Goal: Information Seeking & Learning: Check status

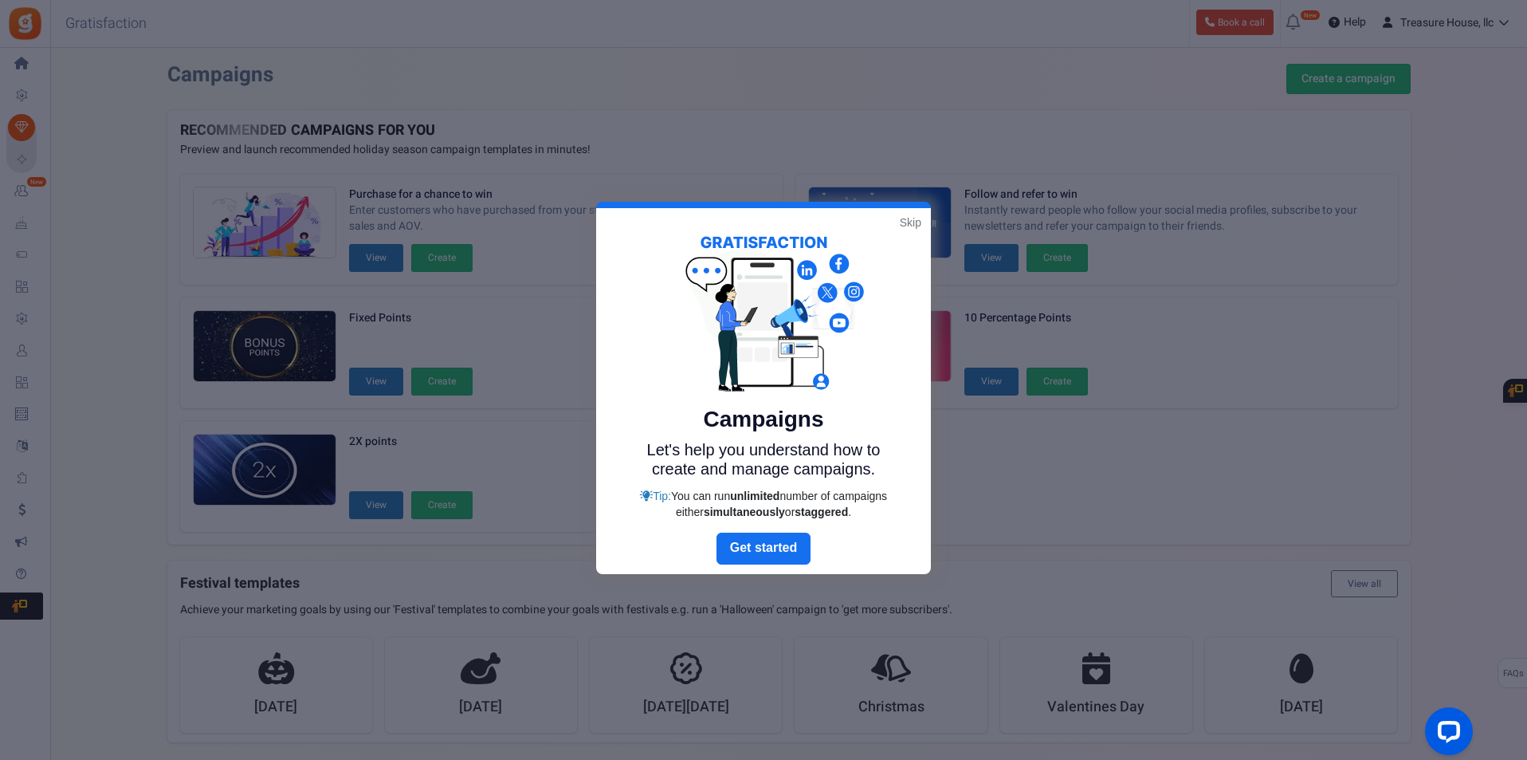
click at [902, 225] on link "Skip" at bounding box center [911, 222] width 22 height 16
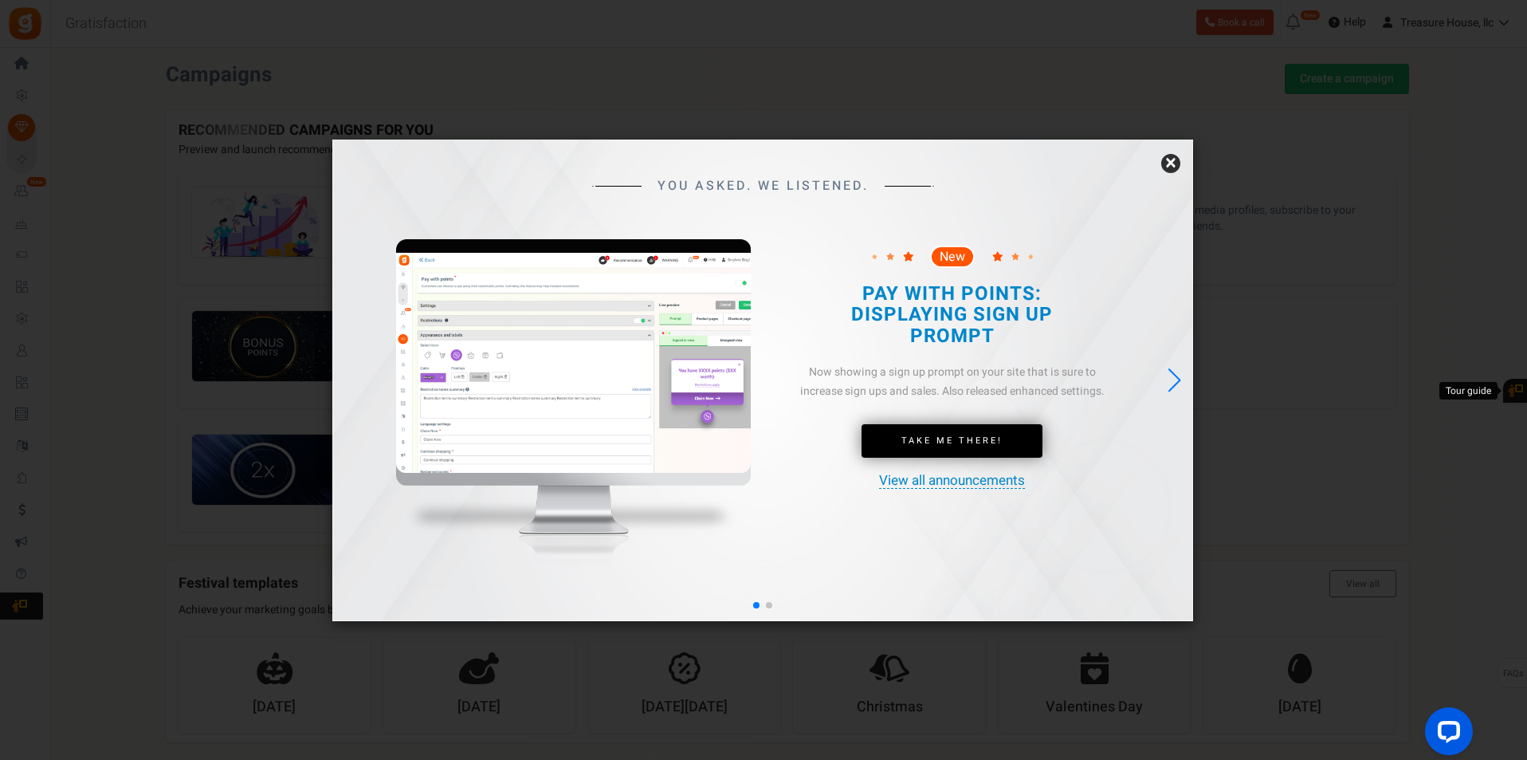
click at [1170, 167] on link "×" at bounding box center [1171, 163] width 19 height 19
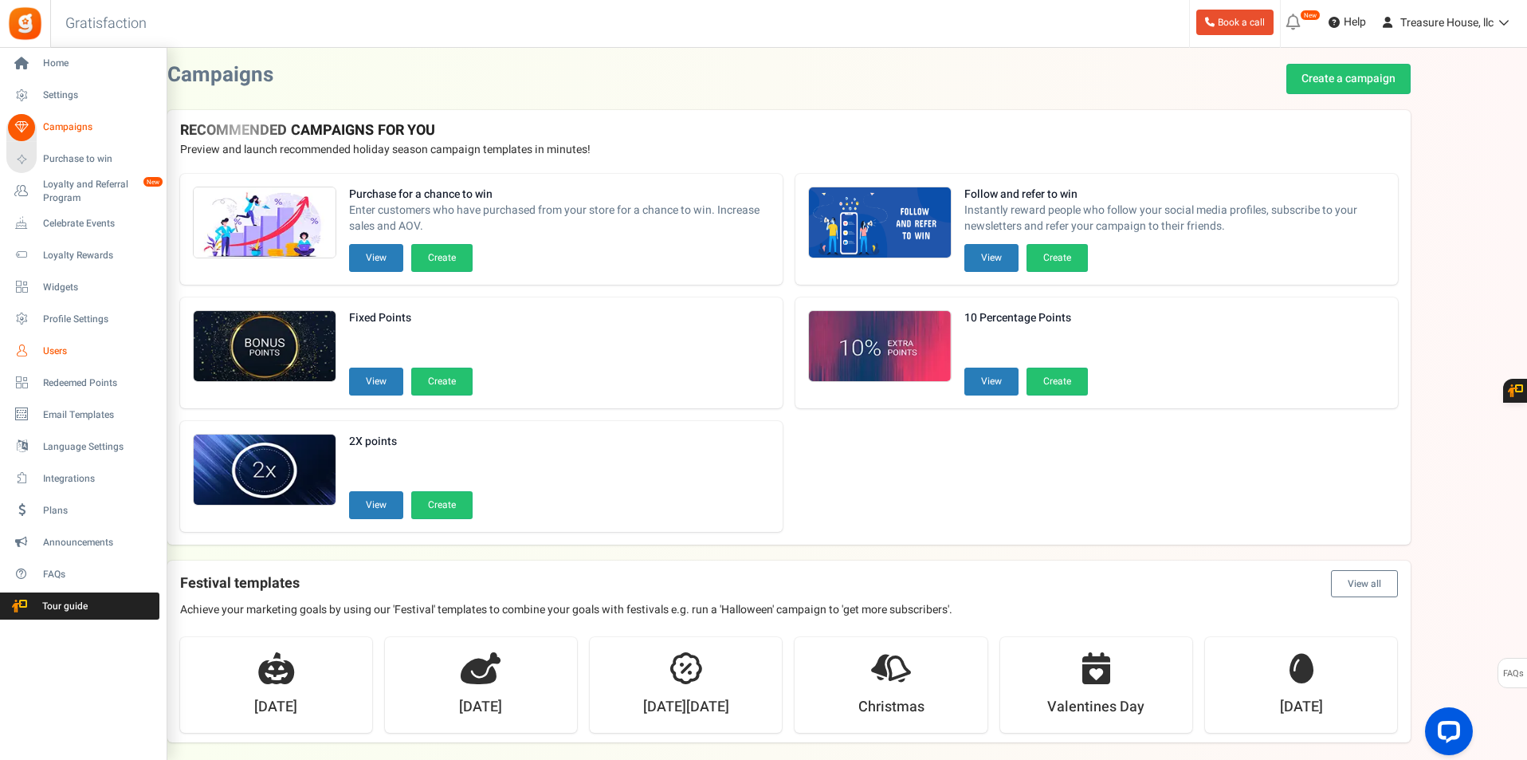
click at [53, 350] on span "Users" at bounding box center [99, 351] width 112 height 14
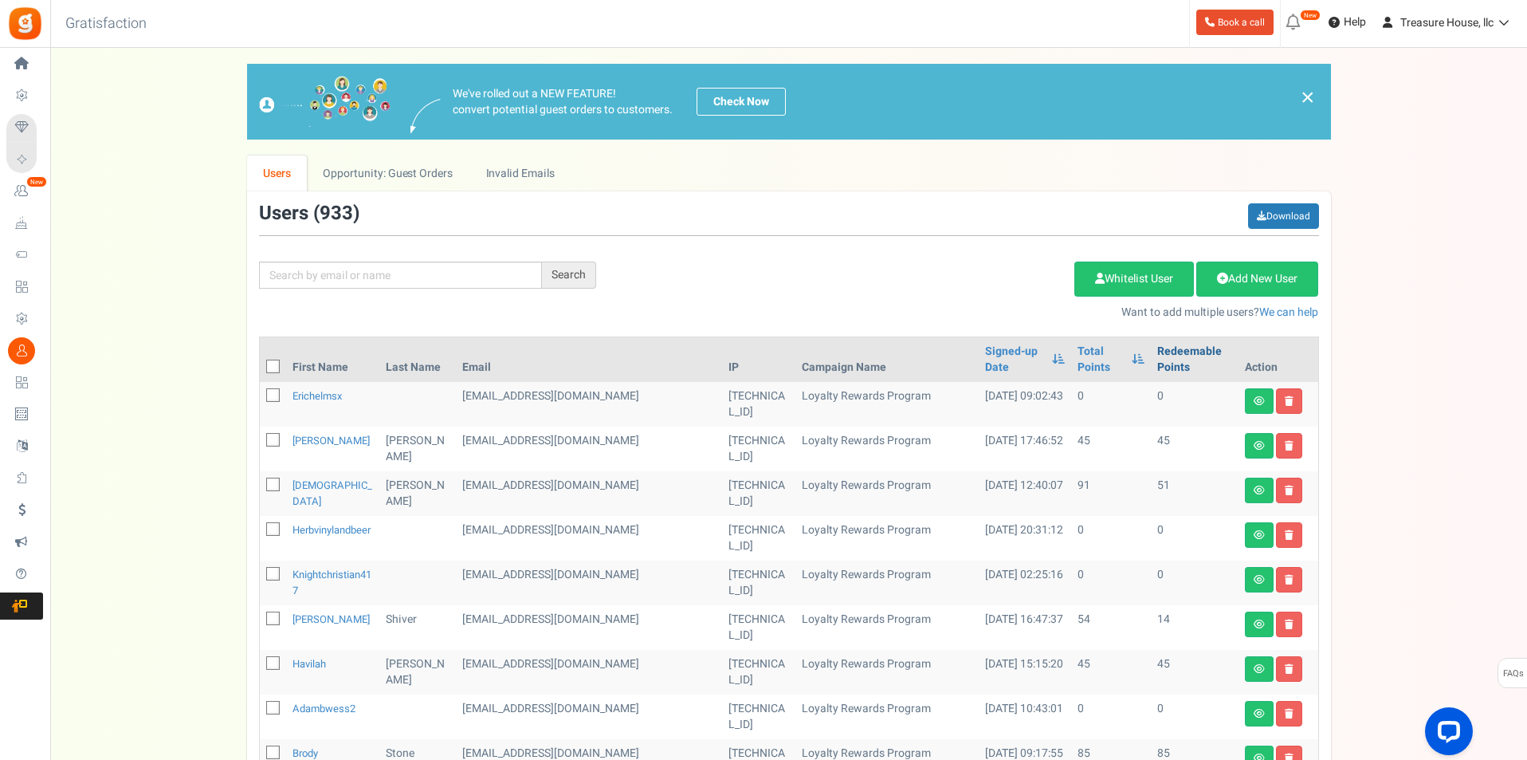
click at [1170, 356] on link "Redeemable Points" at bounding box center [1195, 360] width 74 height 32
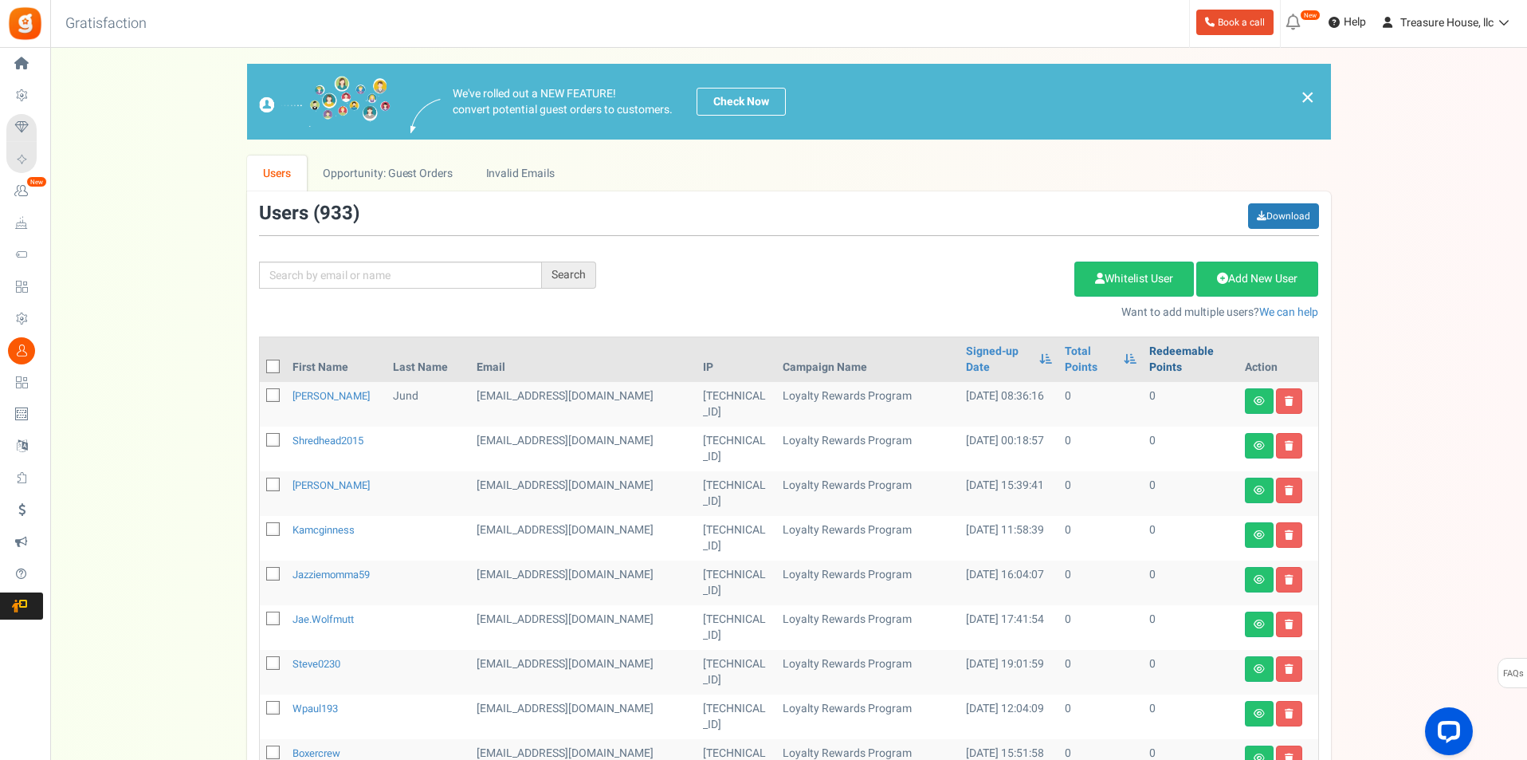
click at [1170, 356] on link "Redeemable Points" at bounding box center [1191, 360] width 82 height 32
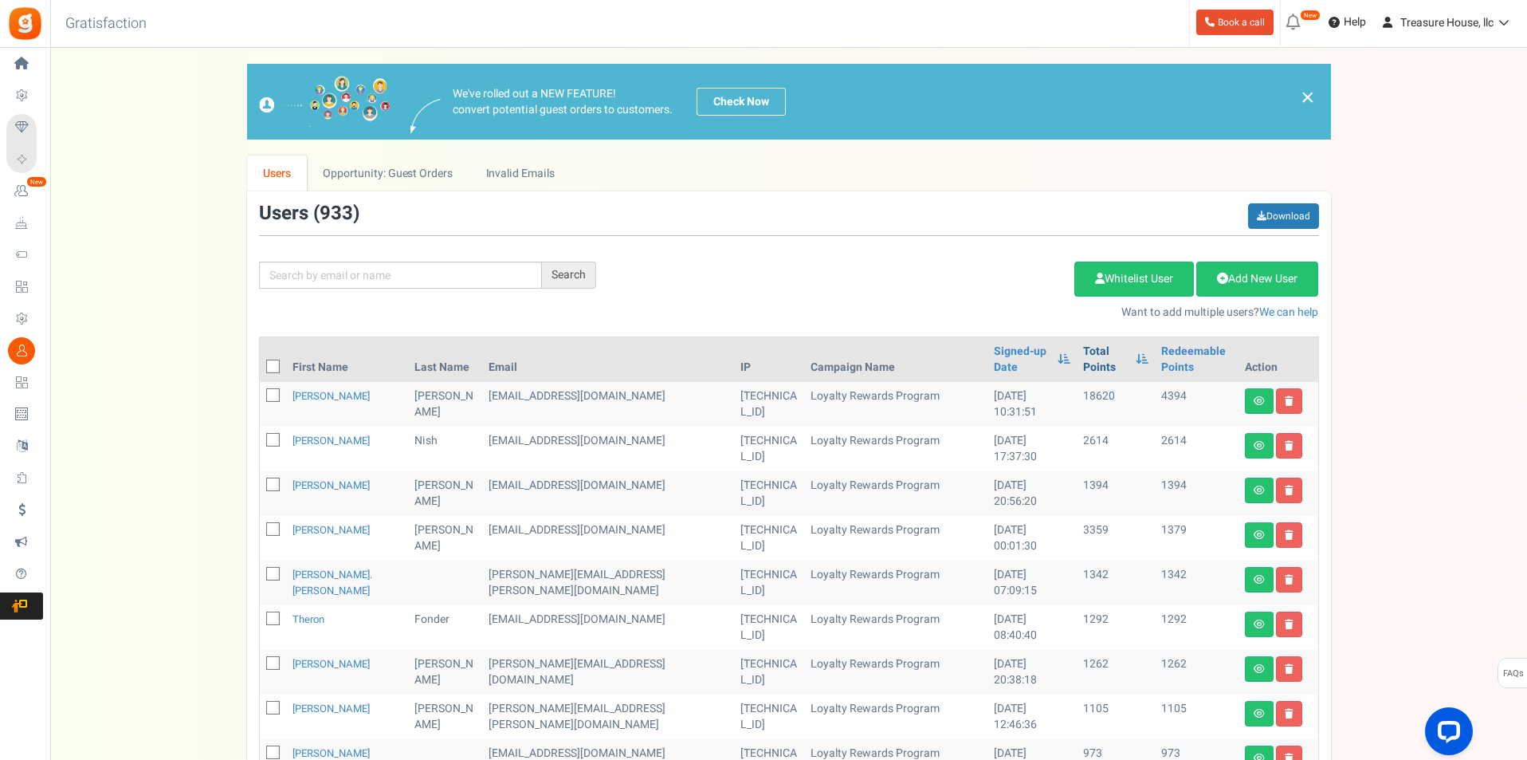
click at [1083, 371] on link "Total Points" at bounding box center [1105, 360] width 44 height 32
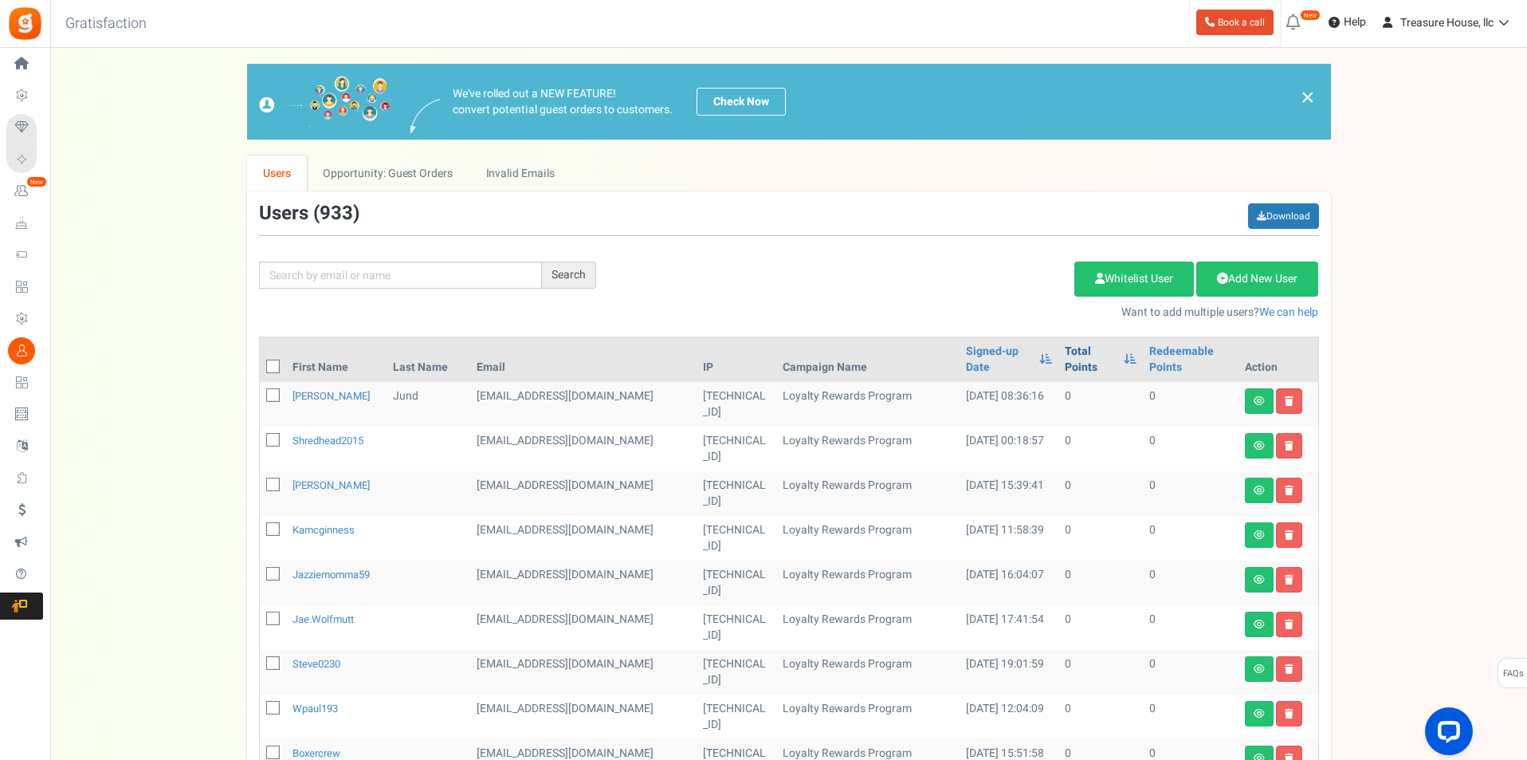
click at [1065, 354] on link "Total Points" at bounding box center [1090, 360] width 51 height 32
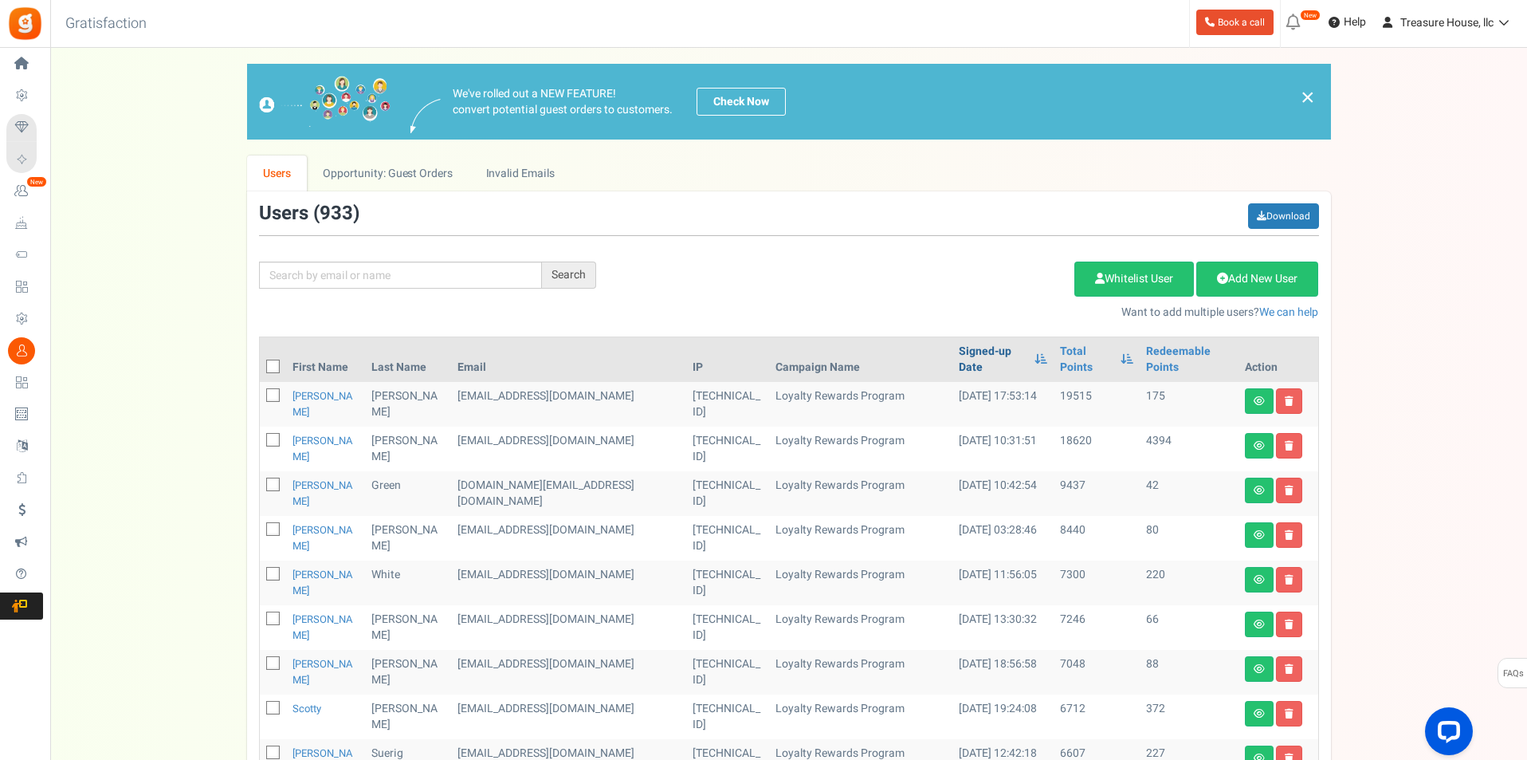
click at [979, 357] on link "Signed-up Date" at bounding box center [993, 360] width 68 height 32
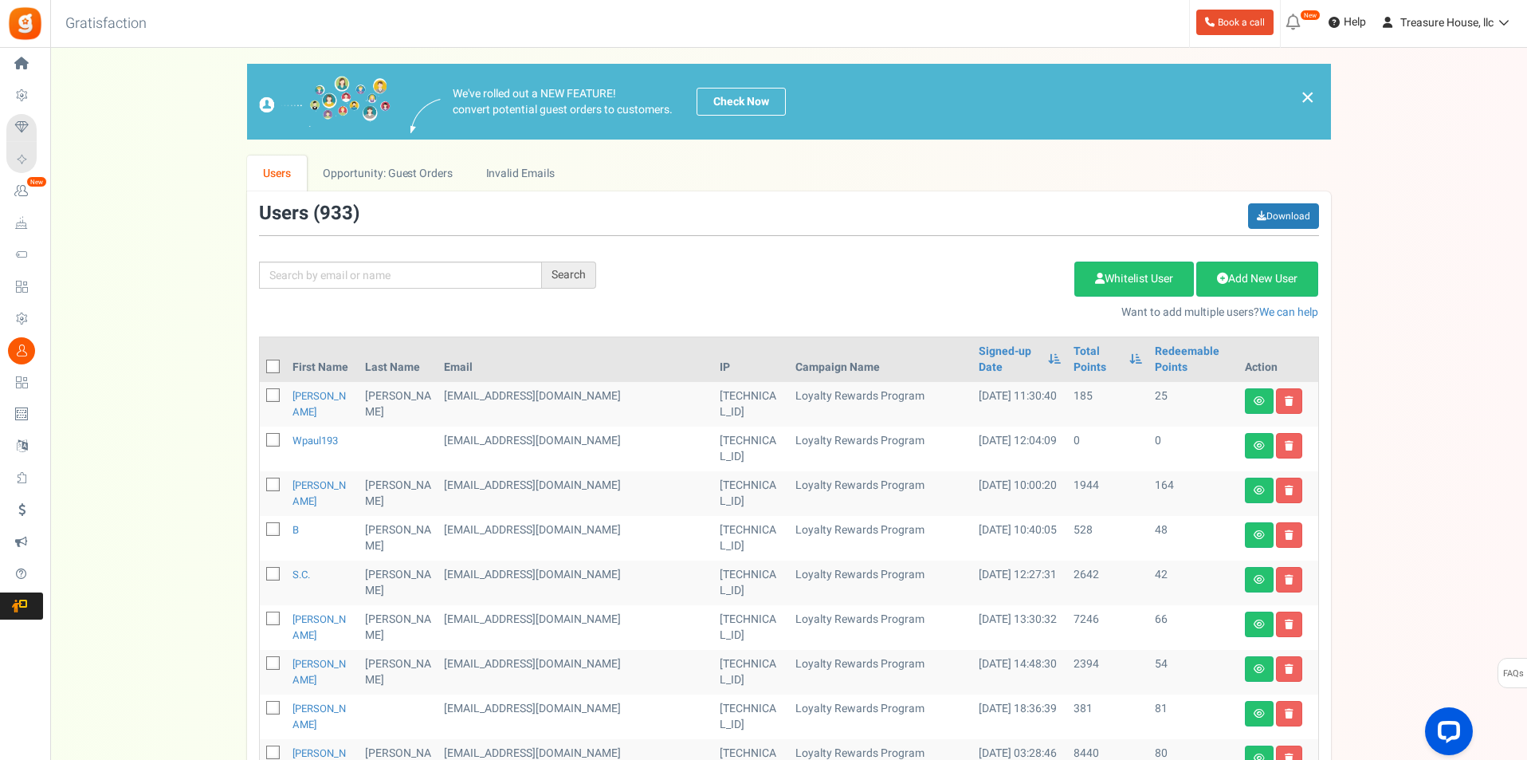
drag, startPoint x: 979, startPoint y: 357, endPoint x: 1028, endPoint y: 311, distance: 67.1
click at [1028, 311] on p "Want to add multiple users? We can help" at bounding box center [969, 313] width 699 height 16
click at [1074, 348] on link "Total Points" at bounding box center [1098, 360] width 48 height 32
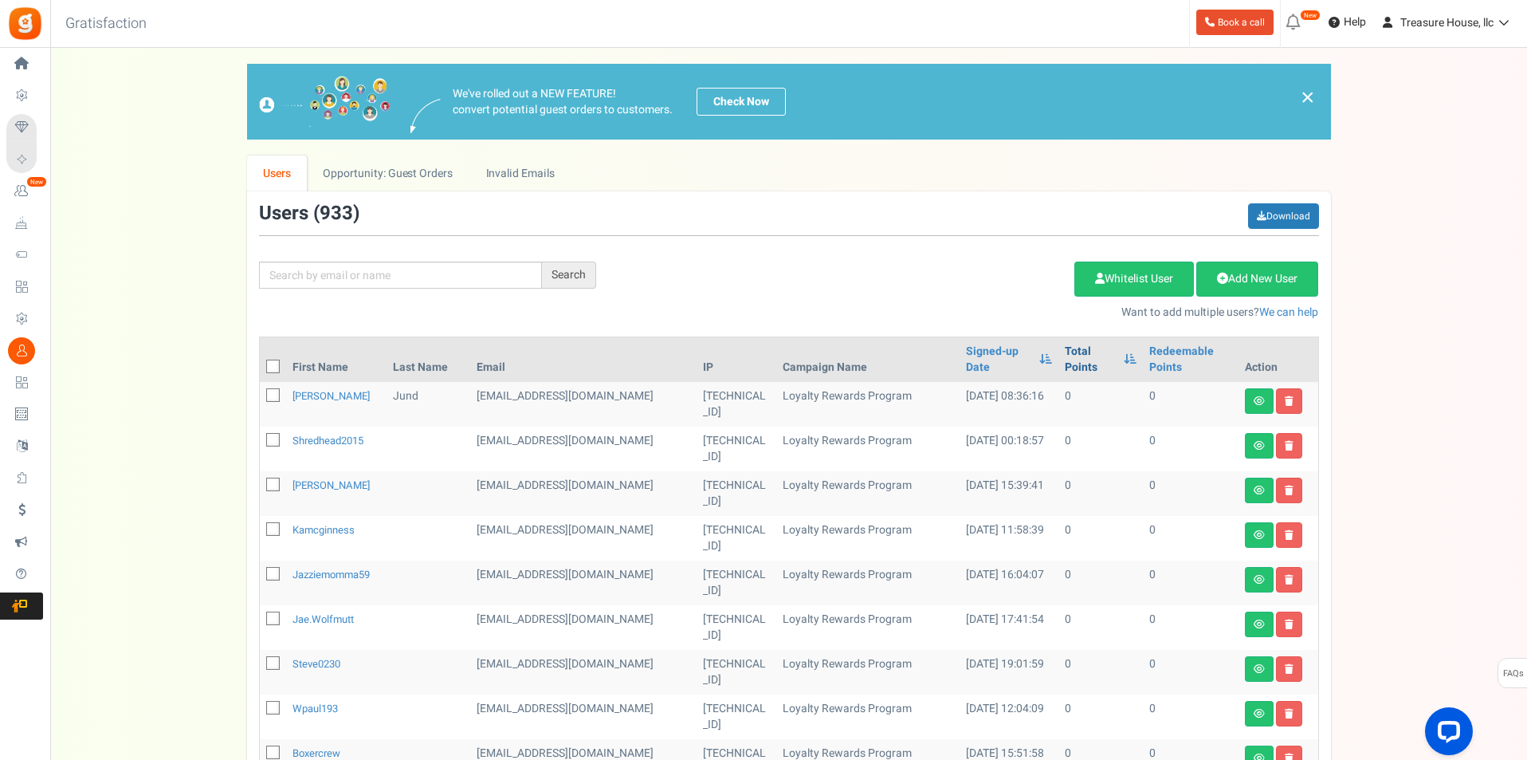
click at [1065, 348] on link "Total Points" at bounding box center [1090, 360] width 51 height 32
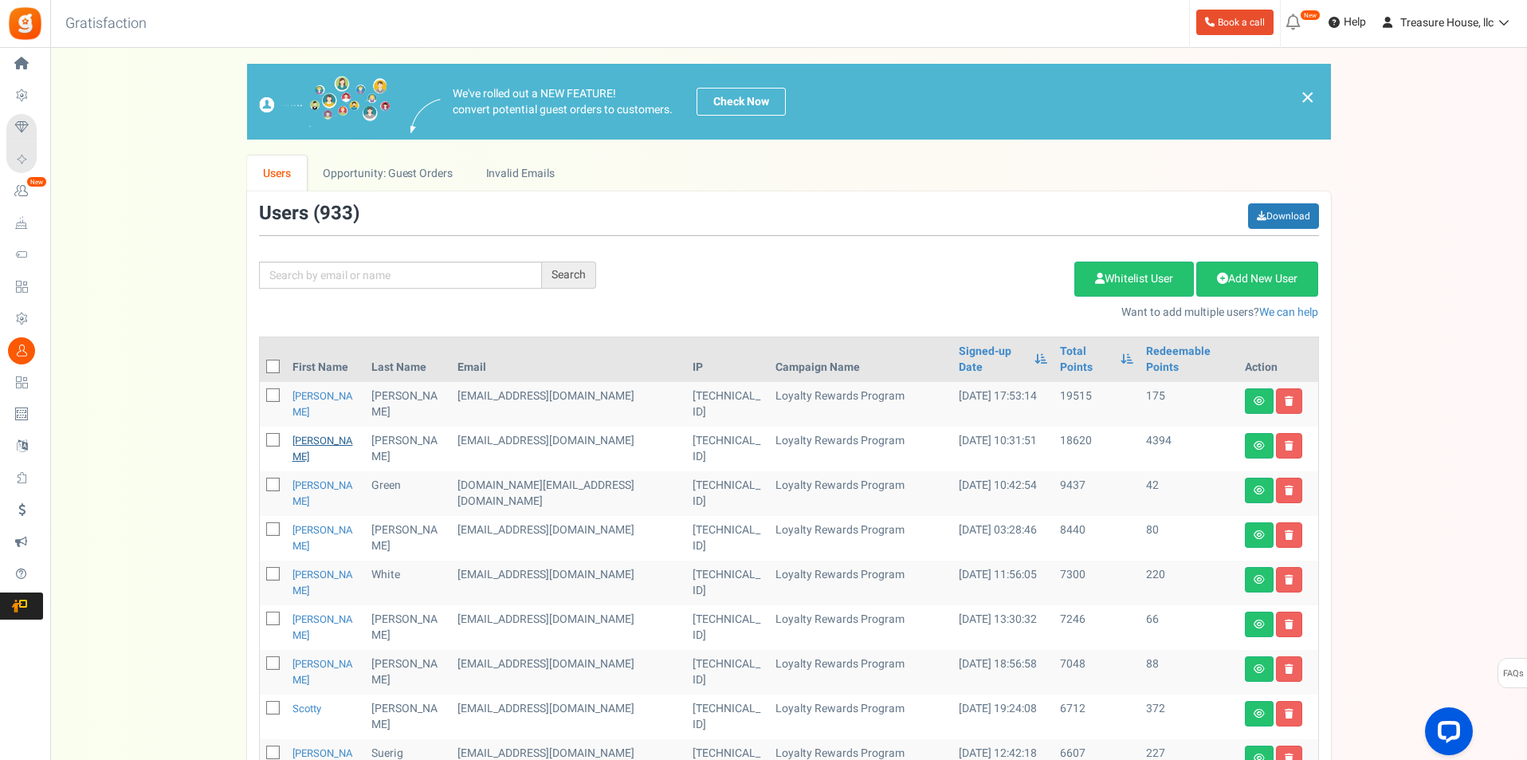
click at [316, 433] on link "[PERSON_NAME]" at bounding box center [323, 448] width 61 height 31
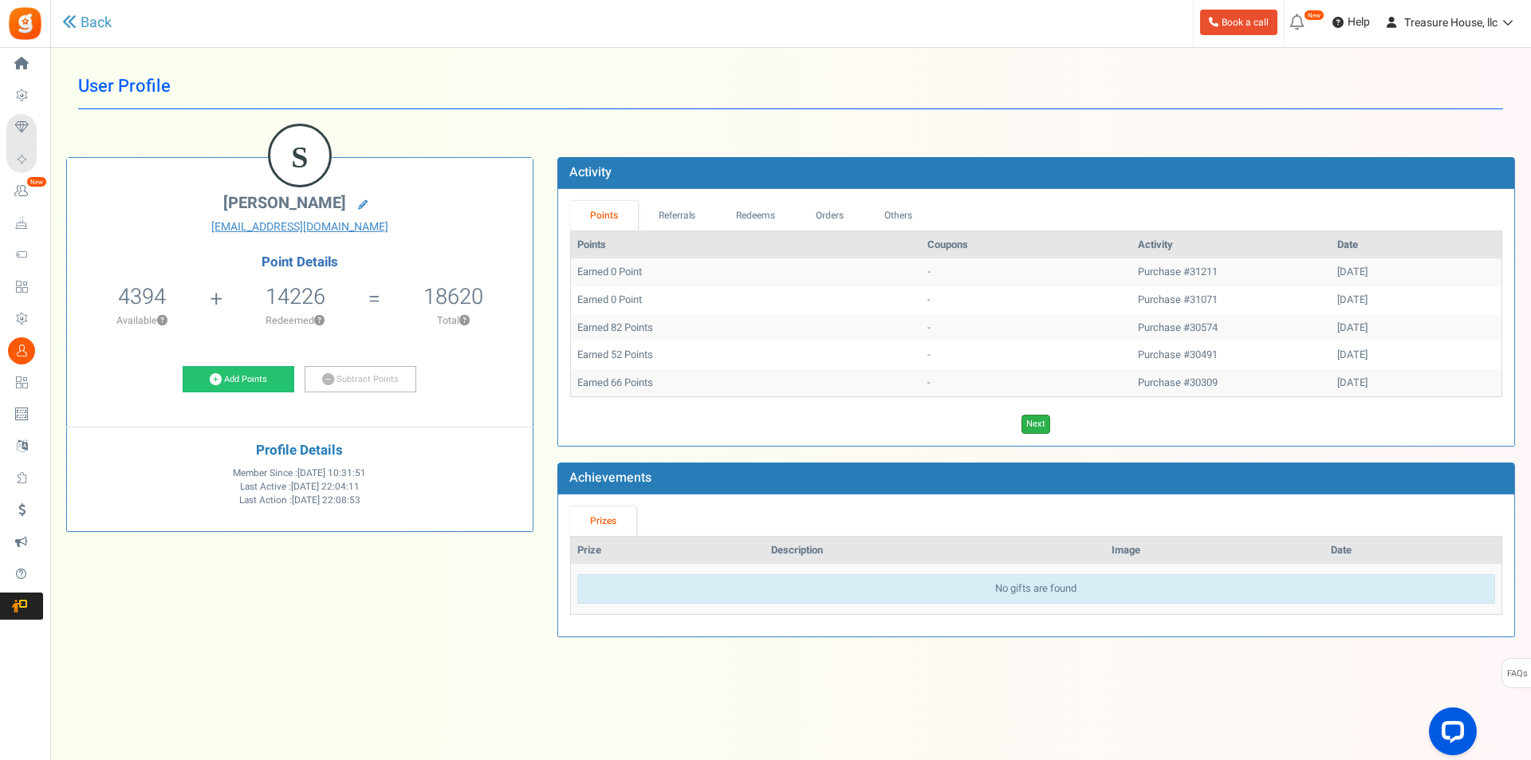
click at [1032, 431] on link "Next" at bounding box center [1035, 424] width 29 height 19
click at [1056, 425] on link "Next" at bounding box center [1058, 424] width 29 height 19
click at [1053, 425] on link "Next" at bounding box center [1058, 424] width 29 height 19
click at [1052, 425] on link "Next" at bounding box center [1058, 424] width 29 height 19
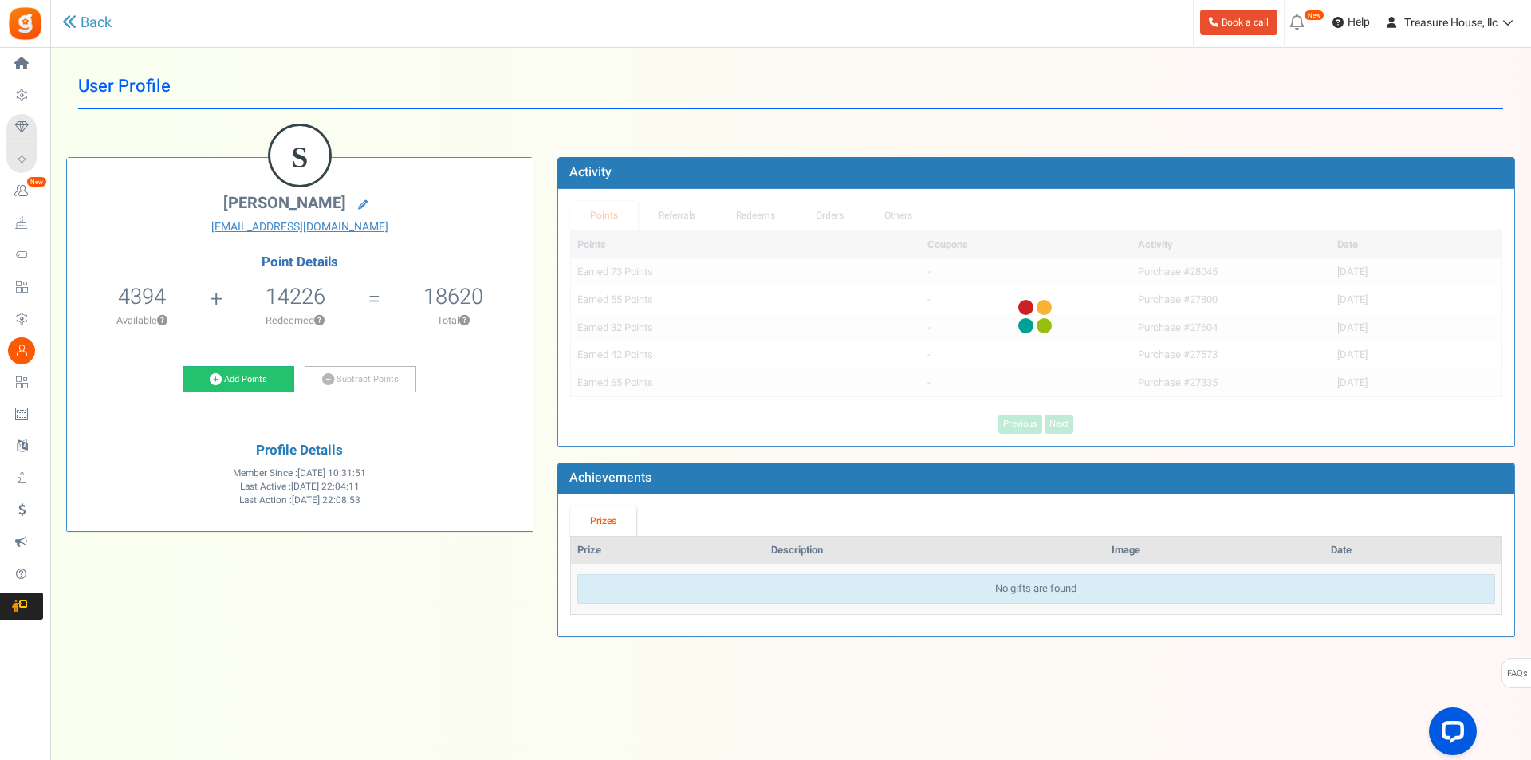
click at [1058, 425] on div at bounding box center [1036, 317] width 956 height 257
click at [1012, 430] on div "Points Coupons Activity Date Earned 73 Points - Purchase #28045 [DATE] Earned 5…" at bounding box center [1036, 331] width 932 height 203
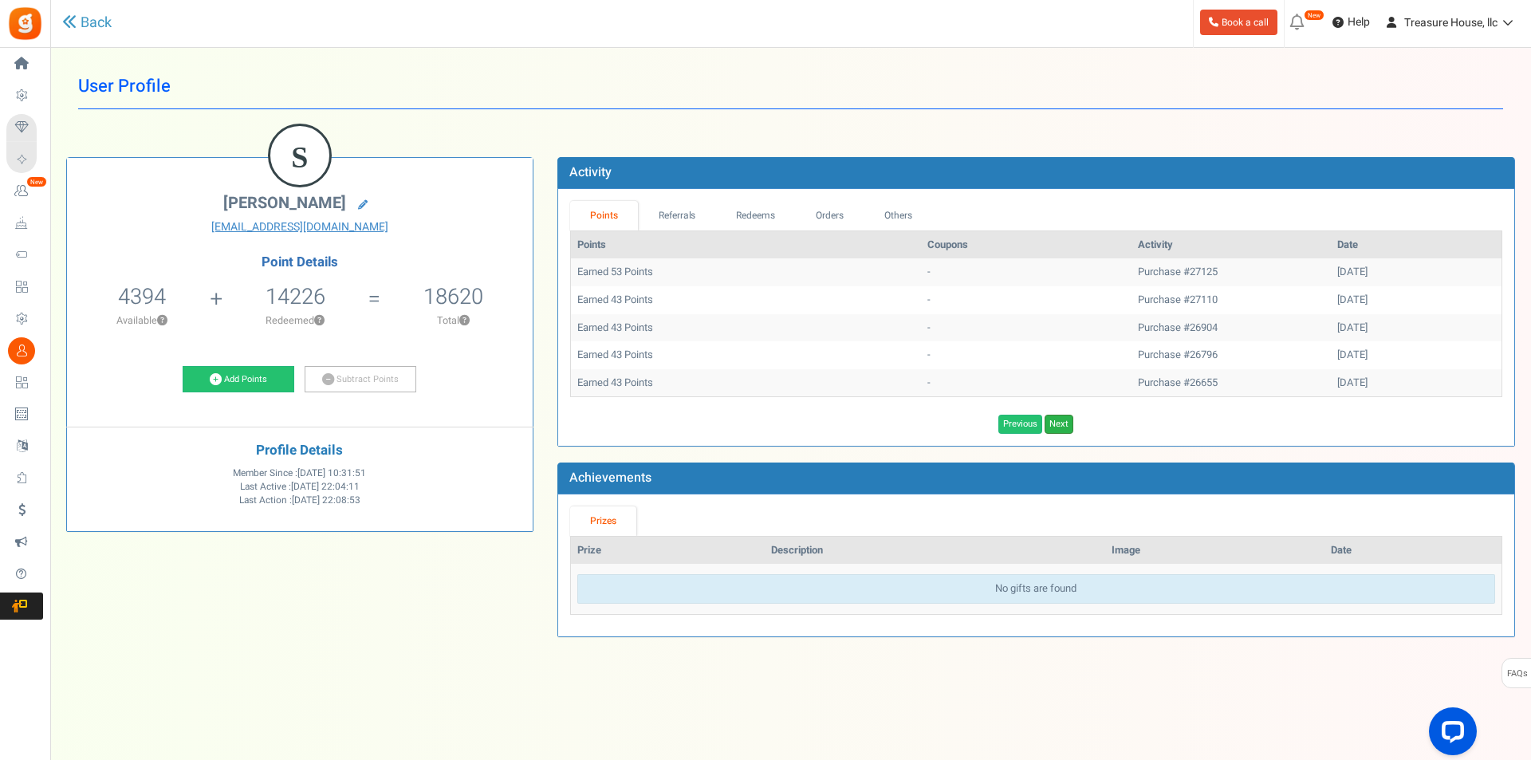
click at [1054, 425] on link "Next" at bounding box center [1058, 424] width 29 height 19
click at [1059, 423] on link "Next" at bounding box center [1058, 424] width 29 height 19
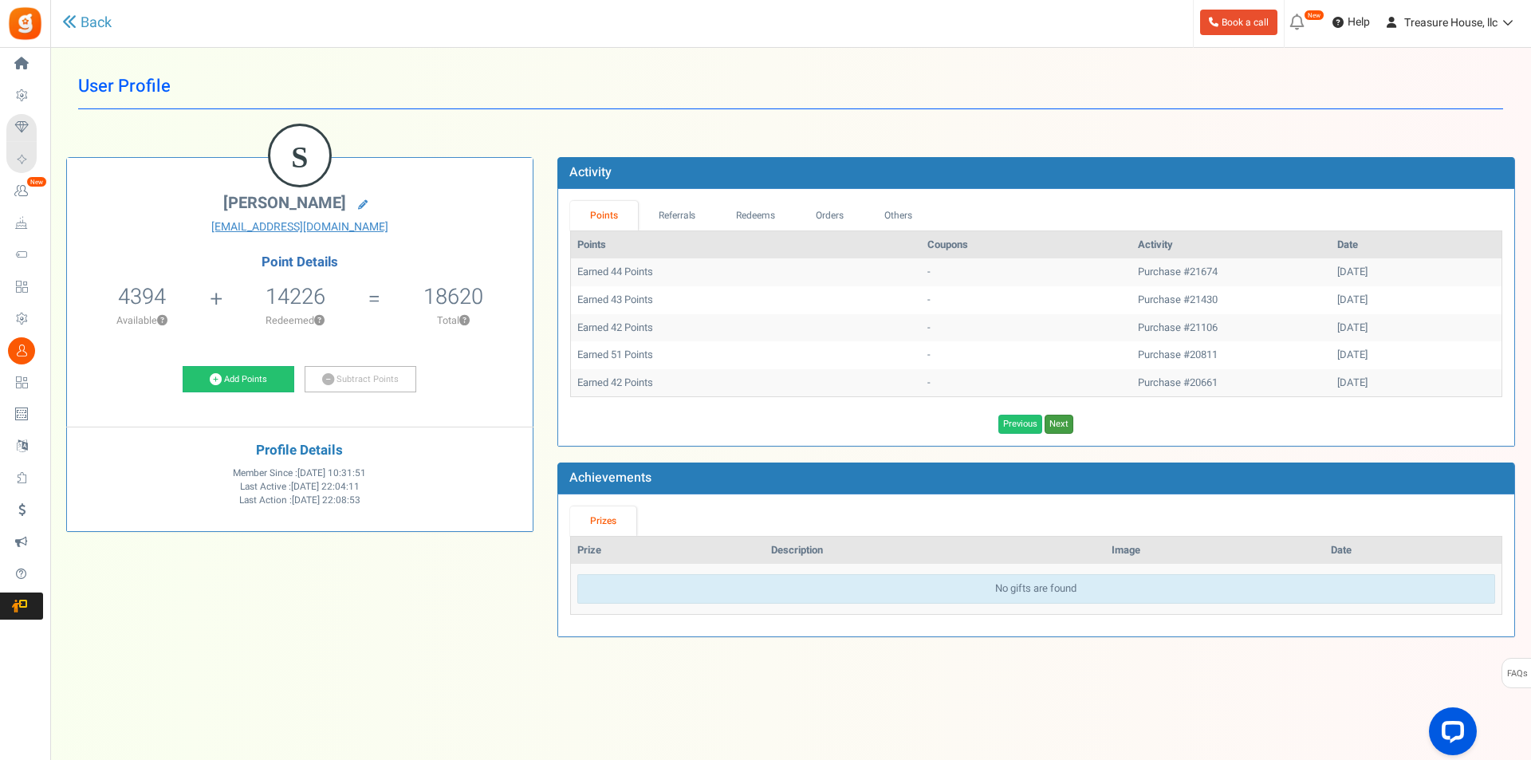
click at [1059, 423] on link "Next" at bounding box center [1058, 424] width 29 height 19
click at [1058, 423] on link "Next" at bounding box center [1058, 424] width 29 height 19
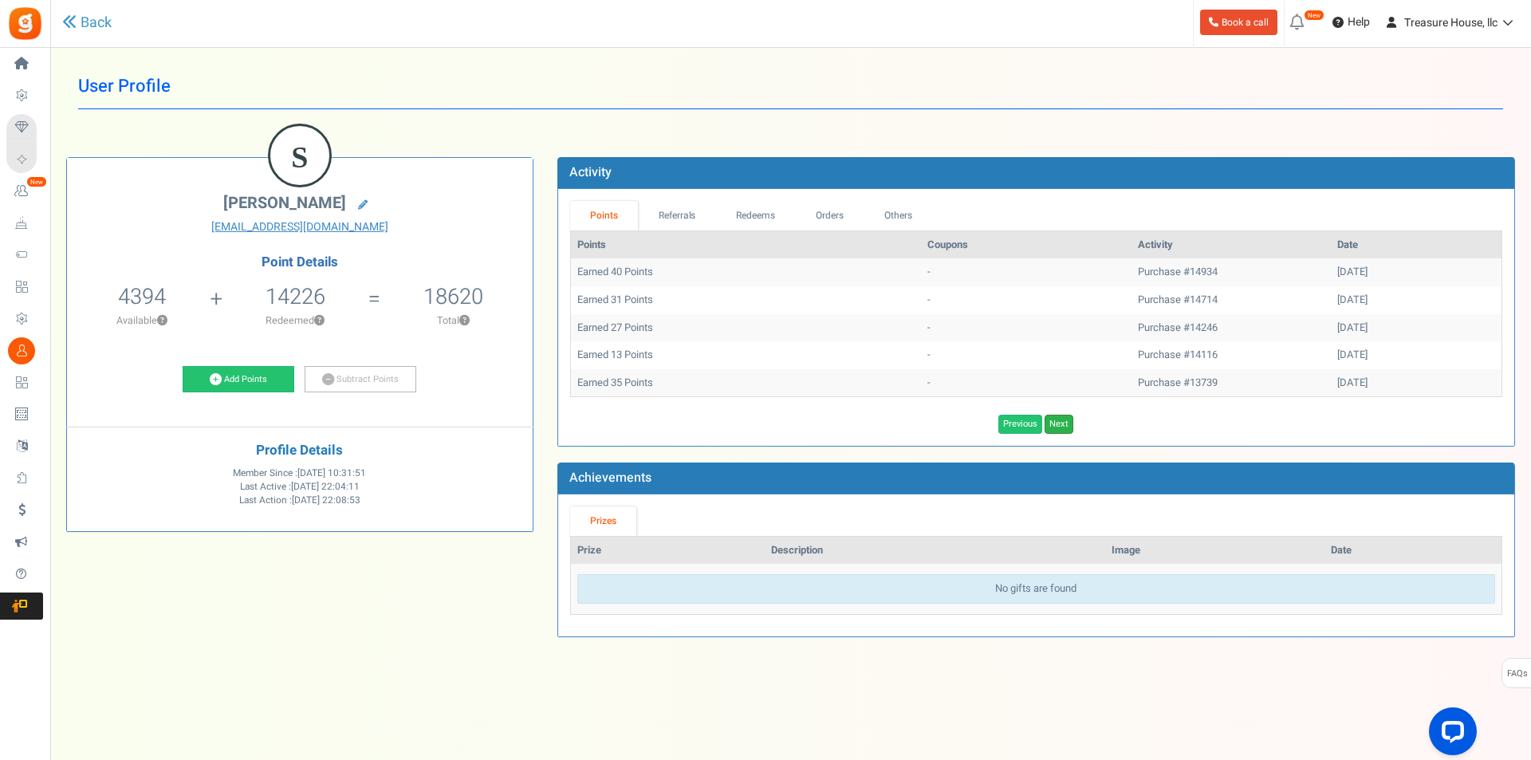
click at [1057, 423] on link "Next" at bounding box center [1058, 424] width 29 height 19
click at [1056, 423] on link "Next" at bounding box center [1058, 424] width 29 height 19
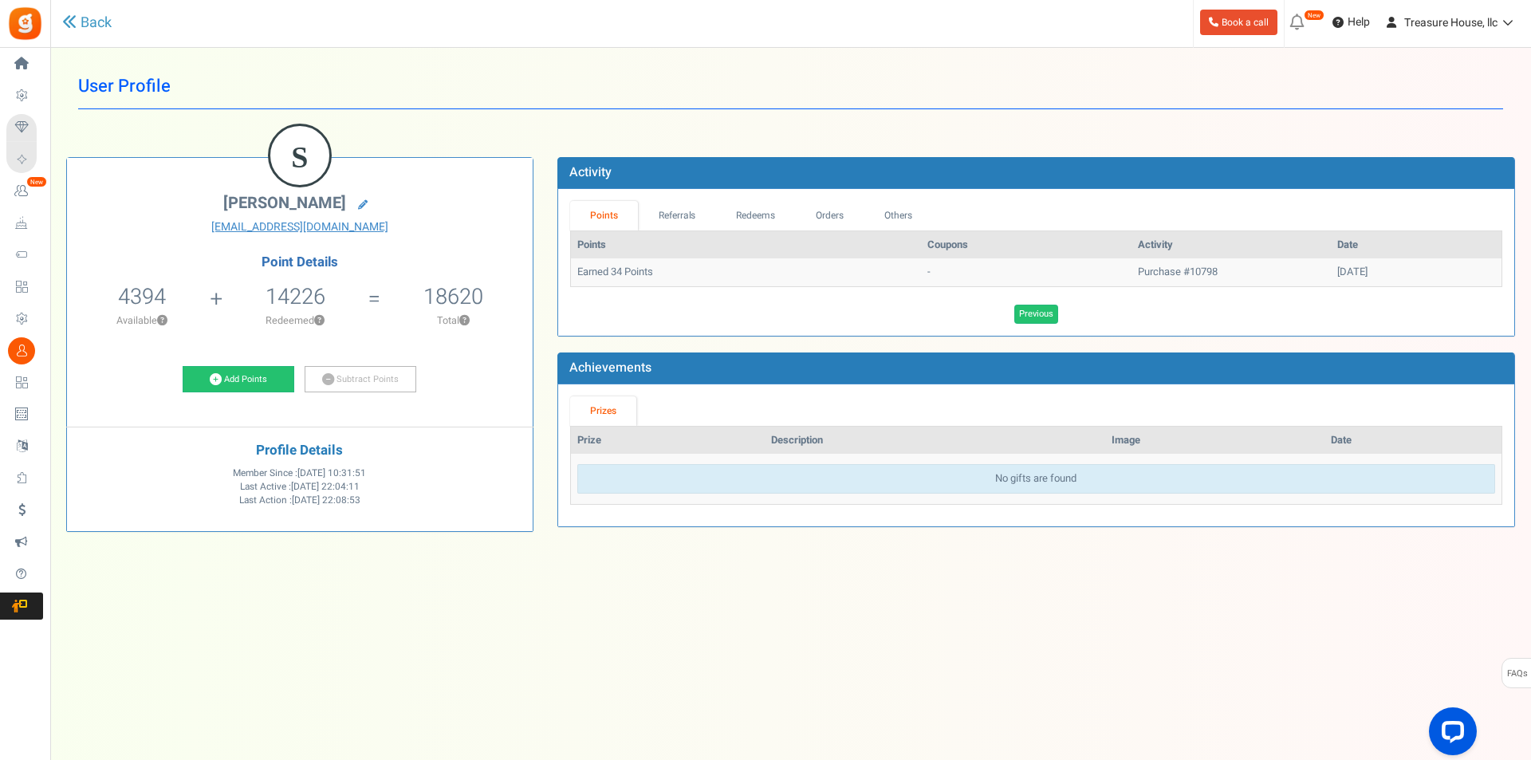
click at [1056, 423] on ul "Prizes" at bounding box center [1036, 410] width 932 height 29
click at [689, 217] on link "Referrals" at bounding box center [677, 215] width 78 height 29
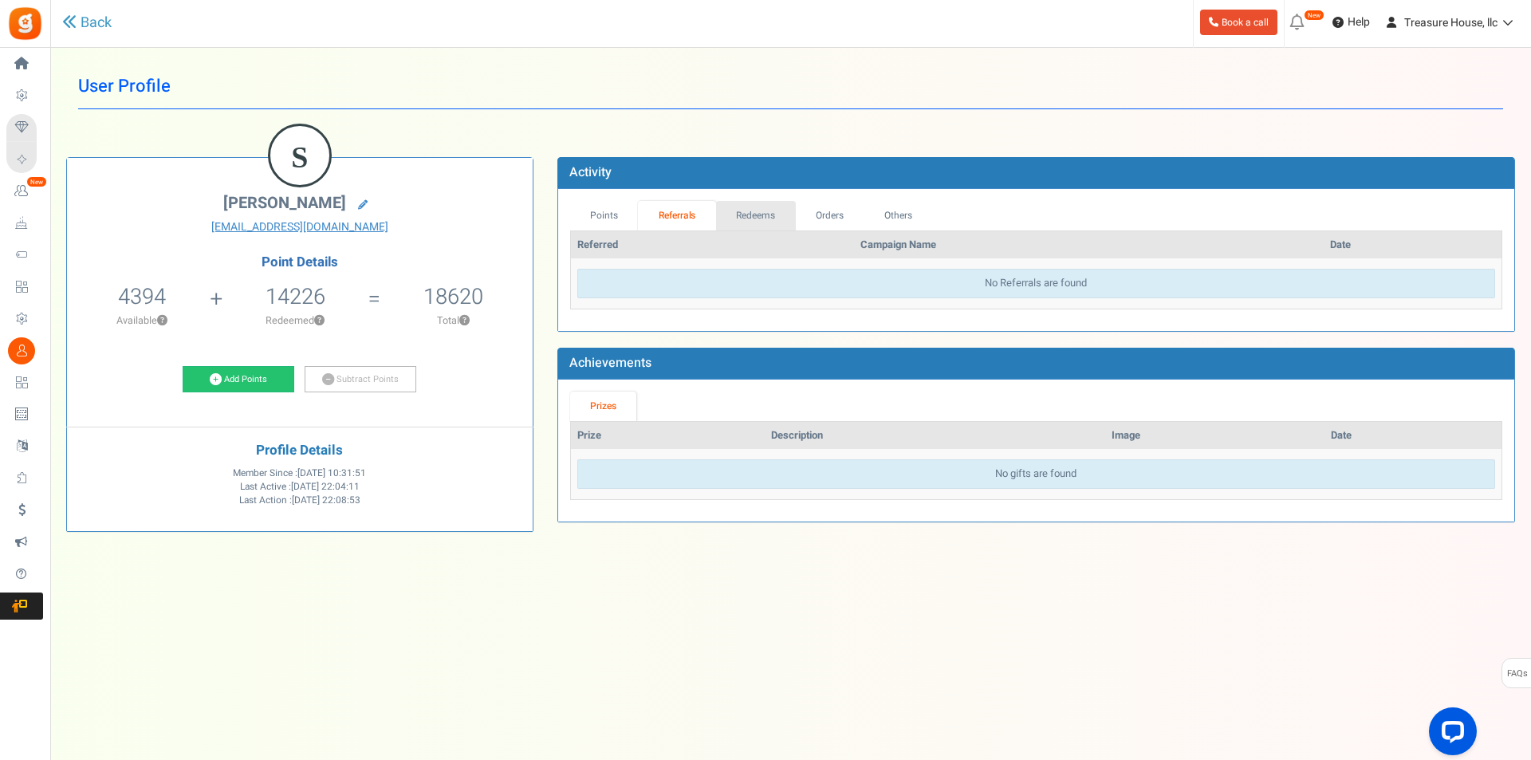
click at [738, 218] on link "Redeems" at bounding box center [756, 215] width 80 height 29
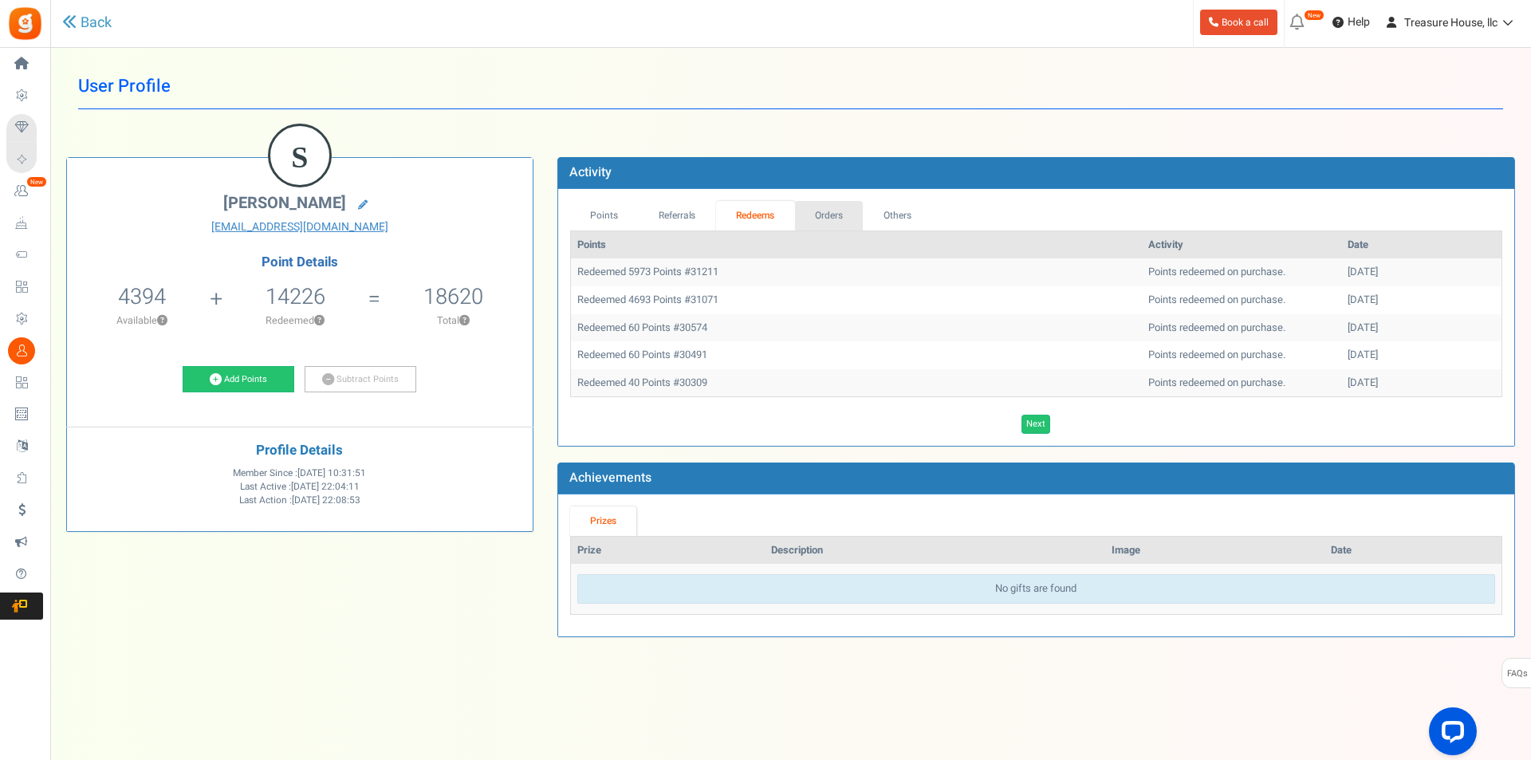
click at [831, 221] on link "Orders" at bounding box center [829, 215] width 69 height 29
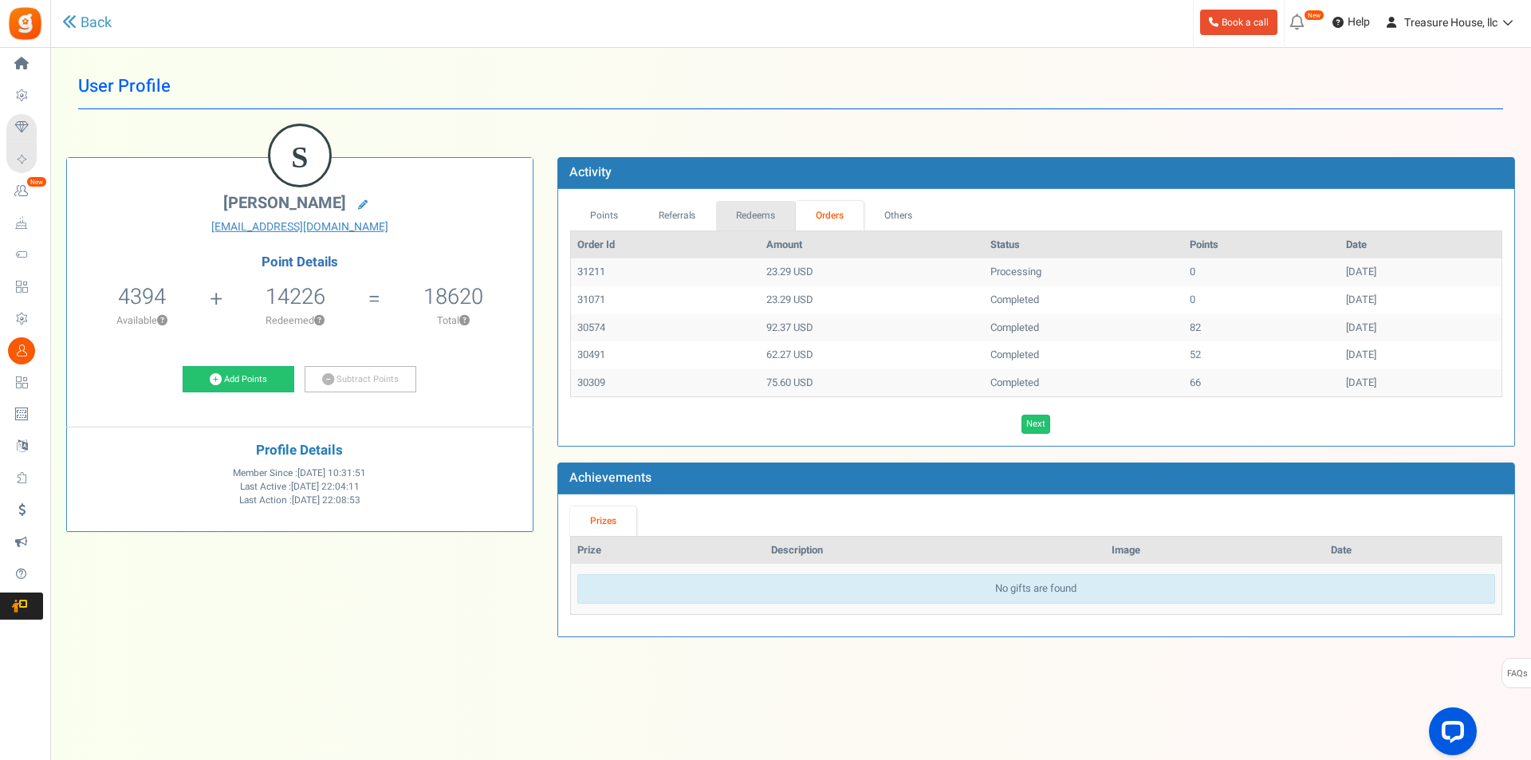
click at [753, 216] on link "Redeems" at bounding box center [756, 215] width 80 height 29
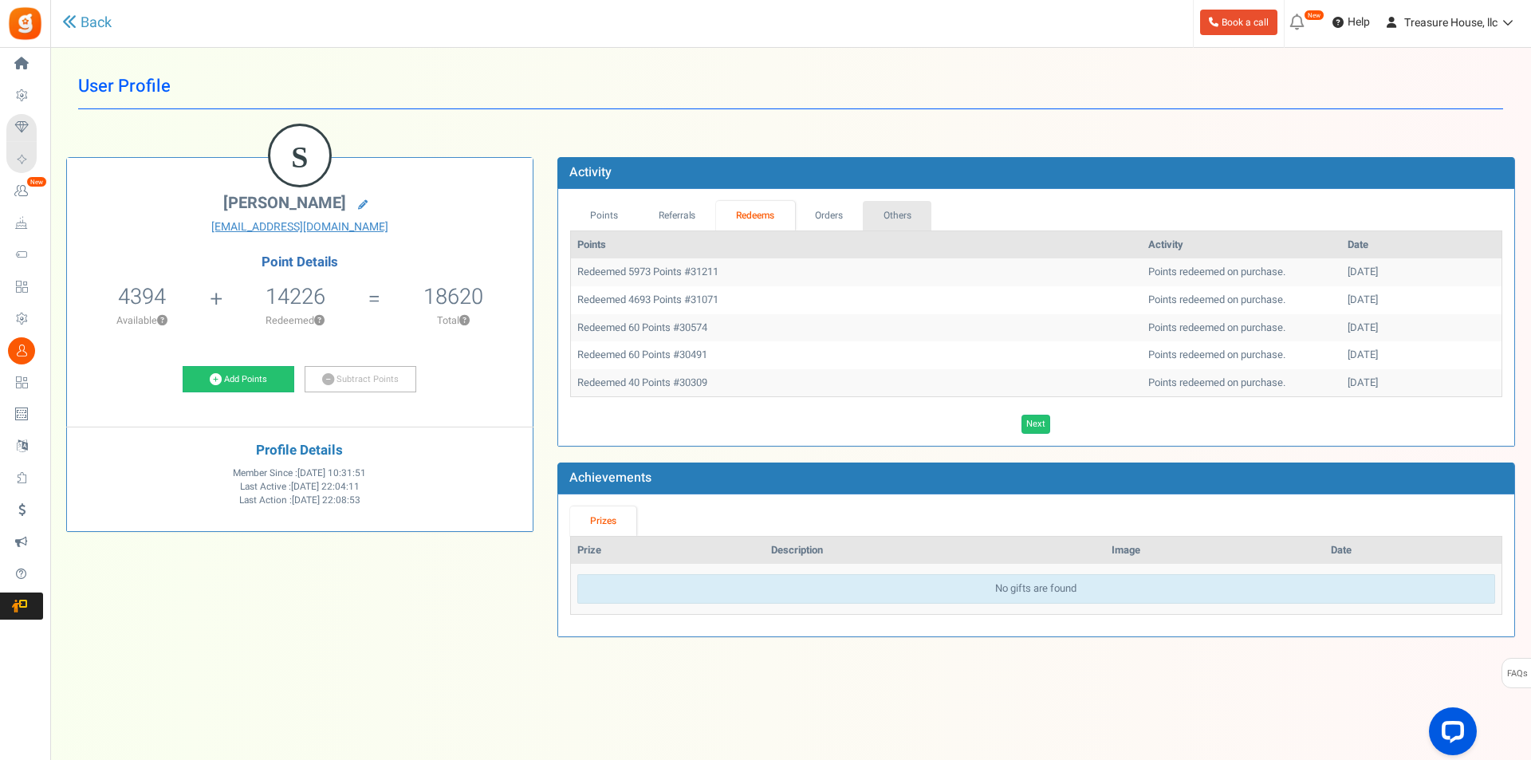
click at [890, 227] on link "Others" at bounding box center [897, 215] width 69 height 29
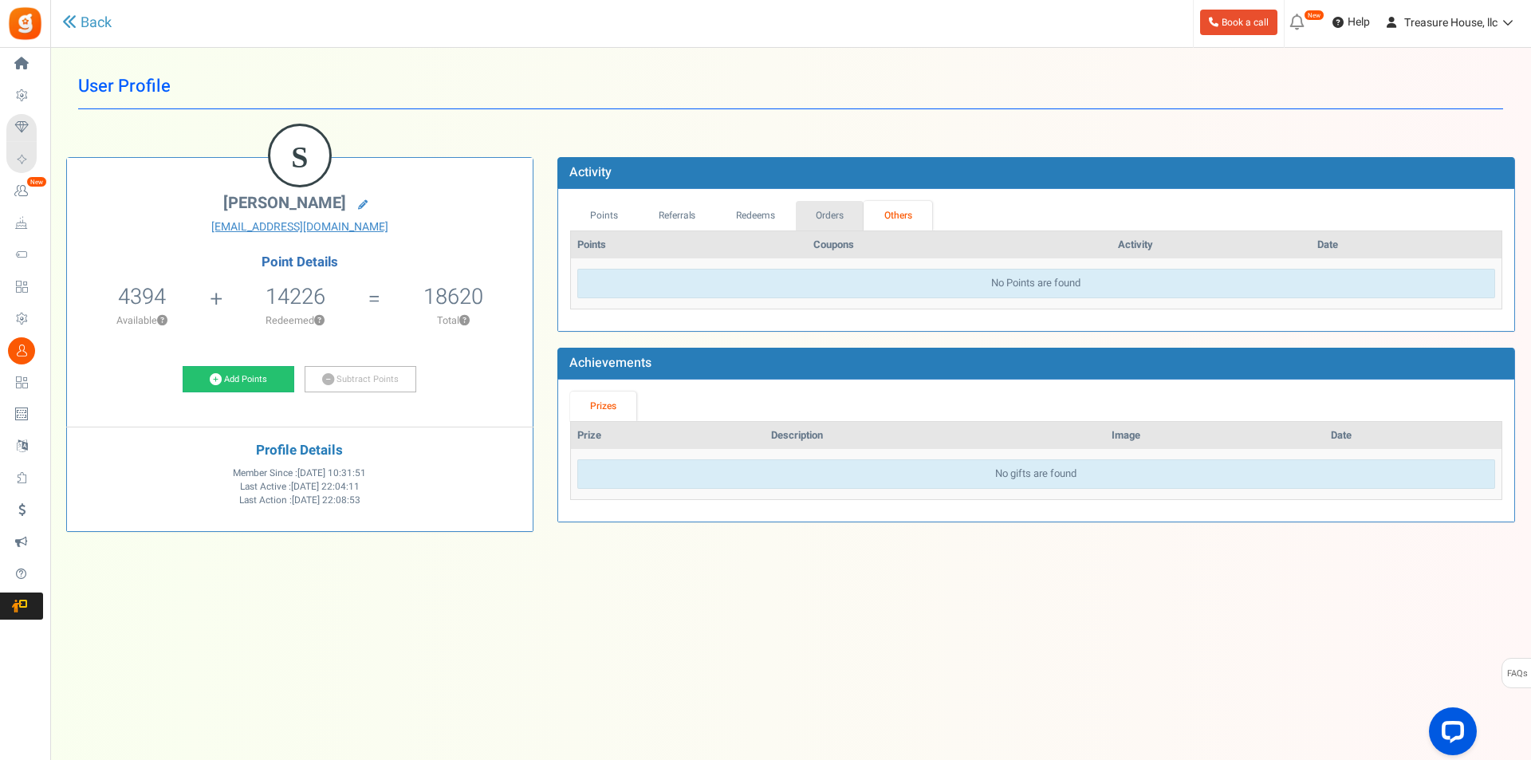
click at [832, 226] on link "Orders" at bounding box center [830, 215] width 69 height 29
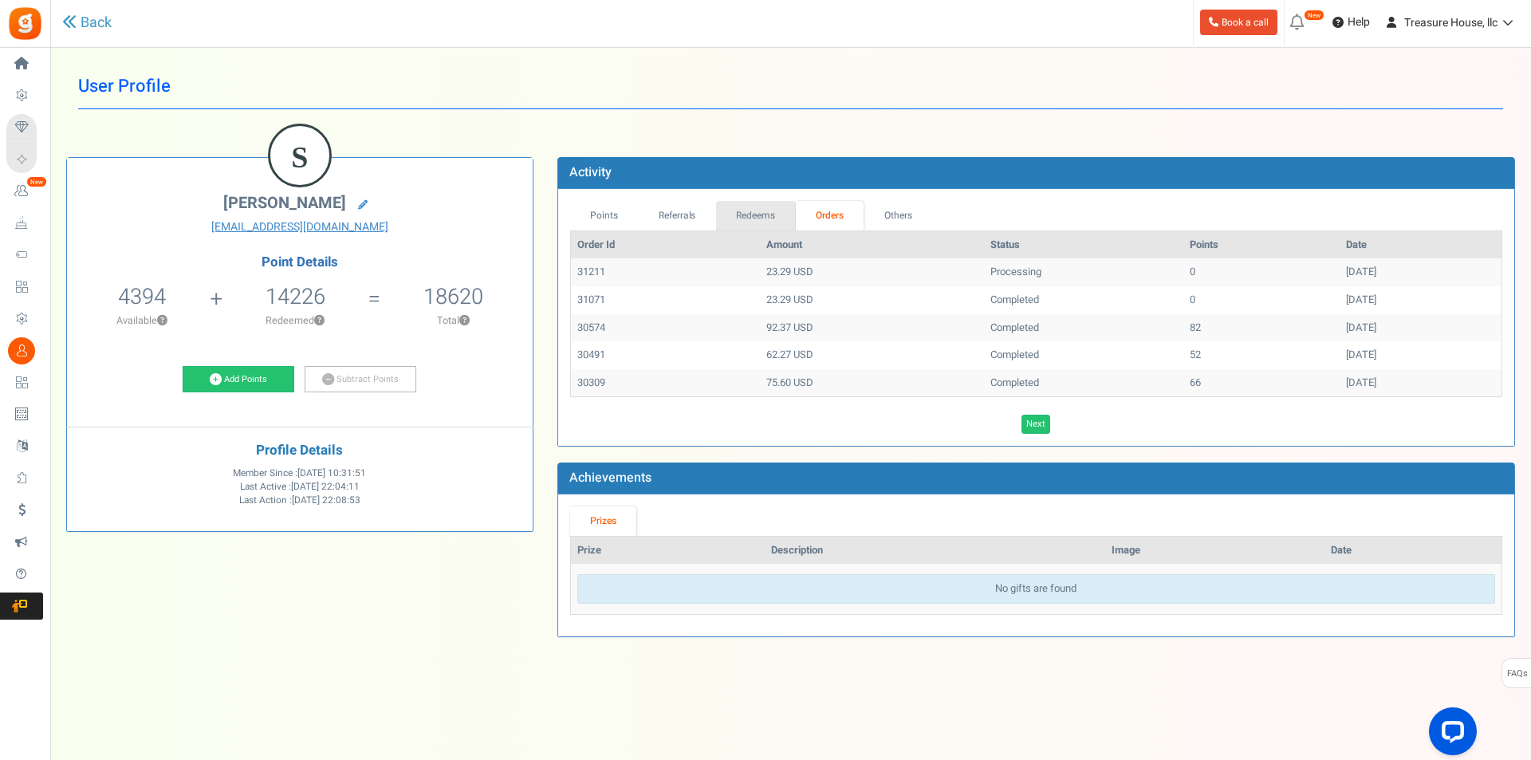
click at [759, 218] on link "Redeems" at bounding box center [756, 215] width 80 height 29
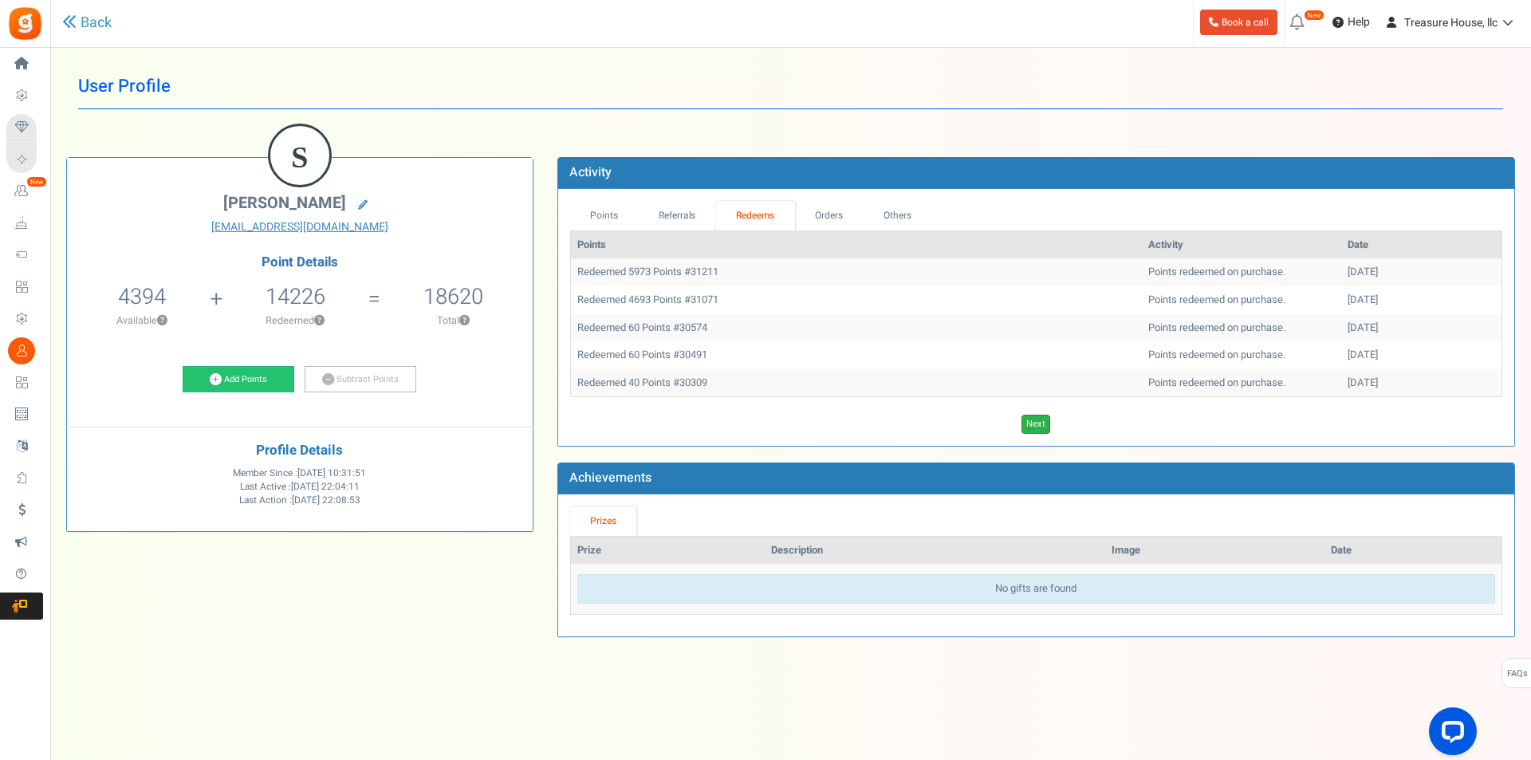
click at [1040, 419] on link "Next" at bounding box center [1035, 424] width 29 height 19
click at [1040, 419] on link "Previous" at bounding box center [1020, 424] width 44 height 19
click at [1040, 419] on link "Next" at bounding box center [1035, 424] width 29 height 19
click at [1040, 419] on link "Previous" at bounding box center [1020, 424] width 44 height 19
click at [1040, 419] on link "Next" at bounding box center [1035, 424] width 29 height 19
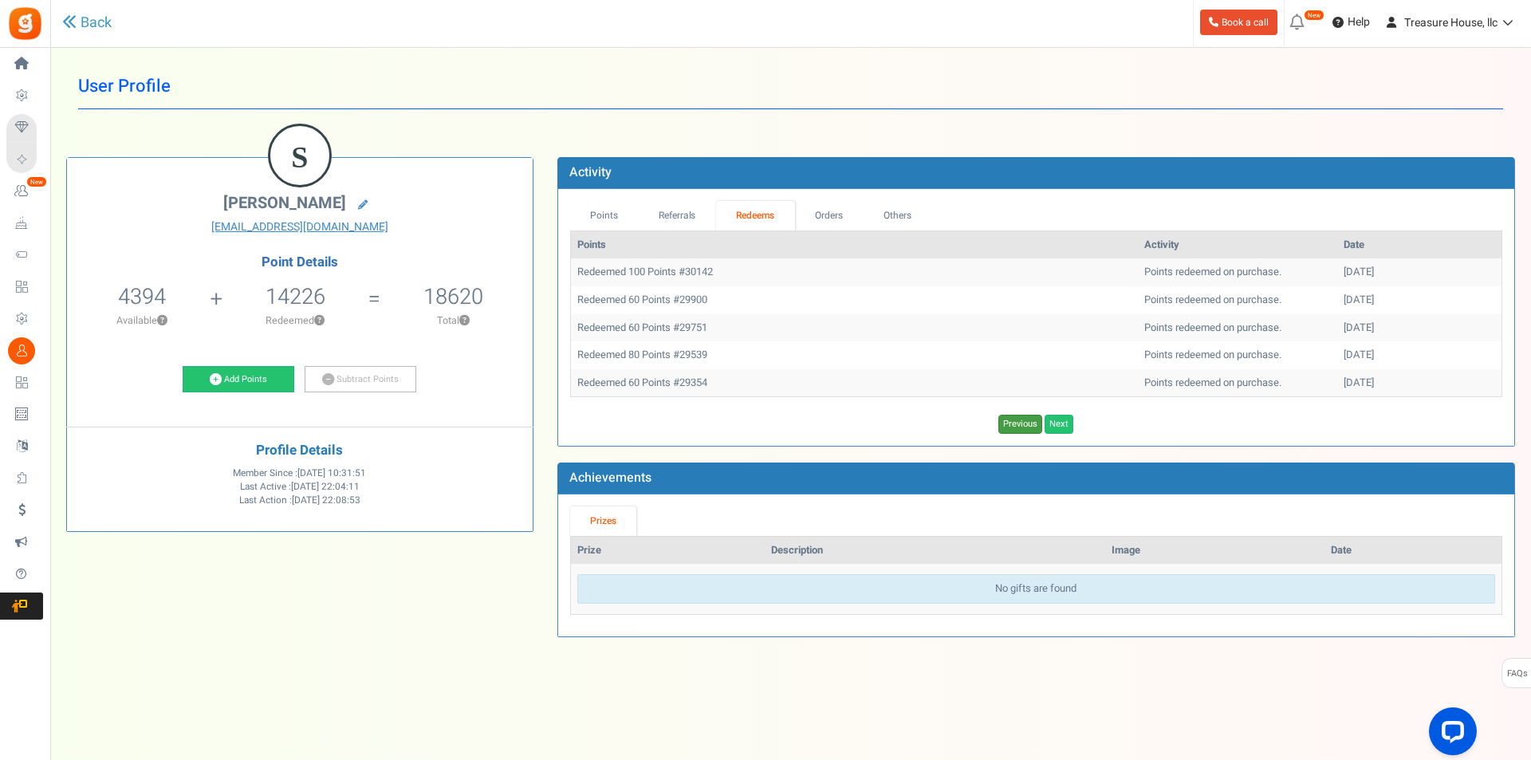
click at [1040, 419] on link "Previous" at bounding box center [1020, 424] width 44 height 19
click at [1040, 427] on link "Next" at bounding box center [1035, 424] width 29 height 19
click at [1040, 427] on link "Previous" at bounding box center [1020, 424] width 44 height 19
click at [596, 217] on link "Points" at bounding box center [604, 215] width 69 height 29
click at [1035, 429] on link "Next" at bounding box center [1035, 424] width 29 height 19
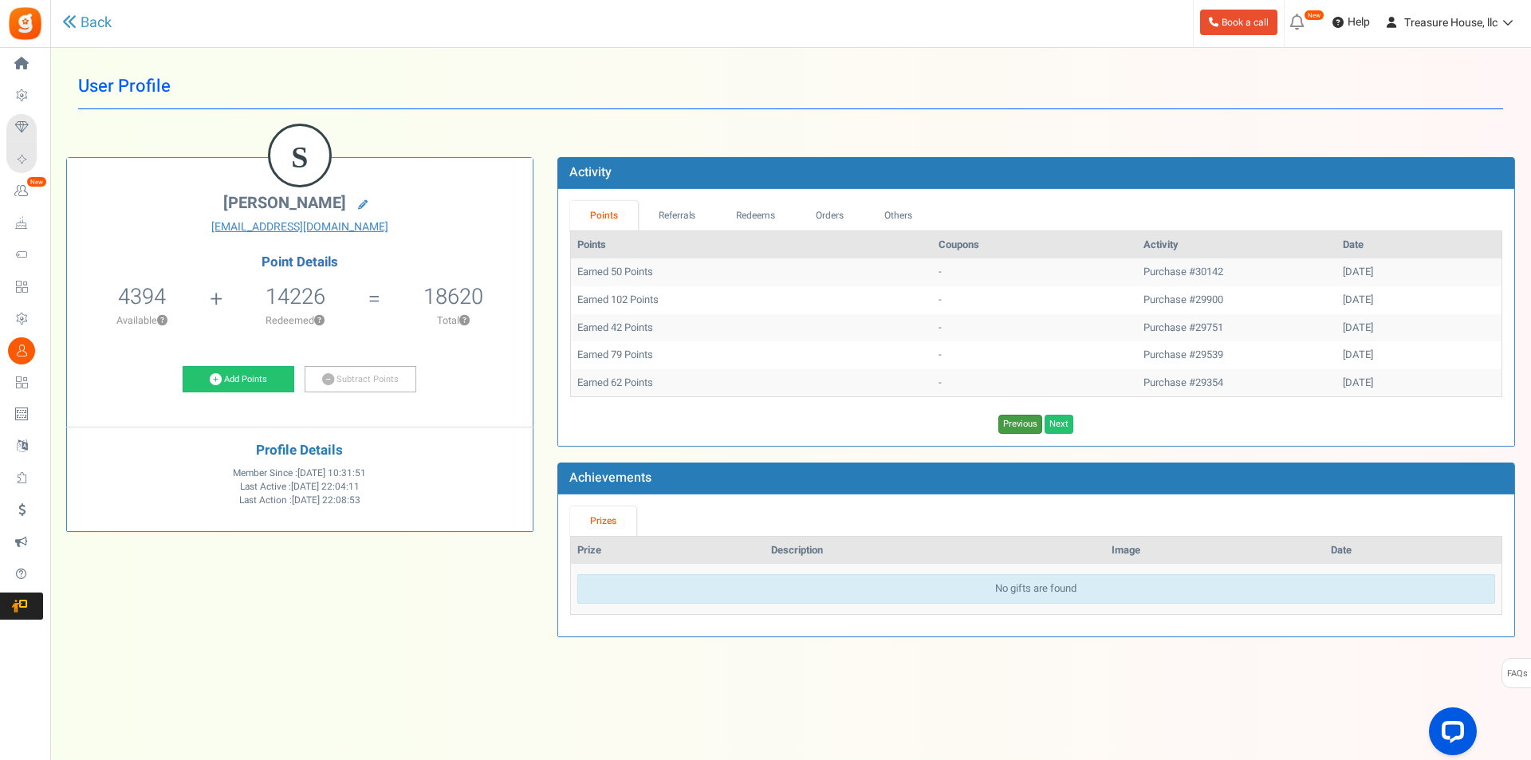
click at [1035, 429] on link "Previous" at bounding box center [1020, 424] width 44 height 19
click at [1035, 429] on link "Next" at bounding box center [1035, 424] width 29 height 19
click at [1059, 430] on link "Next" at bounding box center [1058, 424] width 29 height 19
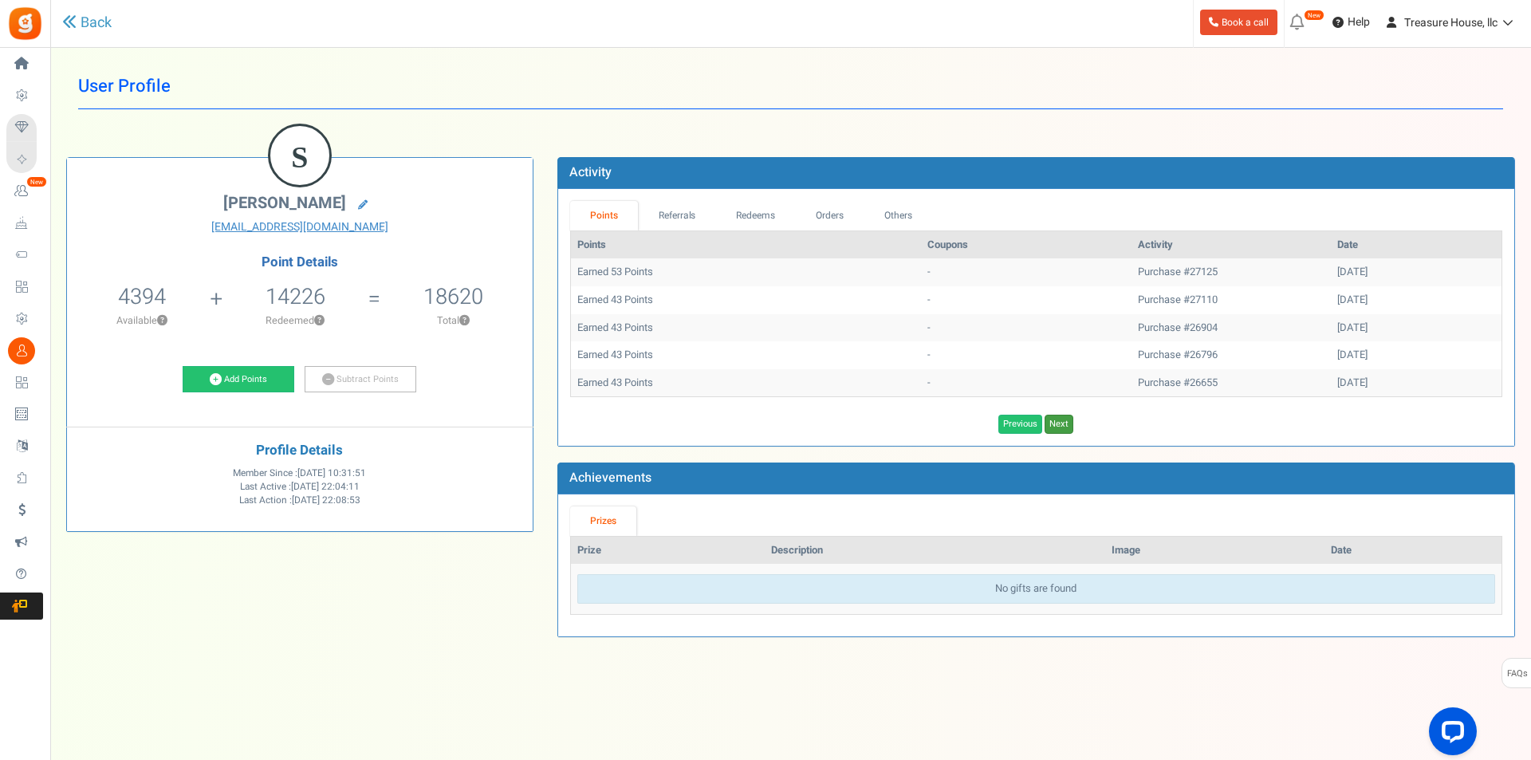
click at [1059, 430] on link "Next" at bounding box center [1058, 424] width 29 height 19
click at [1059, 430] on div "Points Coupons Activity Date Earned 41 Points - Purchase #22661 [DATE] Earned 6…" at bounding box center [1036, 331] width 932 height 203
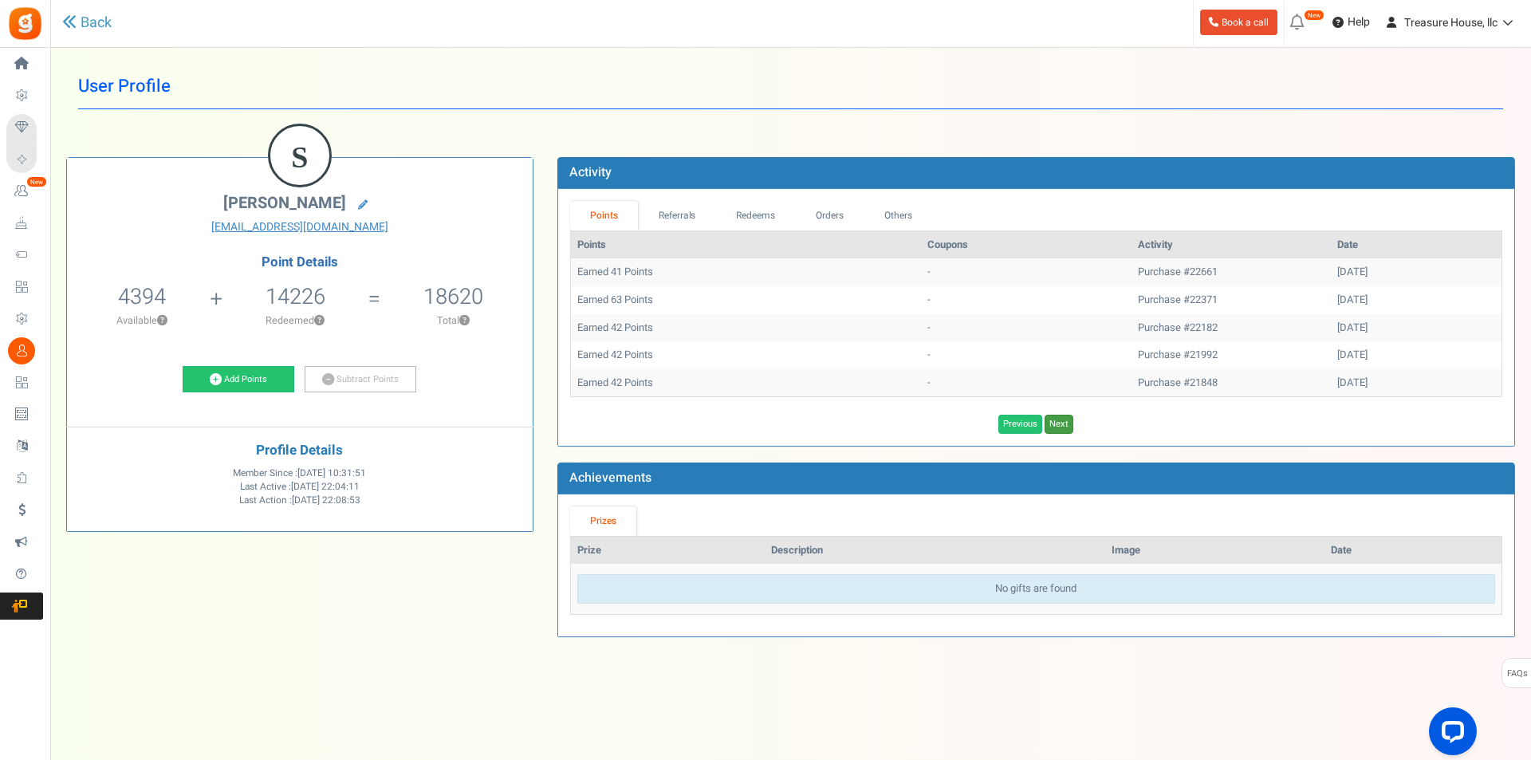
click at [1059, 430] on link "Next" at bounding box center [1058, 424] width 29 height 19
click at [1059, 430] on div "Points Coupons Activity Date Earned 41 Points - Purchase #22661 [DATE] Earned 6…" at bounding box center [1036, 331] width 932 height 203
click at [1059, 430] on link "Next" at bounding box center [1058, 424] width 29 height 19
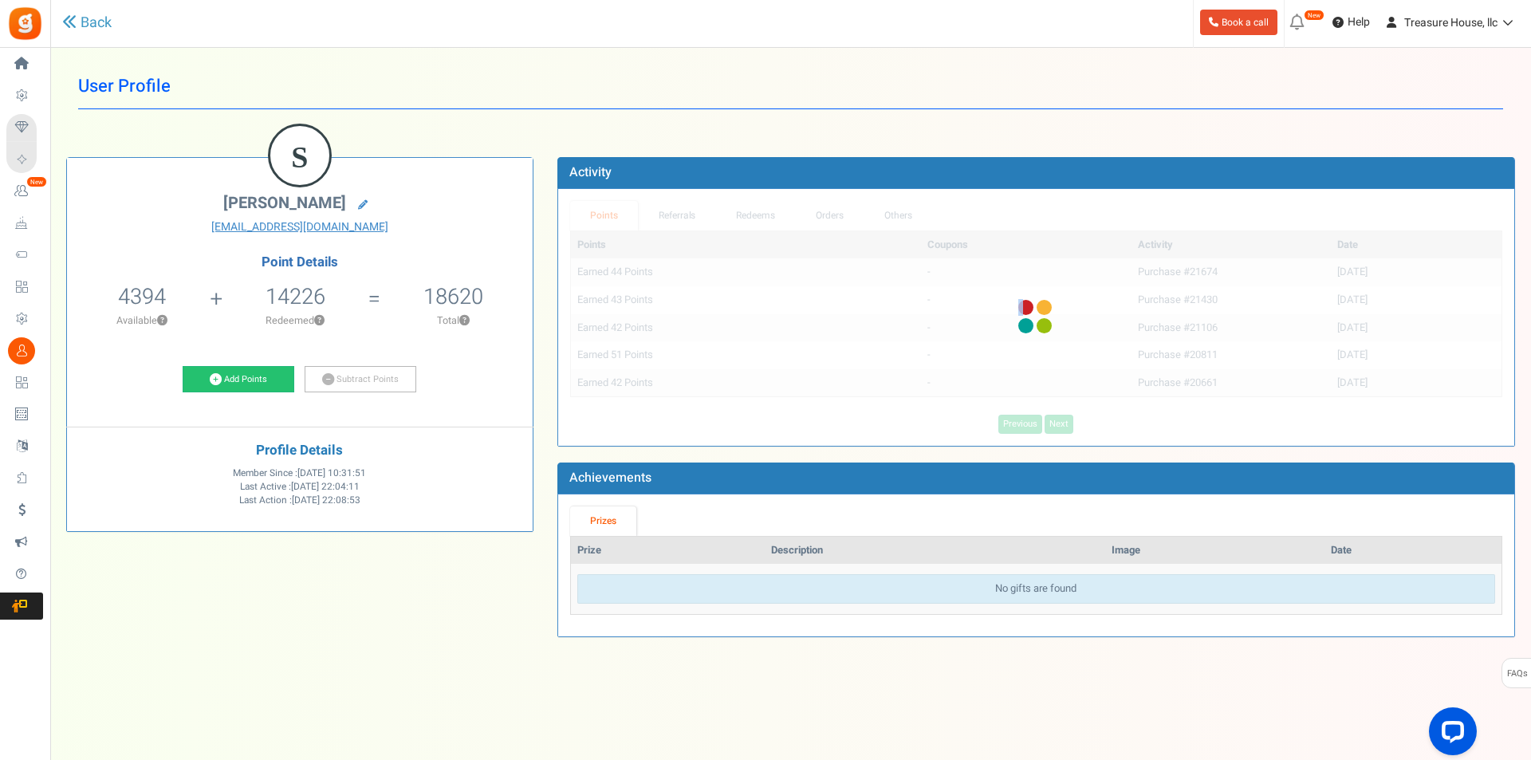
click at [1059, 430] on div "Points Coupons Activity Date Earned 44 Points - Purchase #21674 [DATE] Earned 4…" at bounding box center [1036, 331] width 932 height 203
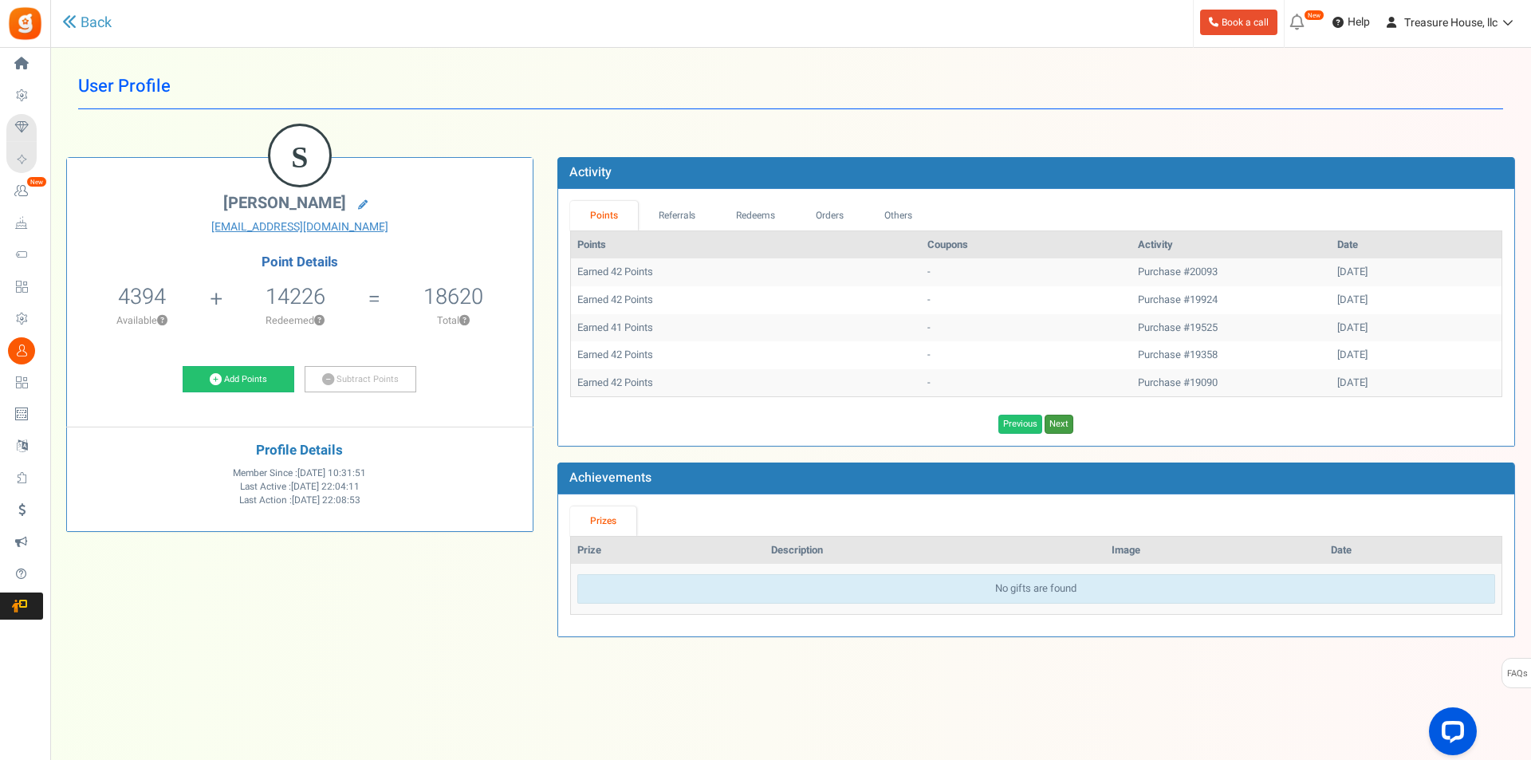
click at [1059, 430] on link "Next" at bounding box center [1058, 424] width 29 height 19
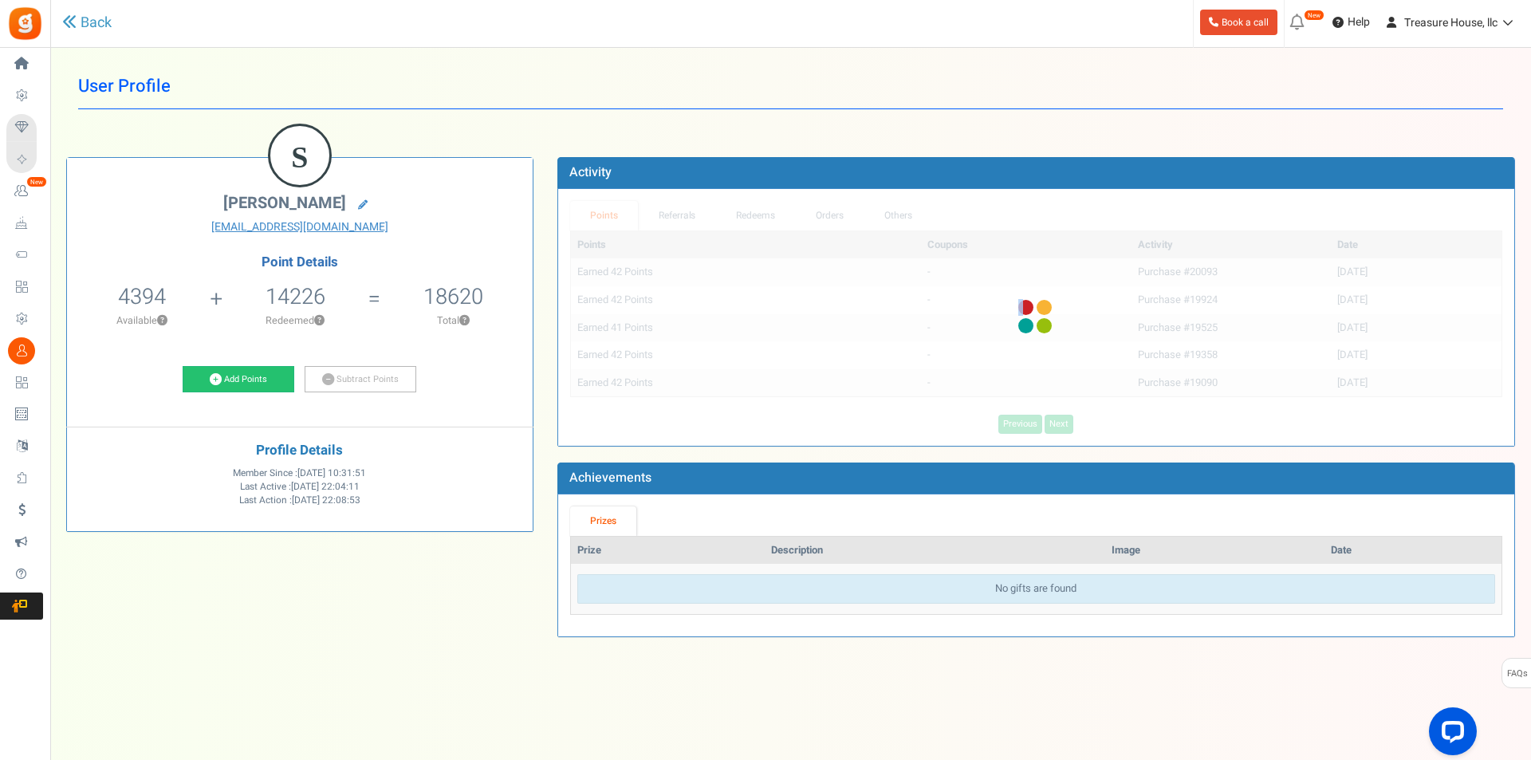
click at [1059, 430] on div "Points Coupons Activity Date Earned 42 Points - Purchase #20093 [DATE] Earned 4…" at bounding box center [1036, 331] width 932 height 203
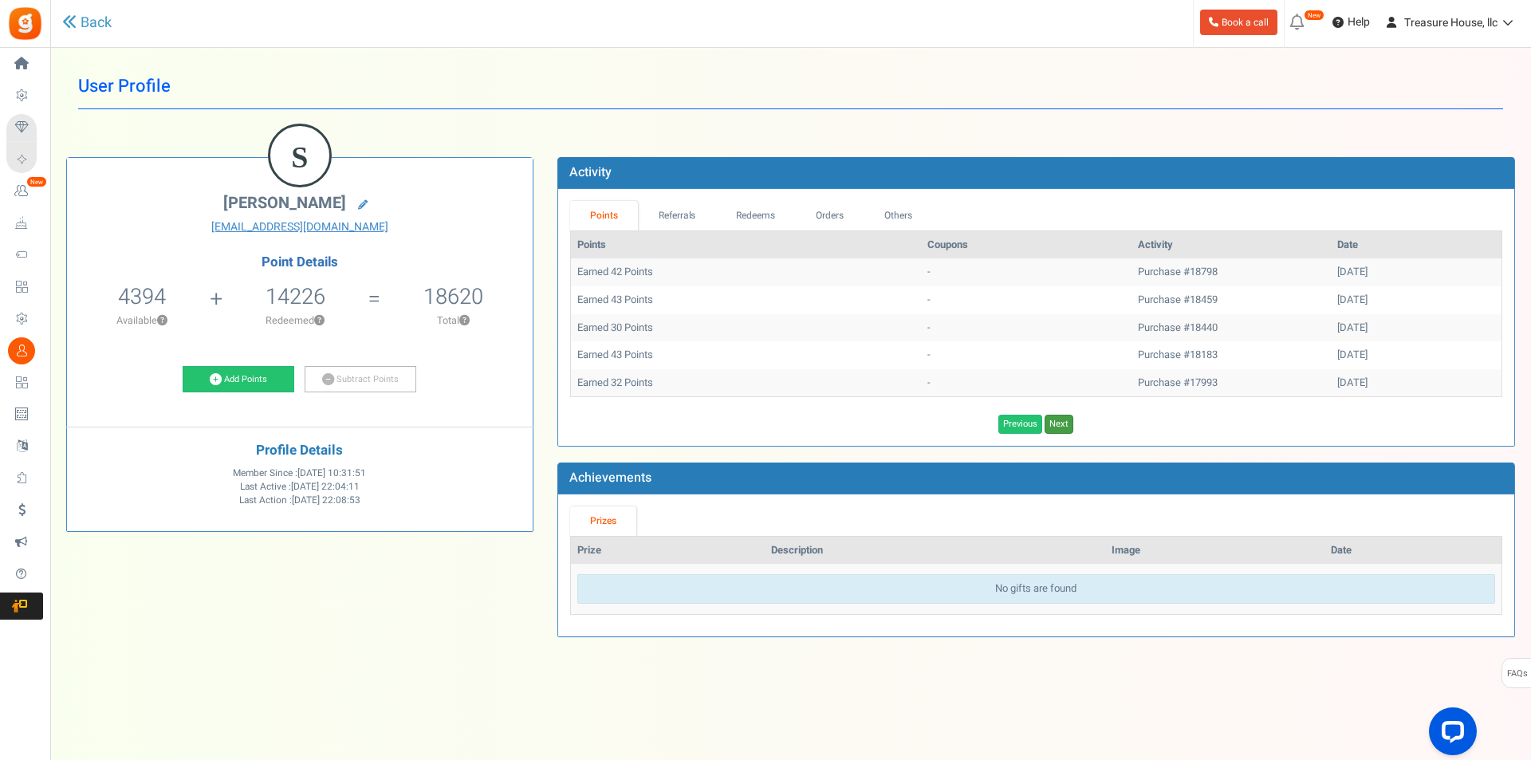
click at [1059, 430] on link "Next" at bounding box center [1058, 424] width 29 height 19
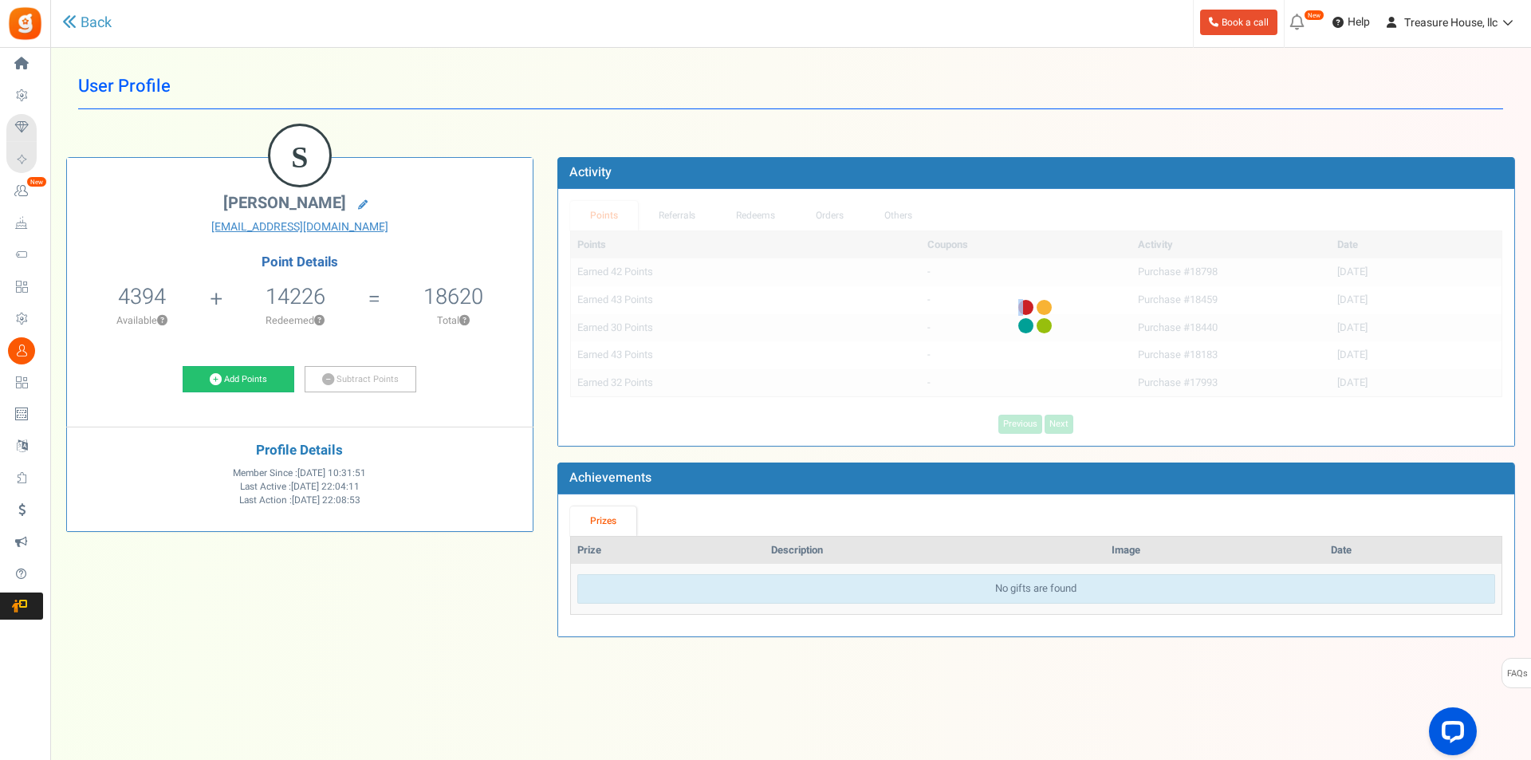
click at [1059, 430] on div "Points Coupons Activity Date Earned 42 Points - Purchase #18798 [DATE] Earned 4…" at bounding box center [1036, 331] width 932 height 203
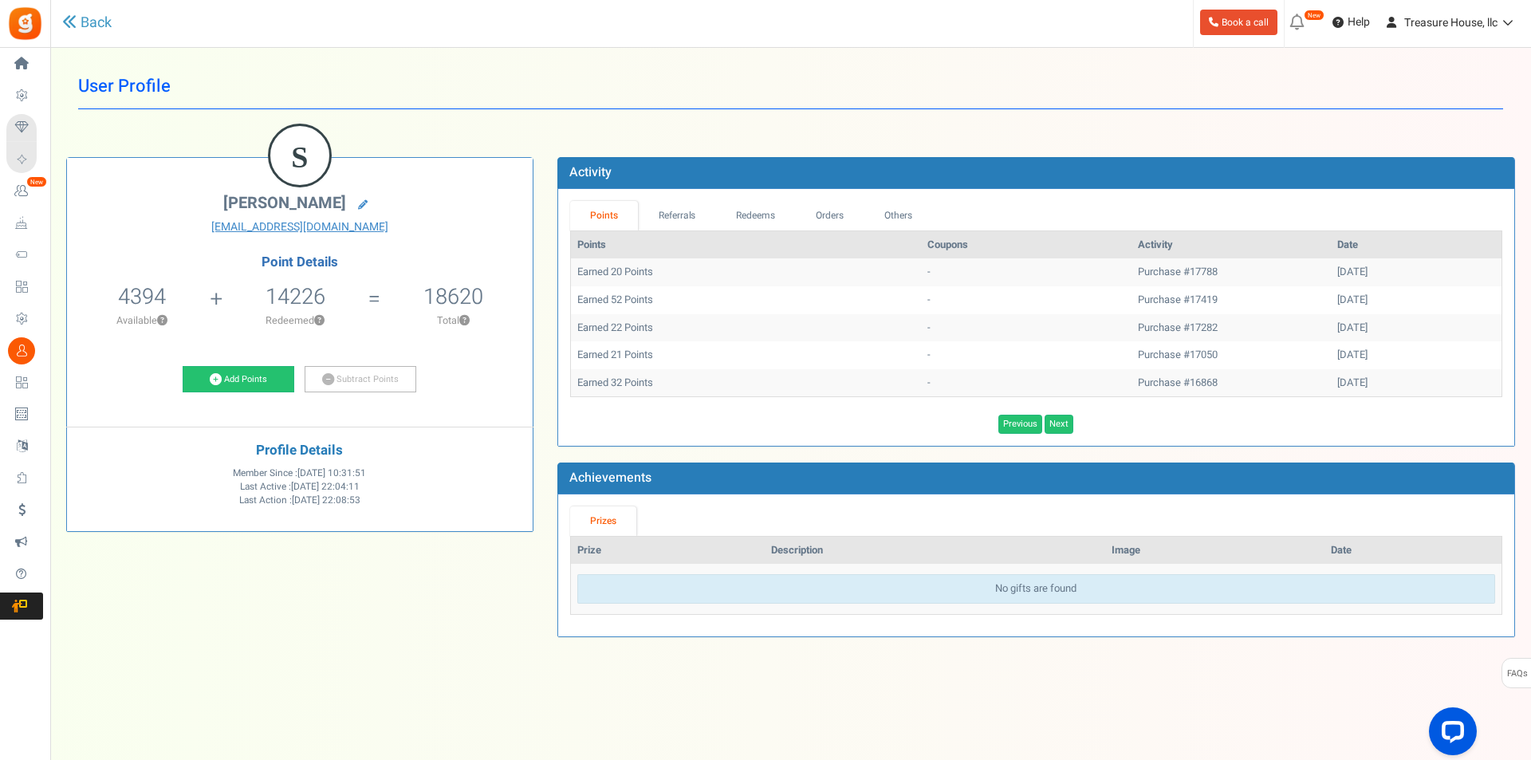
click at [1059, 430] on link "Next" at bounding box center [1058, 424] width 29 height 19
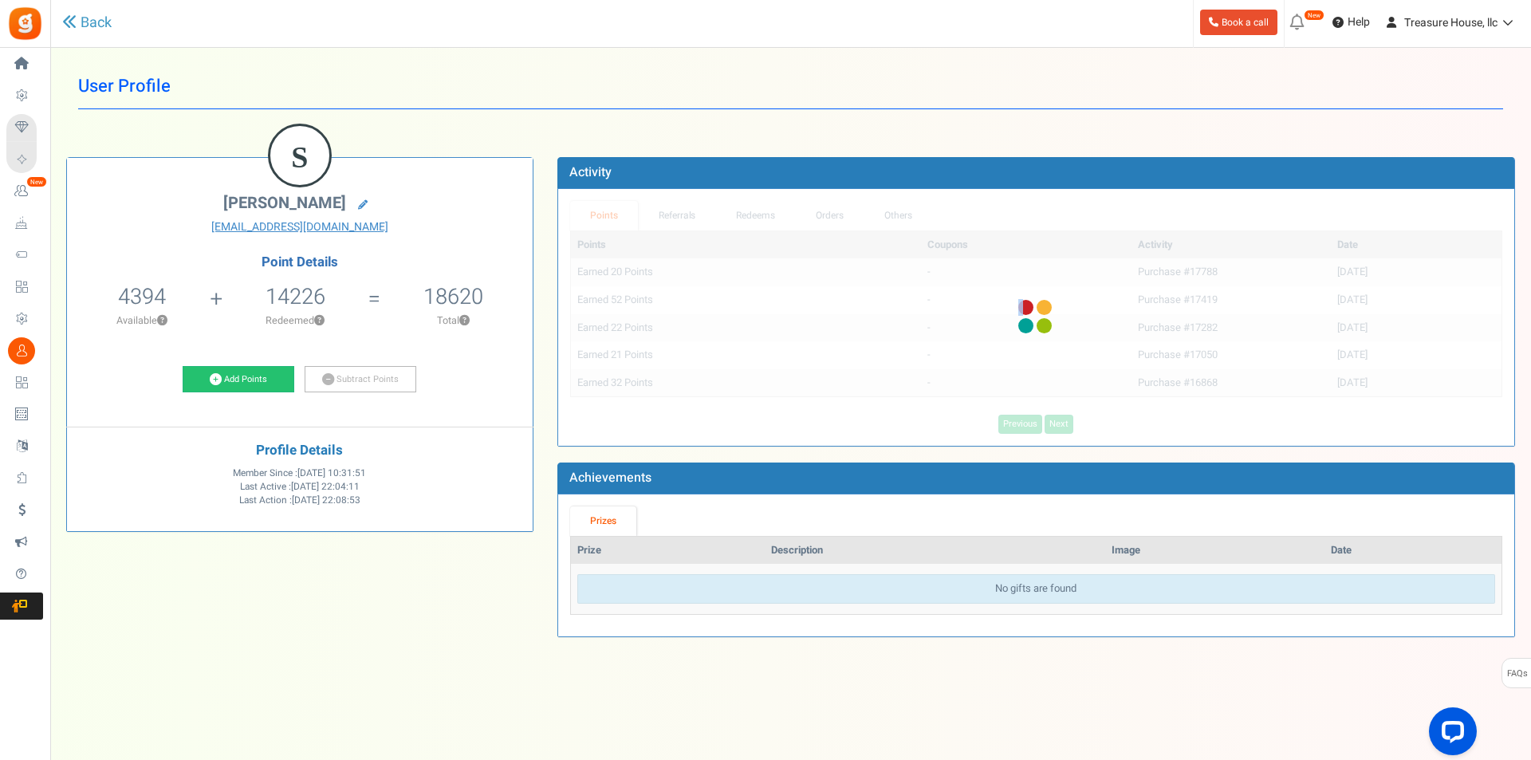
click at [1058, 430] on div "Points Coupons Activity Date Earned 20 Points - Purchase #17788 [DATE] Earned 5…" at bounding box center [1036, 331] width 932 height 203
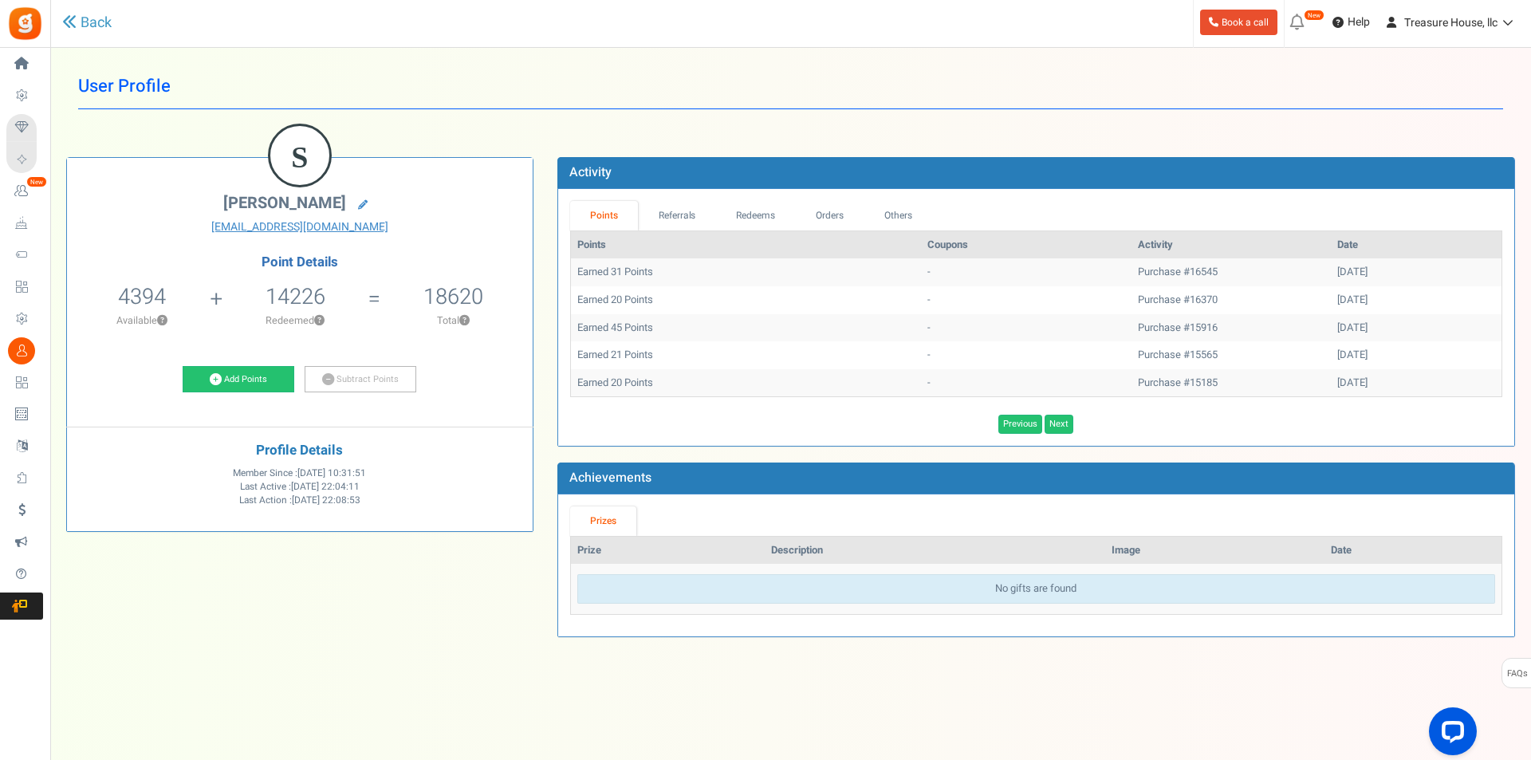
click at [1057, 430] on link "Next" at bounding box center [1058, 424] width 29 height 19
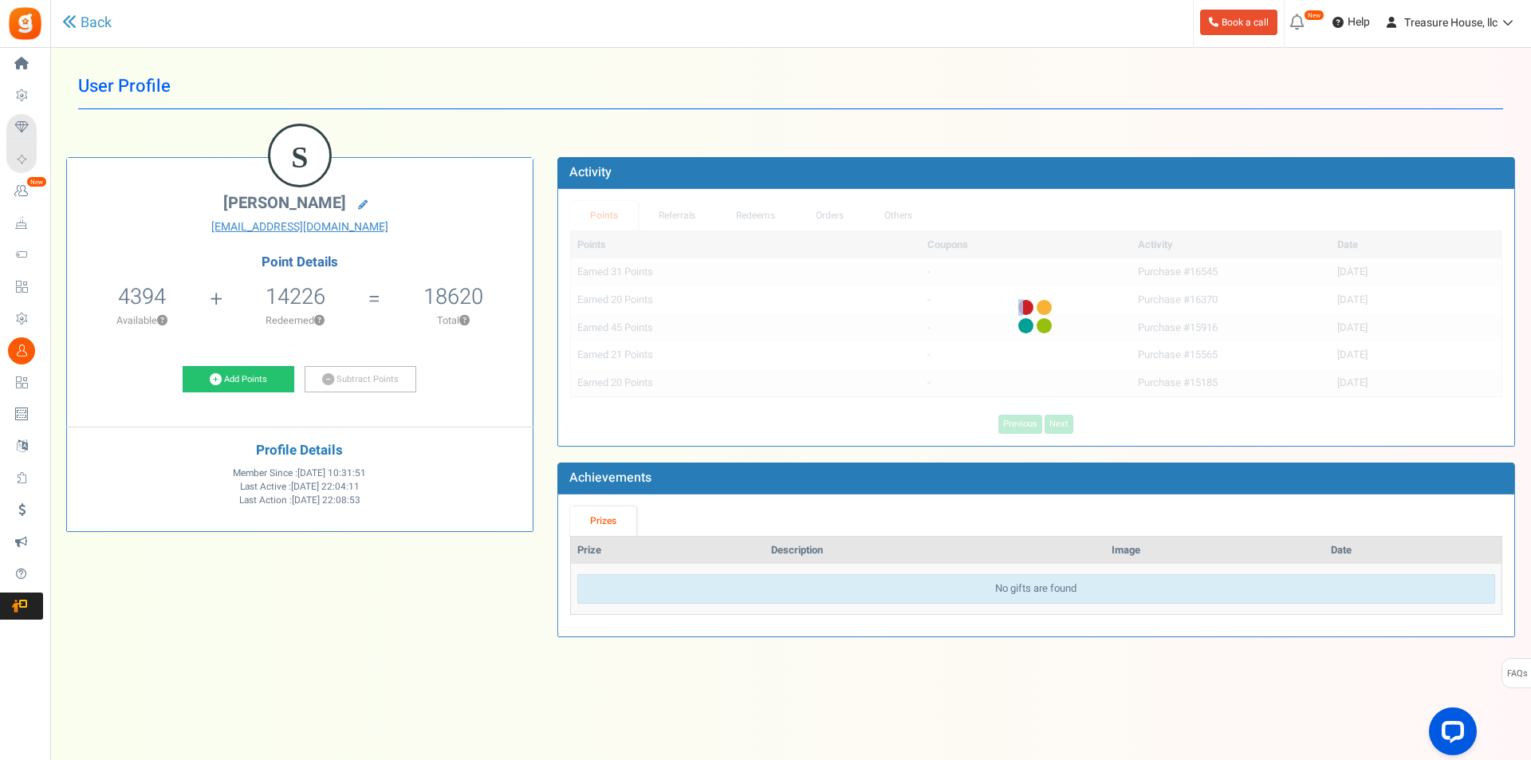
click at [1057, 430] on div "Points Coupons Activity Date Earned 31 Points - Purchase #16545 [DATE] Earned 2…" at bounding box center [1036, 331] width 932 height 203
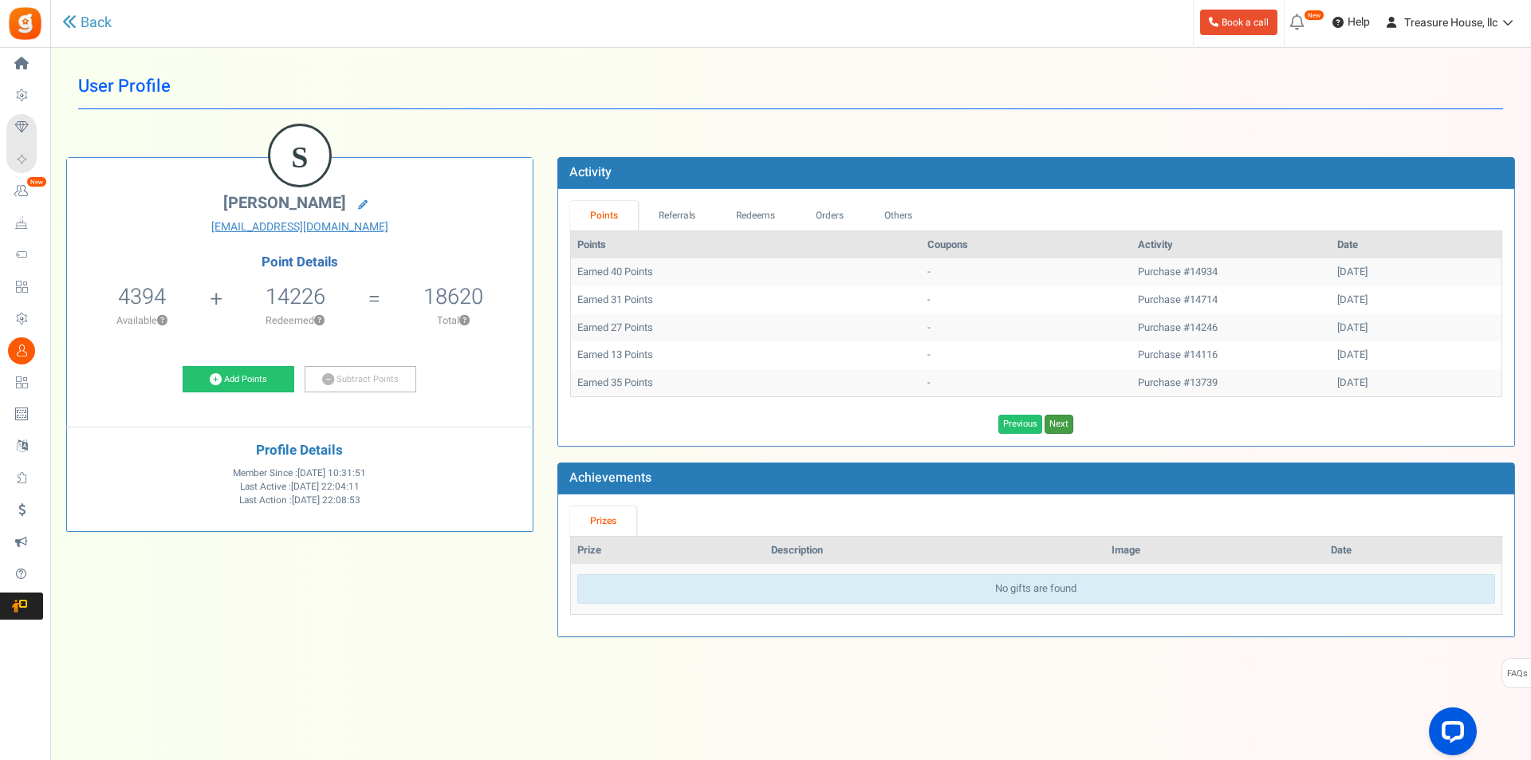
click at [1057, 430] on link "Next" at bounding box center [1058, 424] width 29 height 19
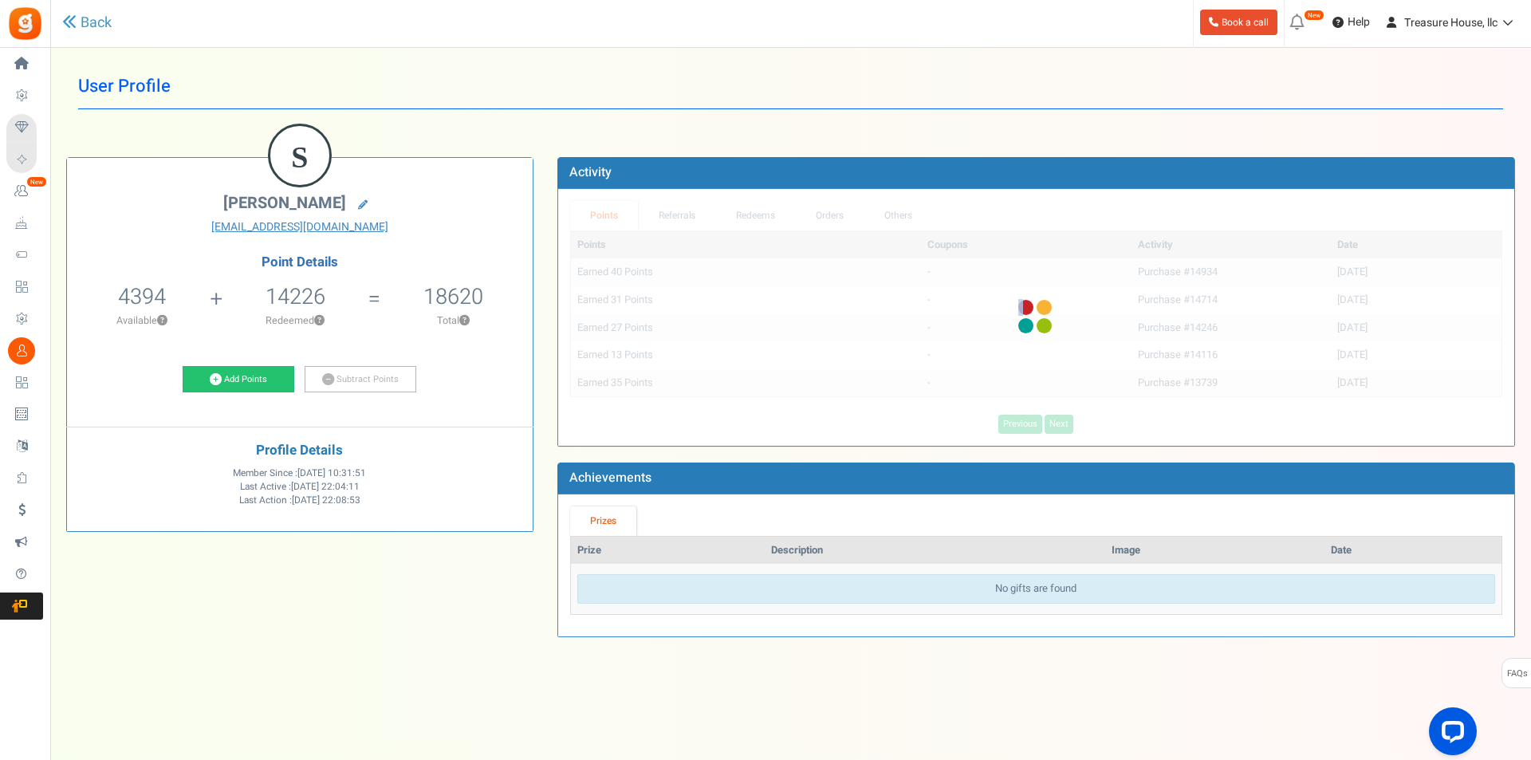
click at [1057, 430] on div "Points Coupons Activity Date Earned 40 Points - Purchase #14934 [DATE] Earned 3…" at bounding box center [1036, 331] width 932 height 203
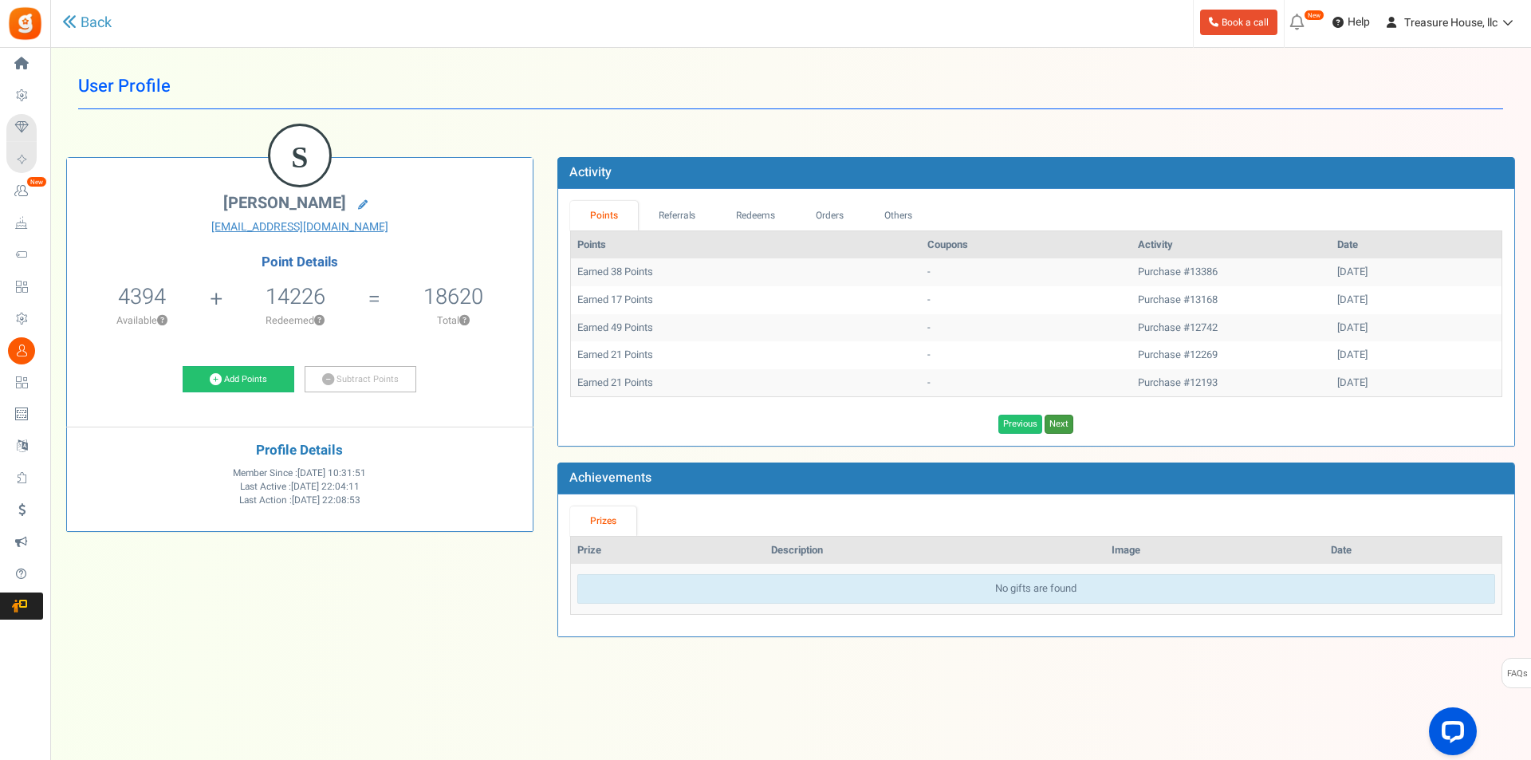
click at [1057, 430] on link "Next" at bounding box center [1058, 424] width 29 height 19
click at [1057, 430] on div "Points Coupons Activity Date Earned 20 Points - Purchase #11987 [DATE] Earned 1…" at bounding box center [1036, 331] width 932 height 203
click at [1057, 430] on link "Next" at bounding box center [1058, 424] width 29 height 19
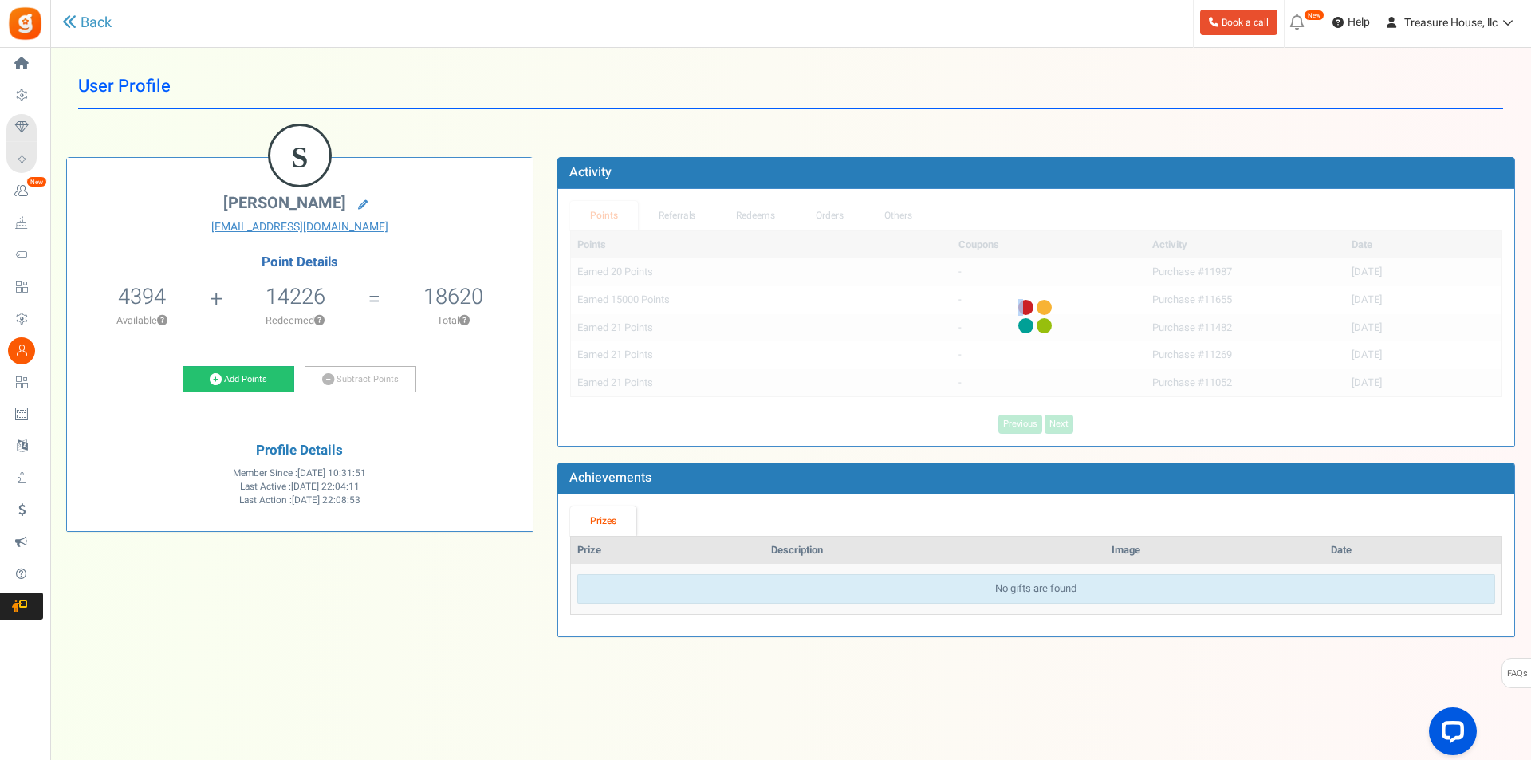
click at [1057, 430] on div "Activity Points Referrals Redeems Orders Others Points Coupons Activity Date Ea…" at bounding box center [1035, 405] width 981 height 496
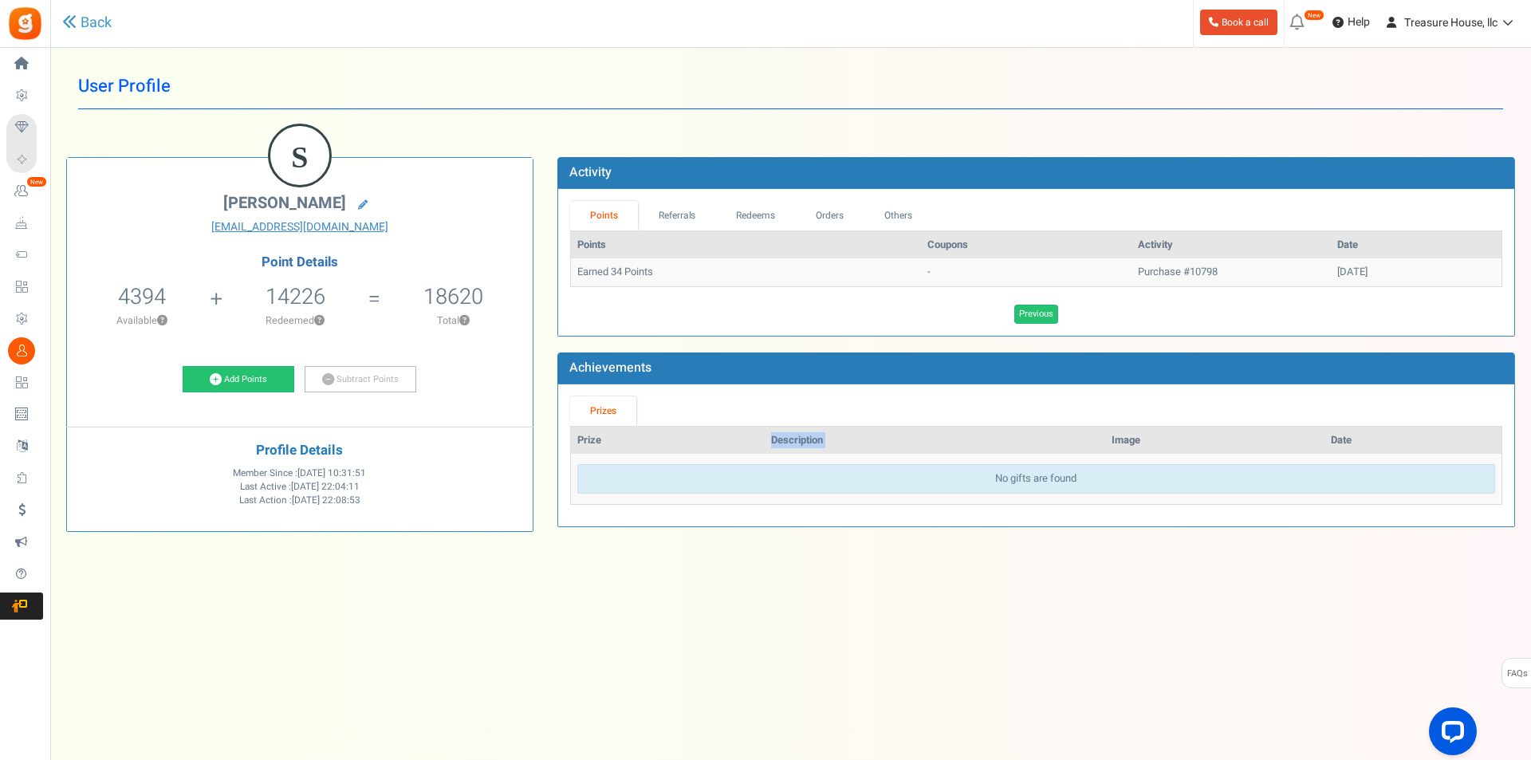
click at [1057, 430] on th "Description" at bounding box center [935, 441] width 341 height 28
click at [1034, 315] on link "Previous" at bounding box center [1036, 314] width 44 height 19
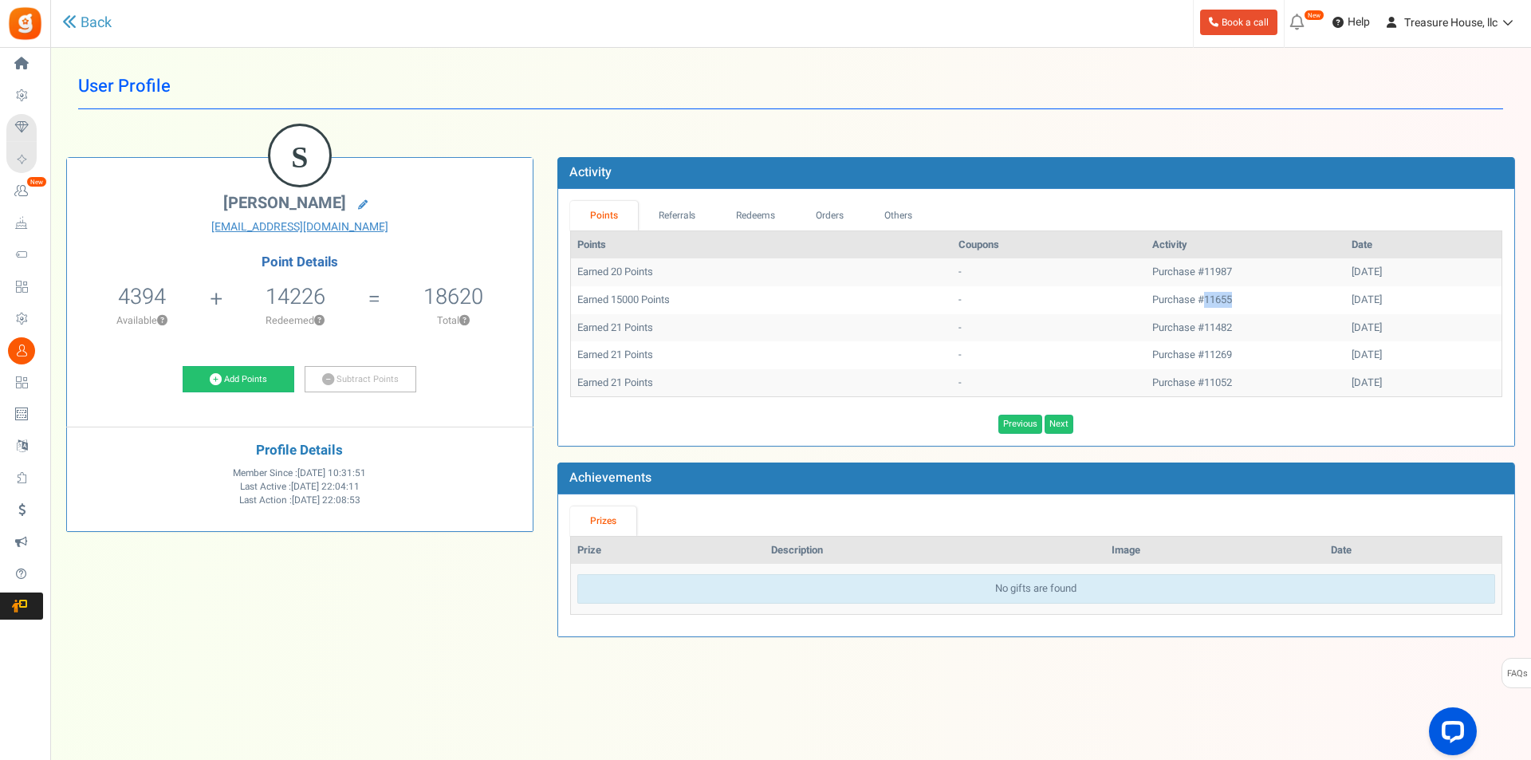
drag, startPoint x: 1181, startPoint y: 304, endPoint x: 1145, endPoint y: 301, distance: 36.0
click at [1186, 304] on td "Purchase #11655" at bounding box center [1245, 300] width 199 height 28
click at [1146, 301] on td "Purchase #11655" at bounding box center [1245, 300] width 199 height 28
click at [1021, 423] on link "Previous" at bounding box center [1020, 424] width 44 height 19
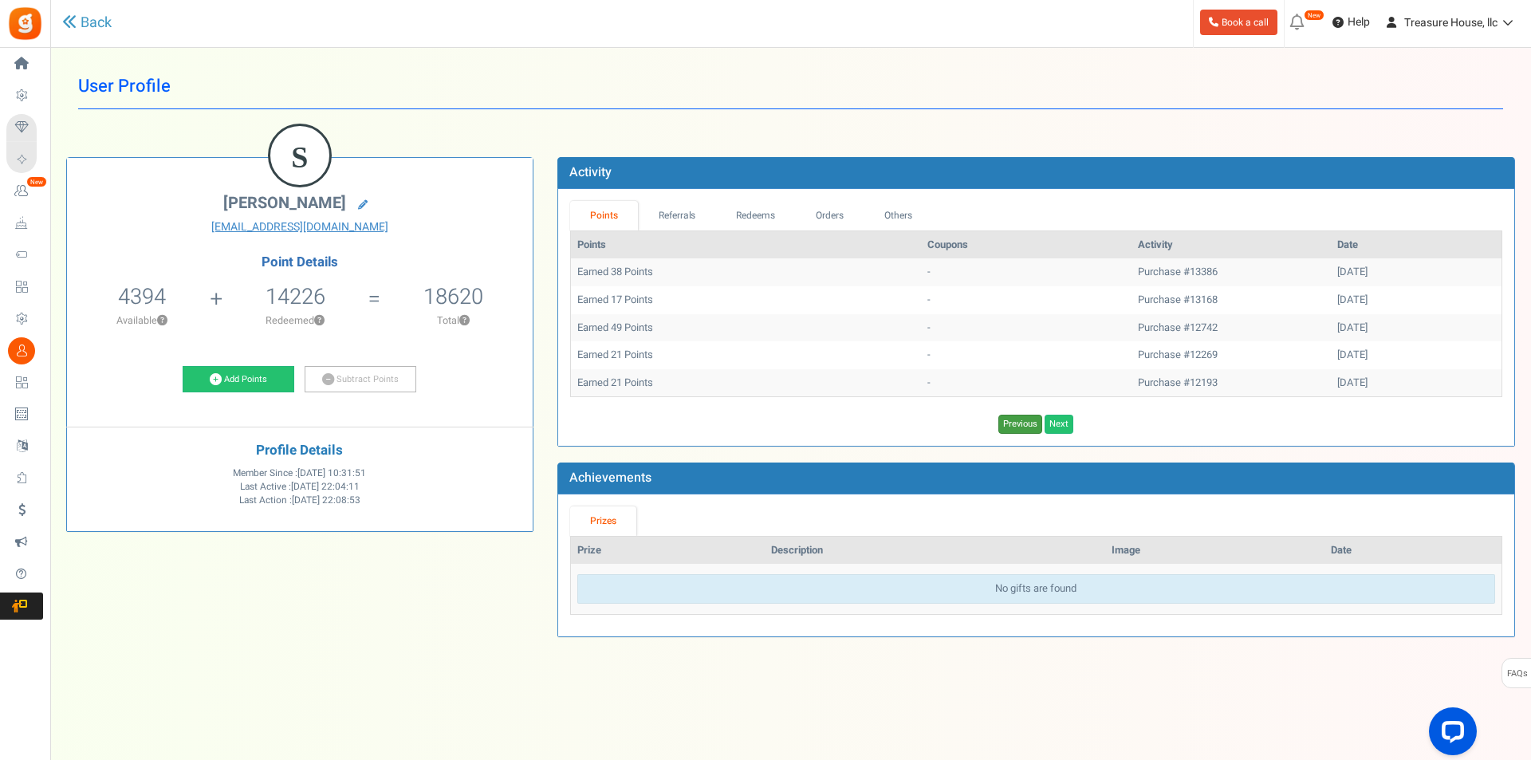
click at [1021, 423] on link "Previous" at bounding box center [1020, 424] width 44 height 19
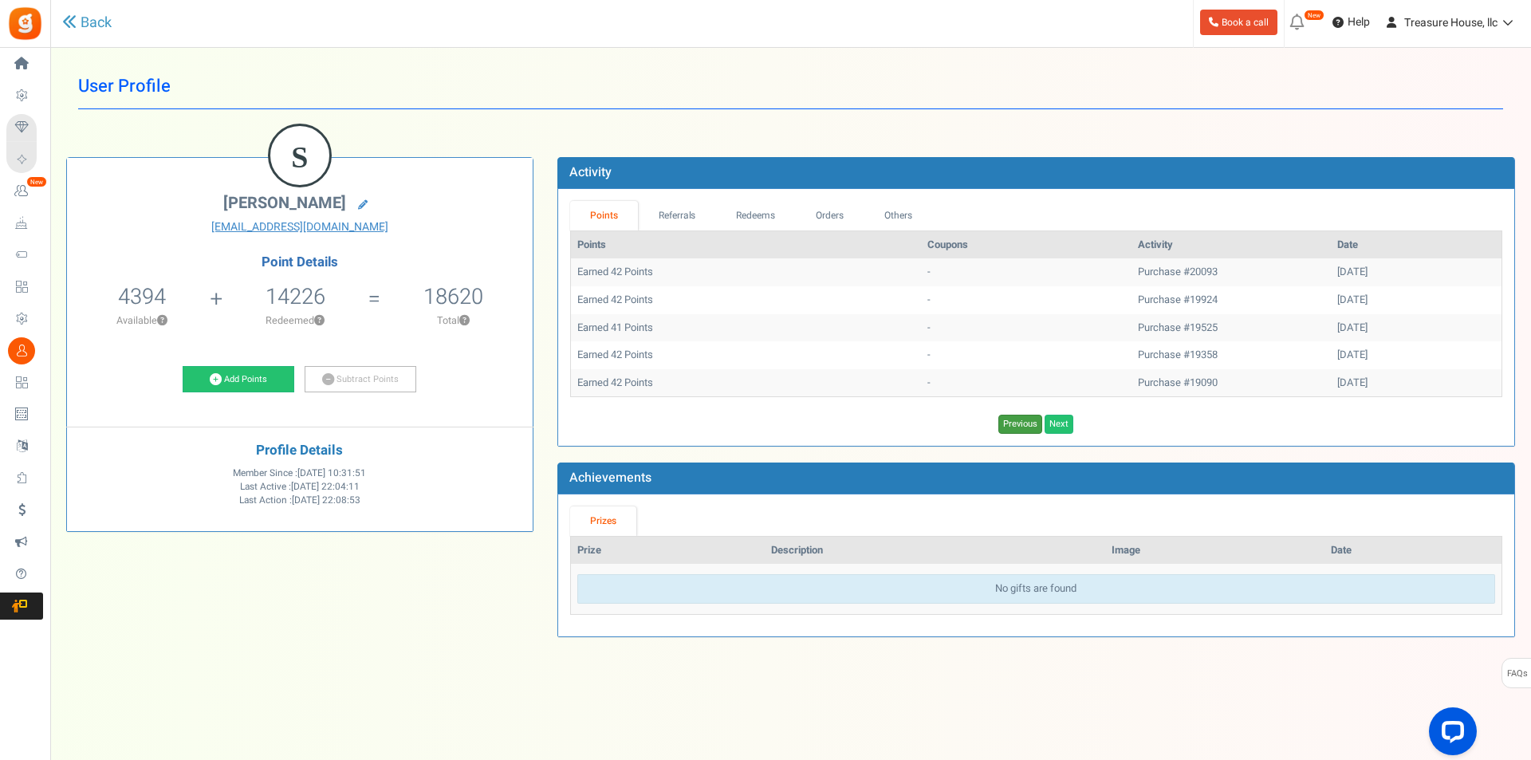
click at [1021, 423] on link "Previous" at bounding box center [1020, 424] width 44 height 19
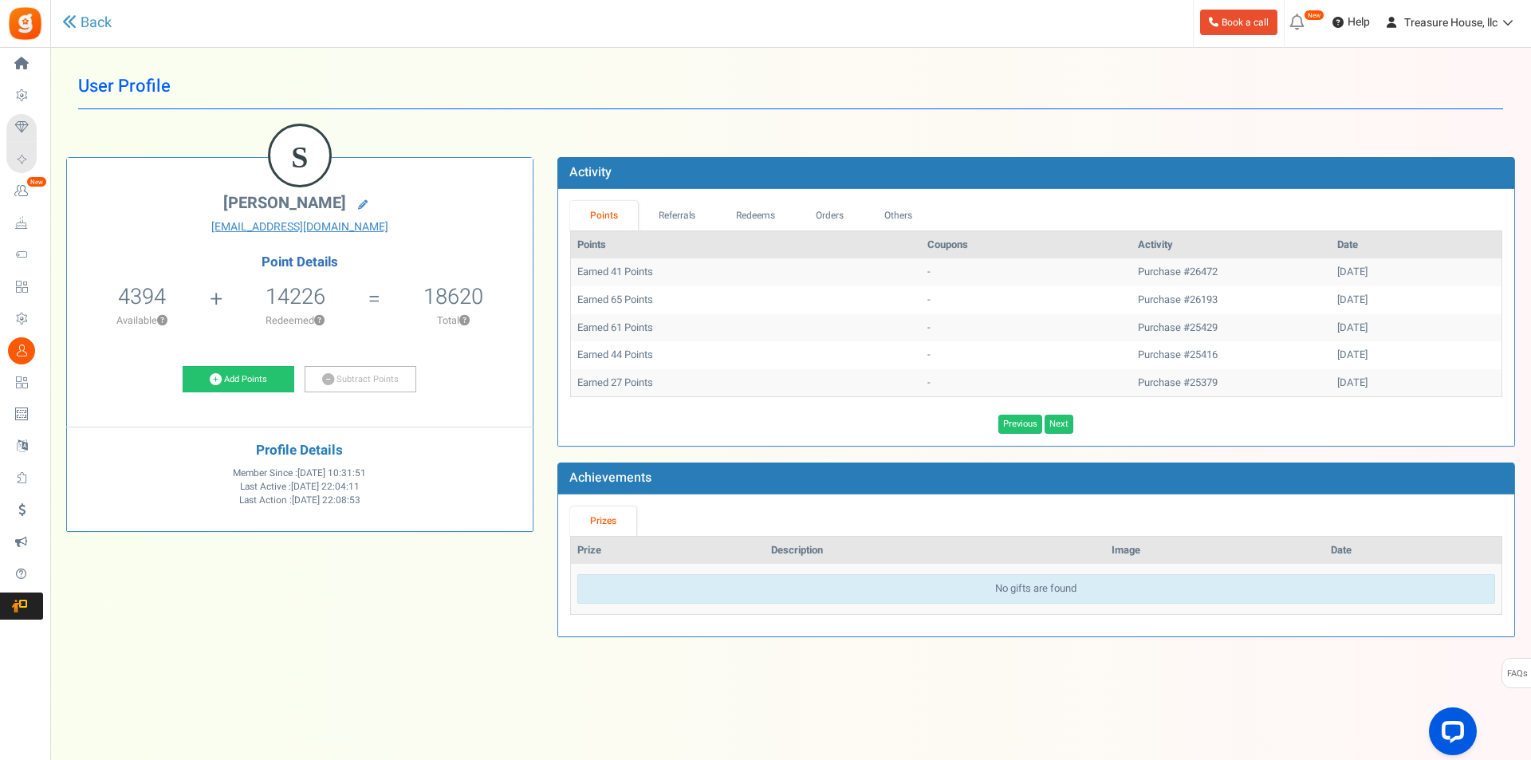
click at [1021, 423] on link "Previous" at bounding box center [1020, 424] width 44 height 19
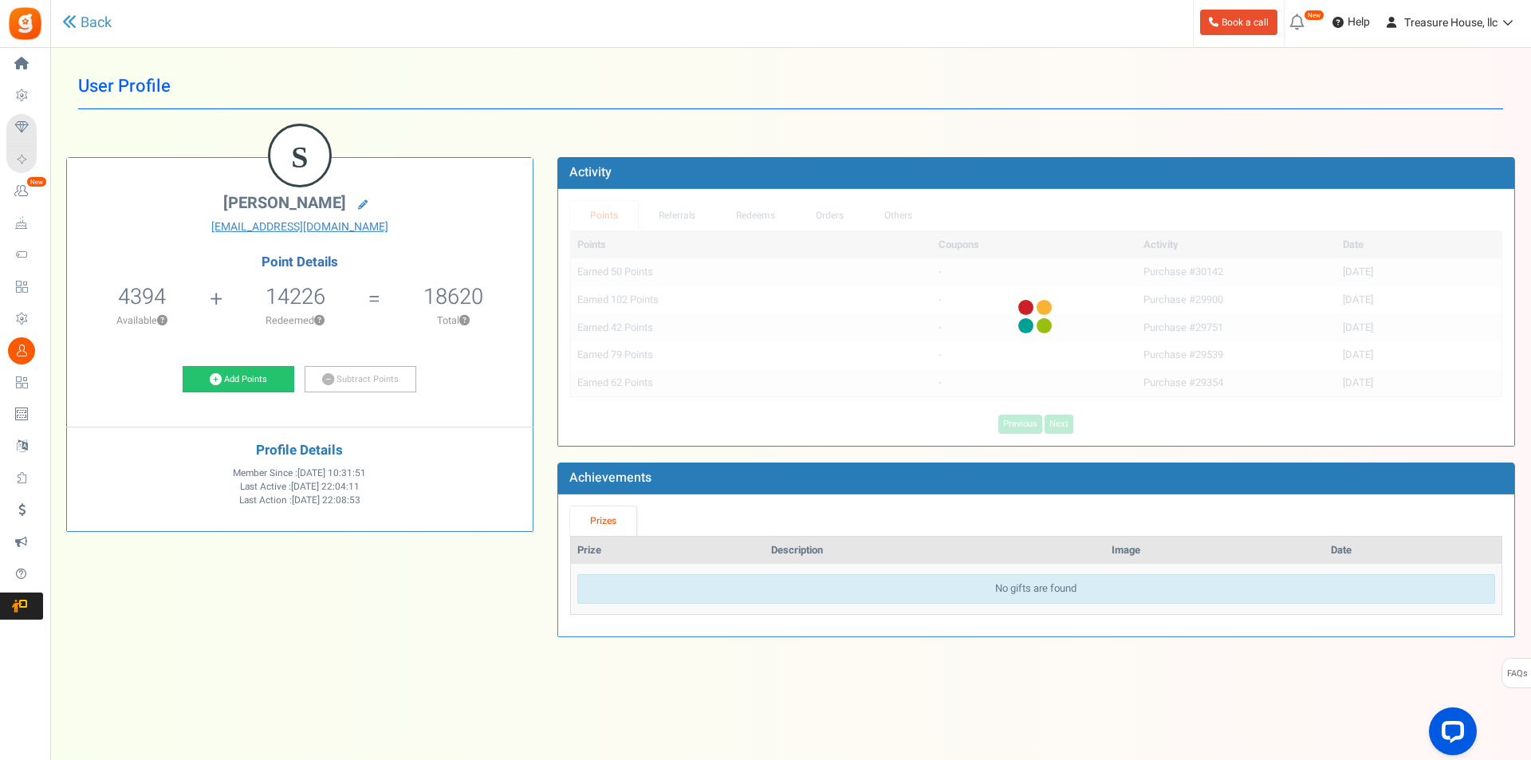
click at [1021, 423] on div "Points Coupons Activity Date Earned 50 Points - Purchase #30142 [DATE] Earned 1…" at bounding box center [1036, 331] width 932 height 203
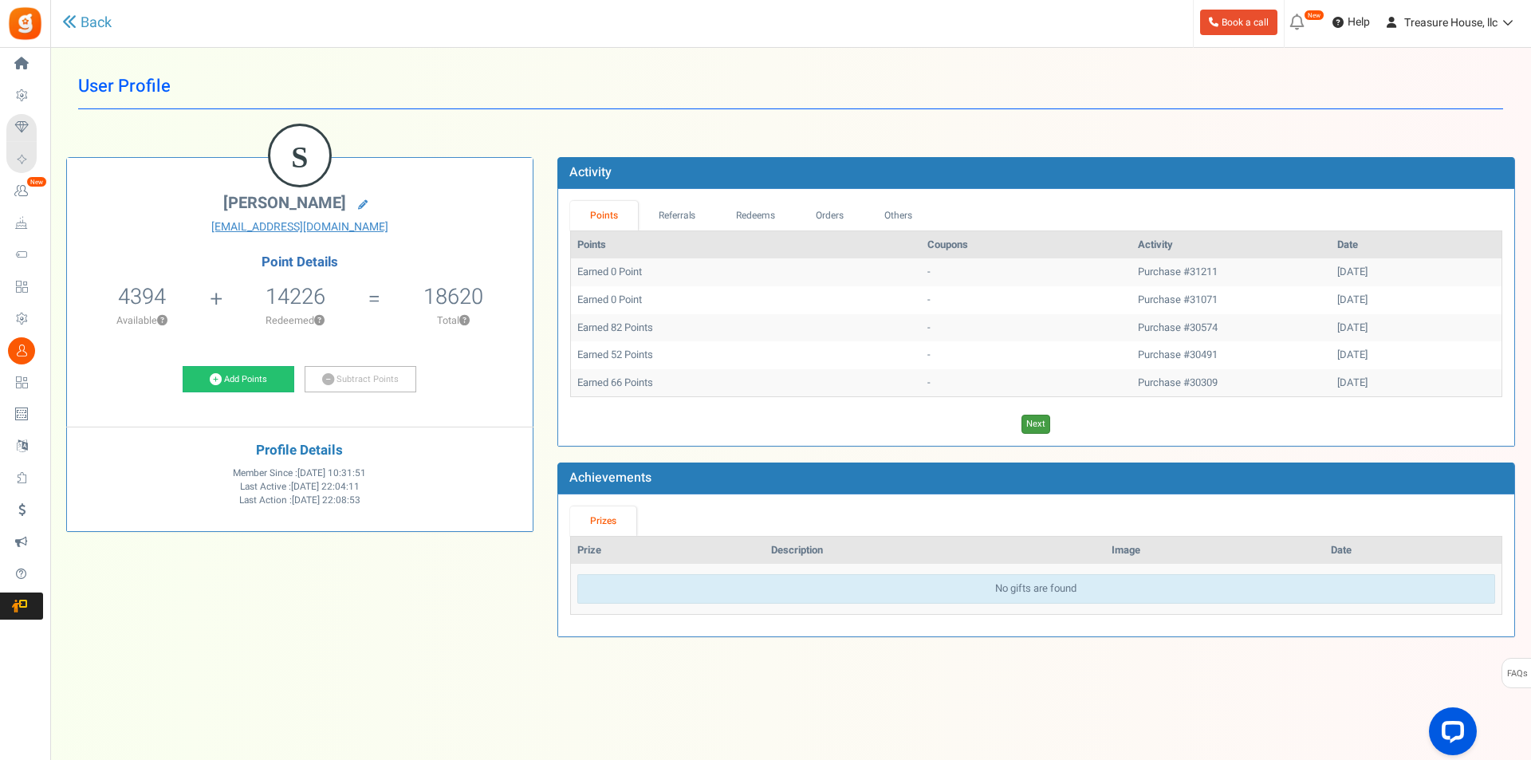
click at [1021, 423] on link "Next" at bounding box center [1035, 424] width 29 height 19
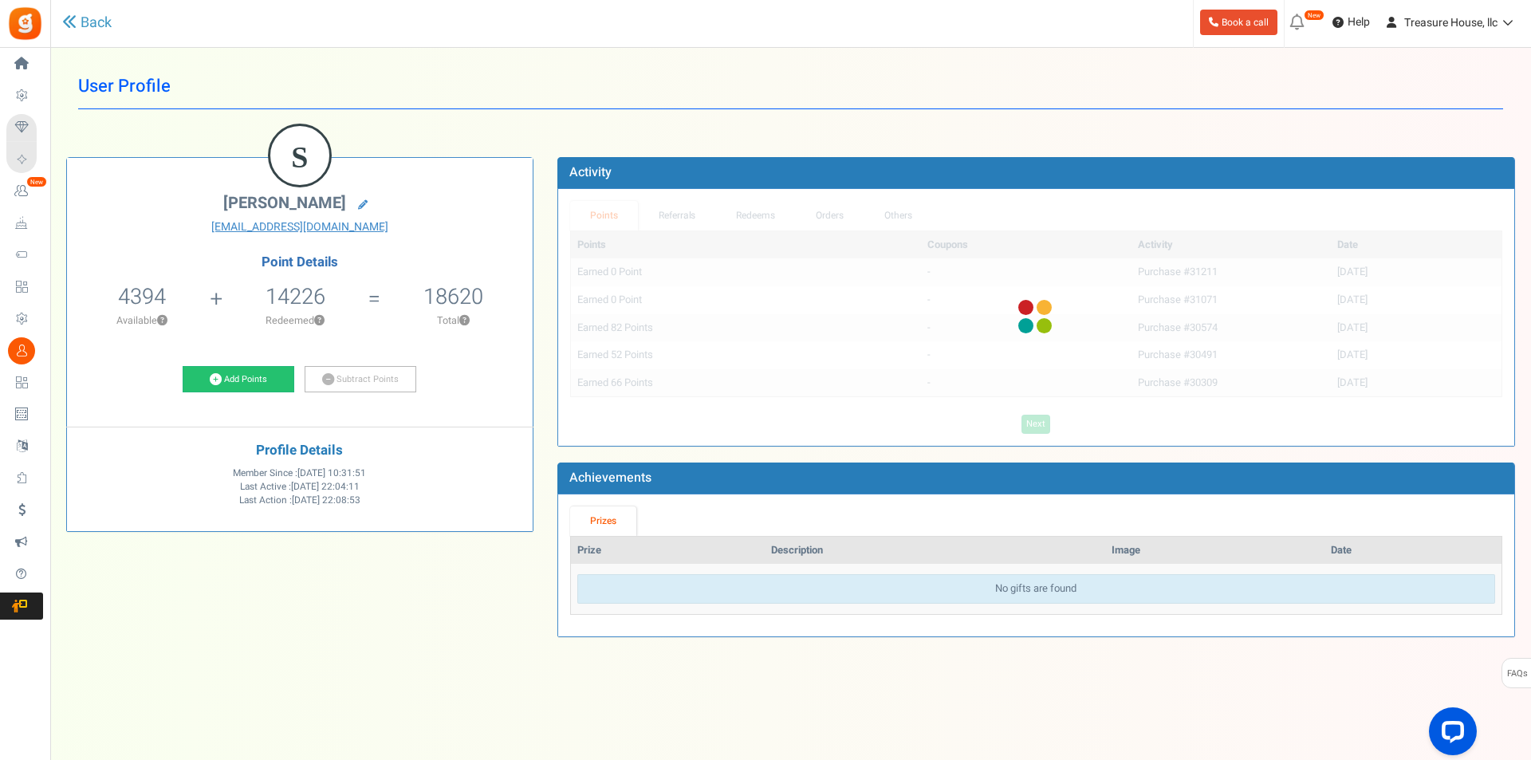
click at [1021, 423] on div "Points Coupons Activity Date Earned 0 Point - Purchase #31211 [DATE] Earned 0 P…" at bounding box center [1036, 331] width 932 height 203
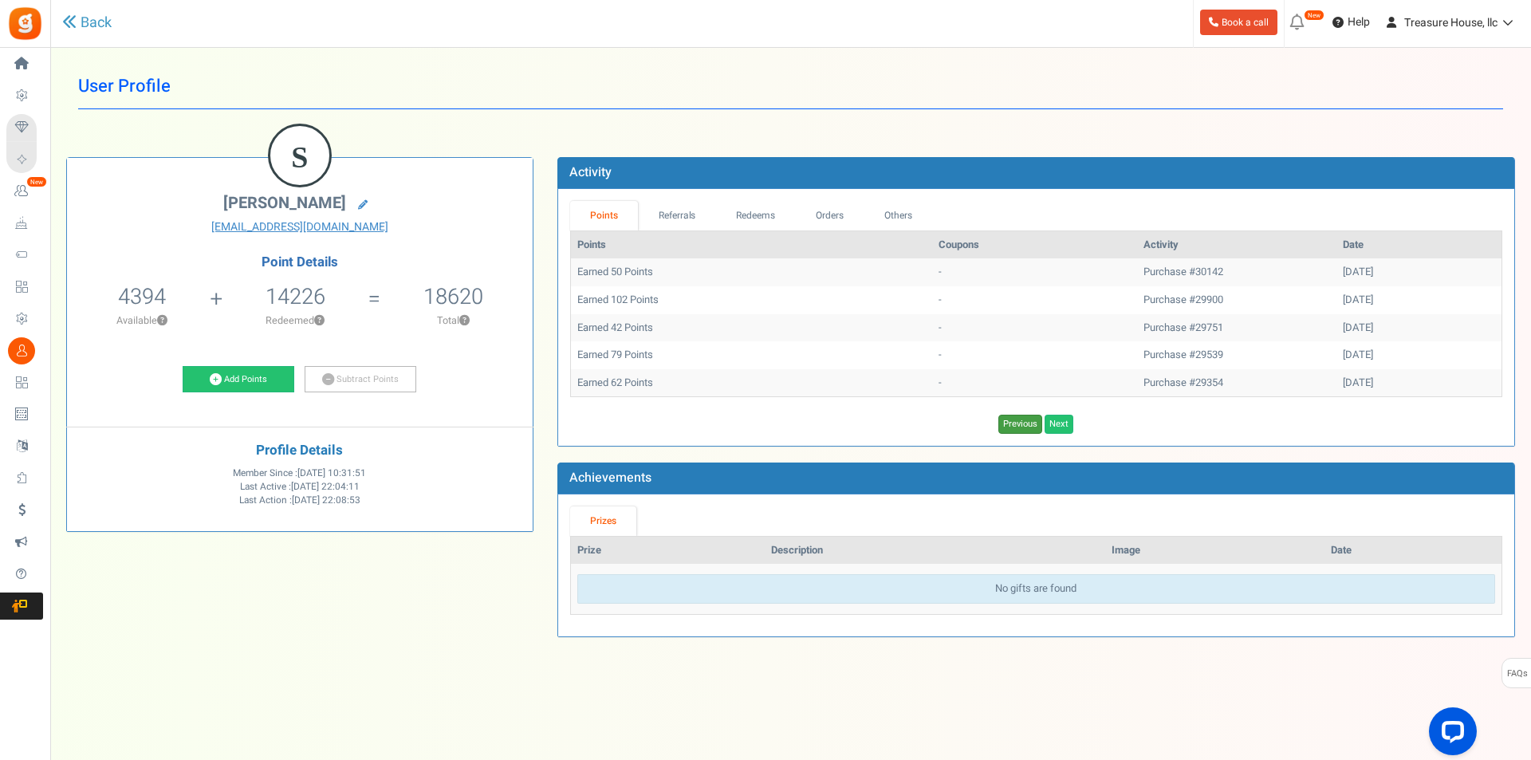
click at [1021, 423] on link "Previous" at bounding box center [1020, 424] width 44 height 19
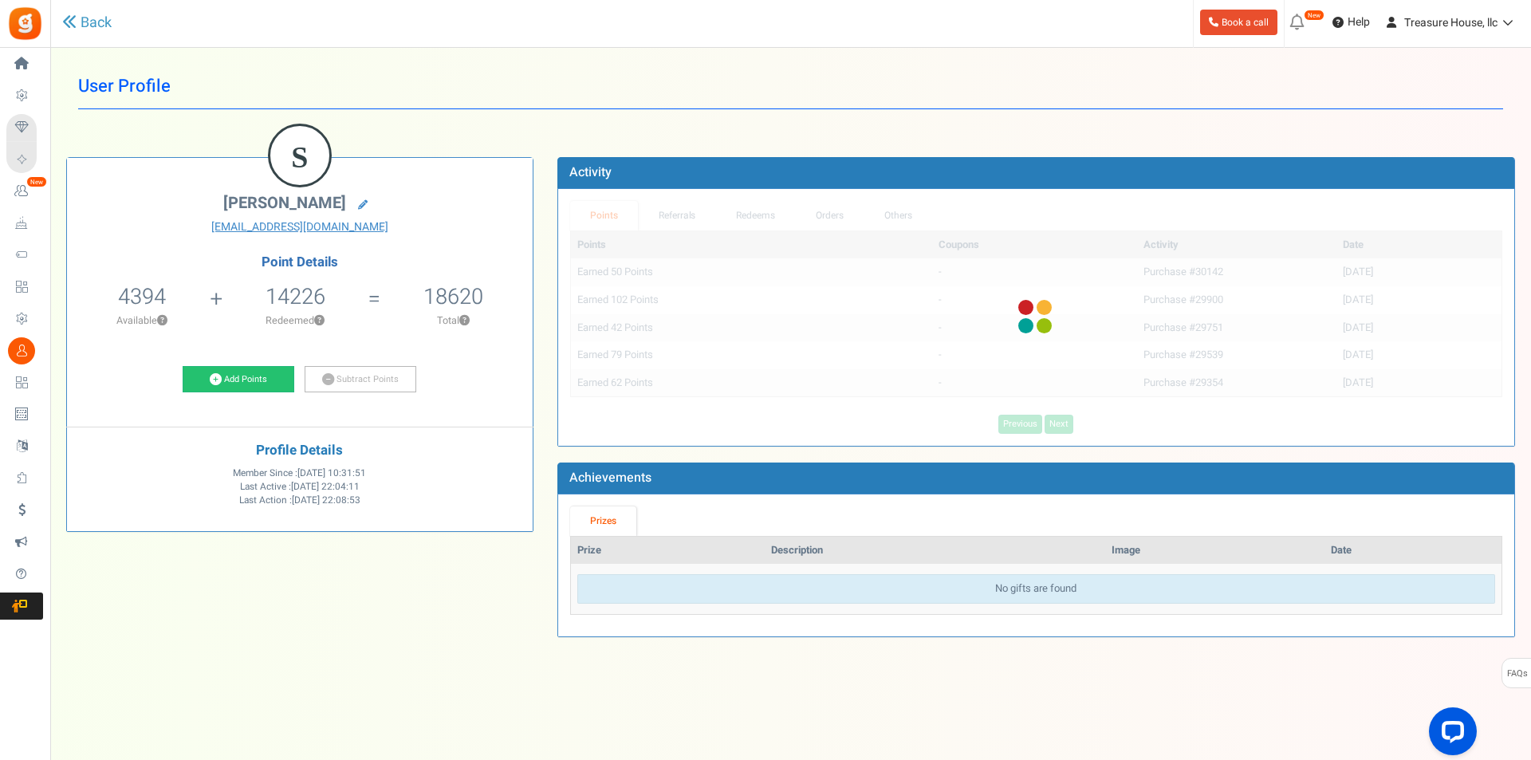
click at [1021, 423] on div "Points Coupons Activity Date Earned 50 Points - Purchase #30142 [DATE] Earned 1…" at bounding box center [1036, 331] width 932 height 203
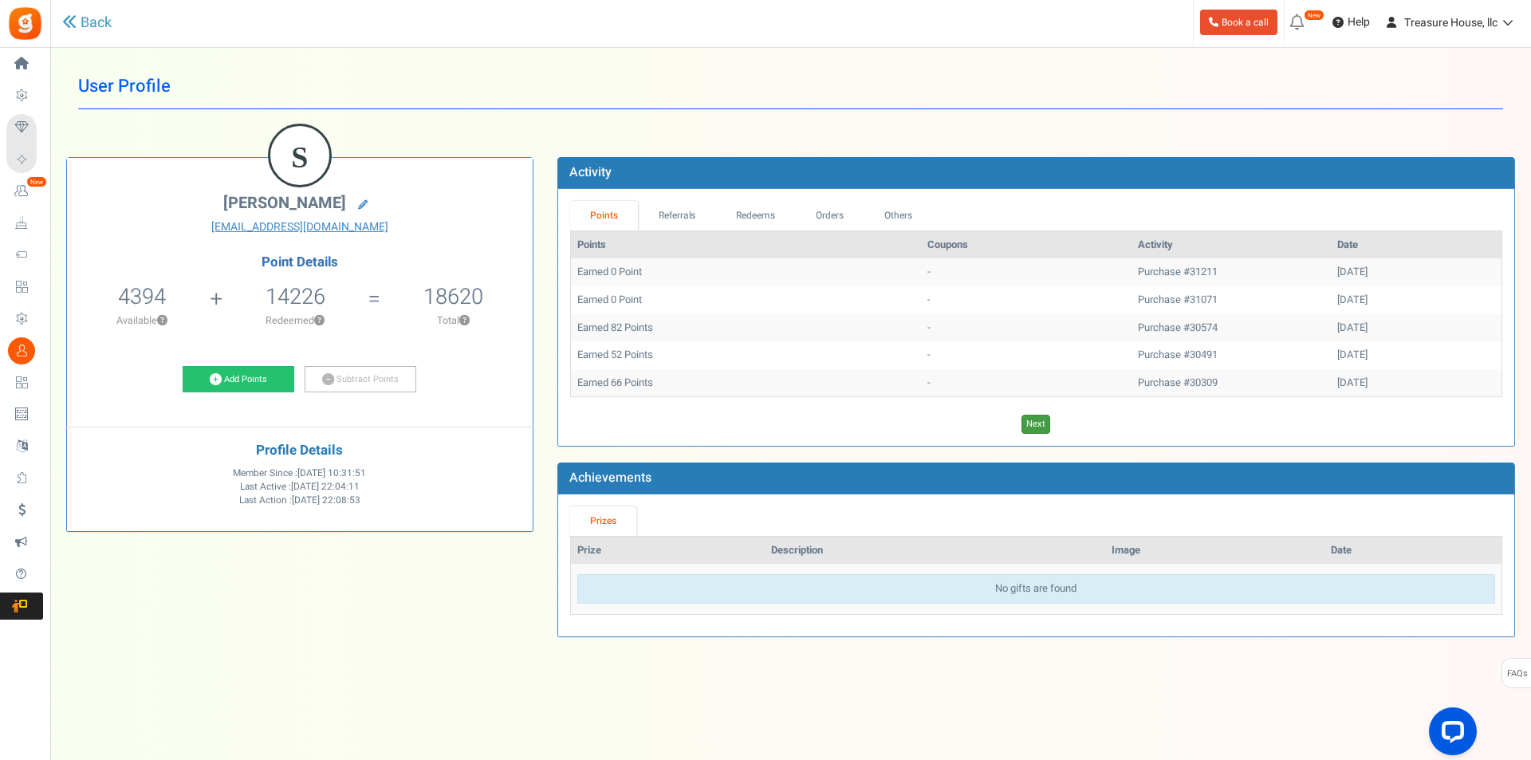
click at [1021, 423] on link "Next" at bounding box center [1035, 424] width 29 height 19
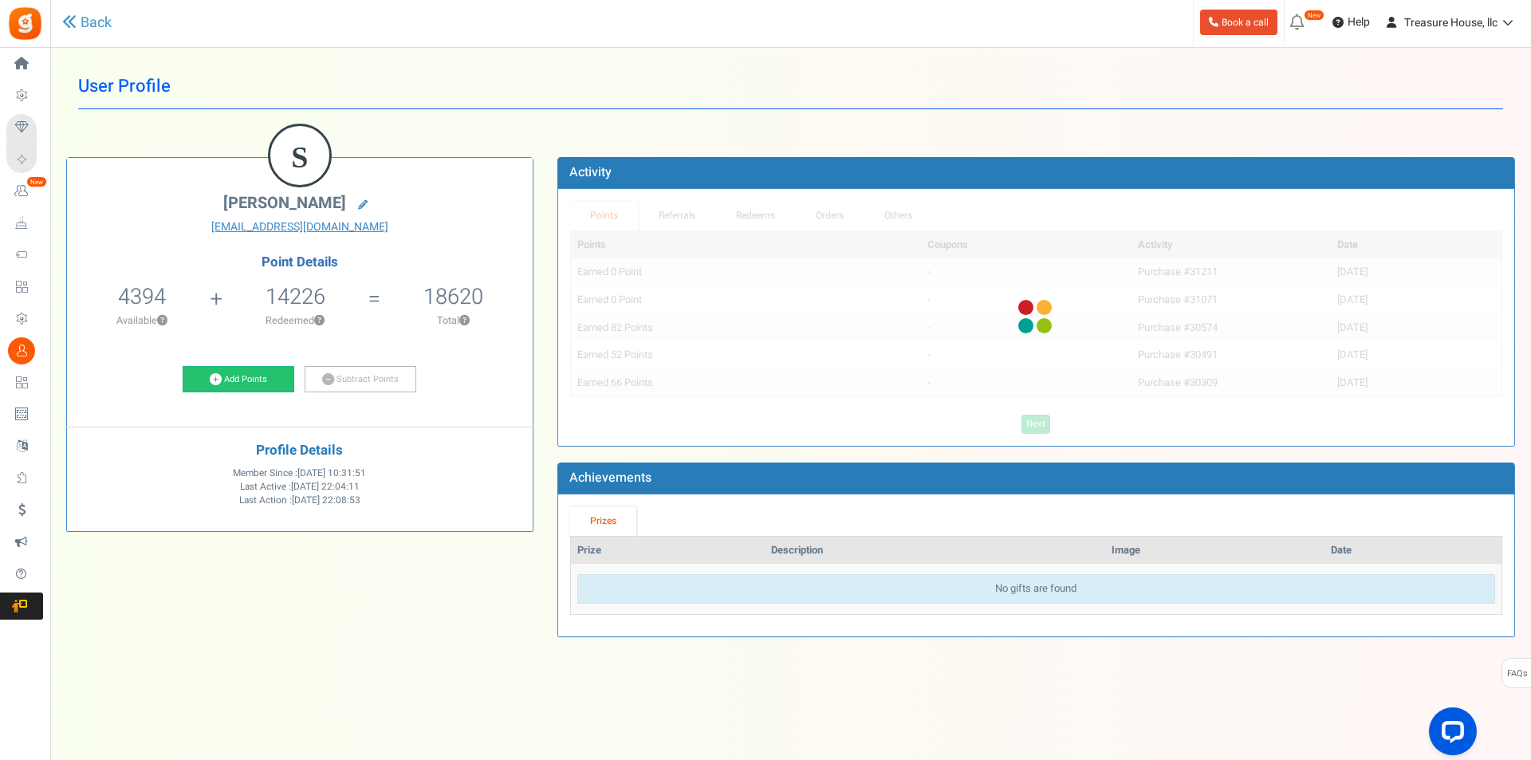
click at [1021, 423] on div "Points Coupons Activity Date Earned 0 Point - Purchase #31211 [DATE] Earned 0 P…" at bounding box center [1036, 331] width 932 height 203
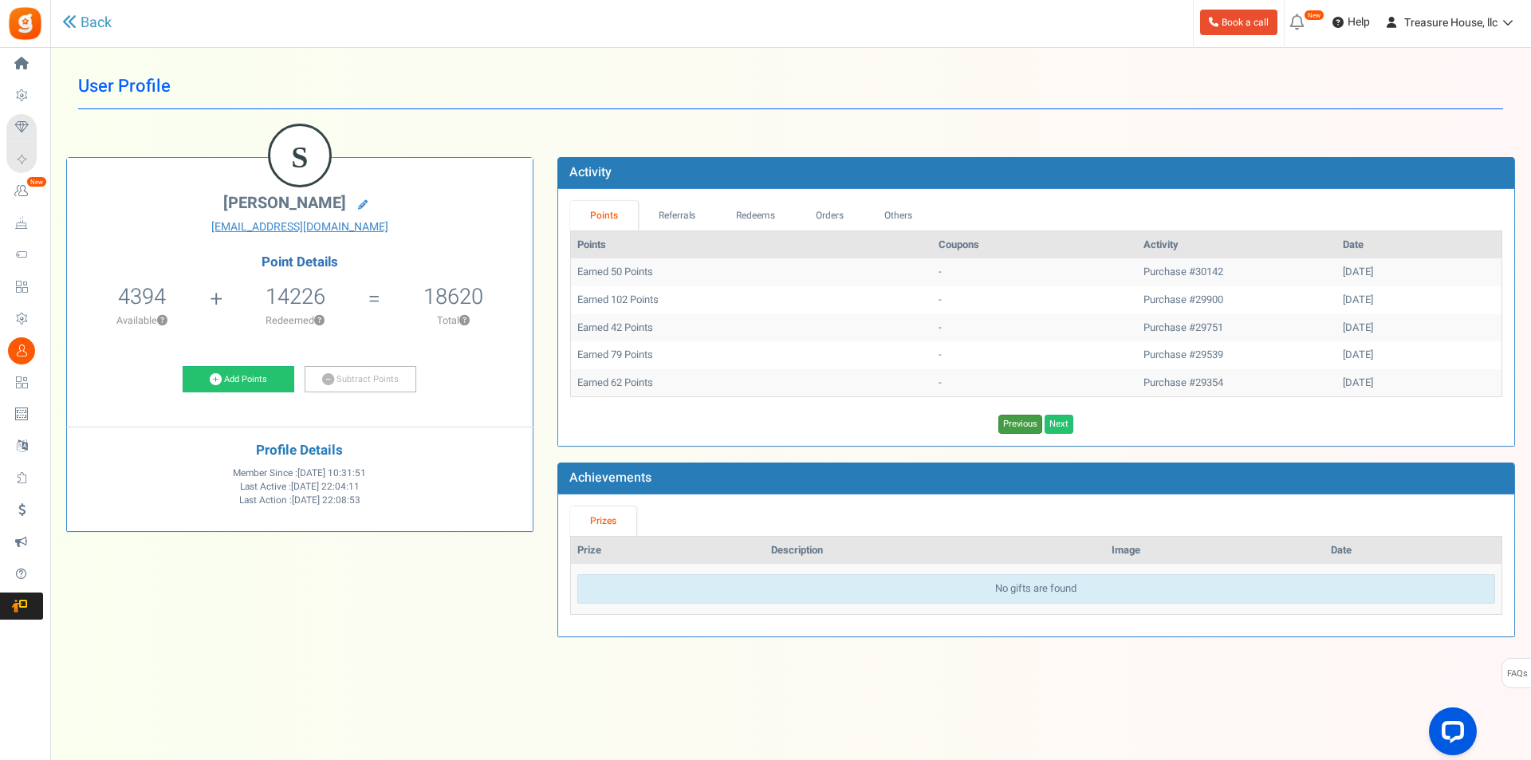
click at [1021, 423] on link "Previous" at bounding box center [1020, 424] width 44 height 19
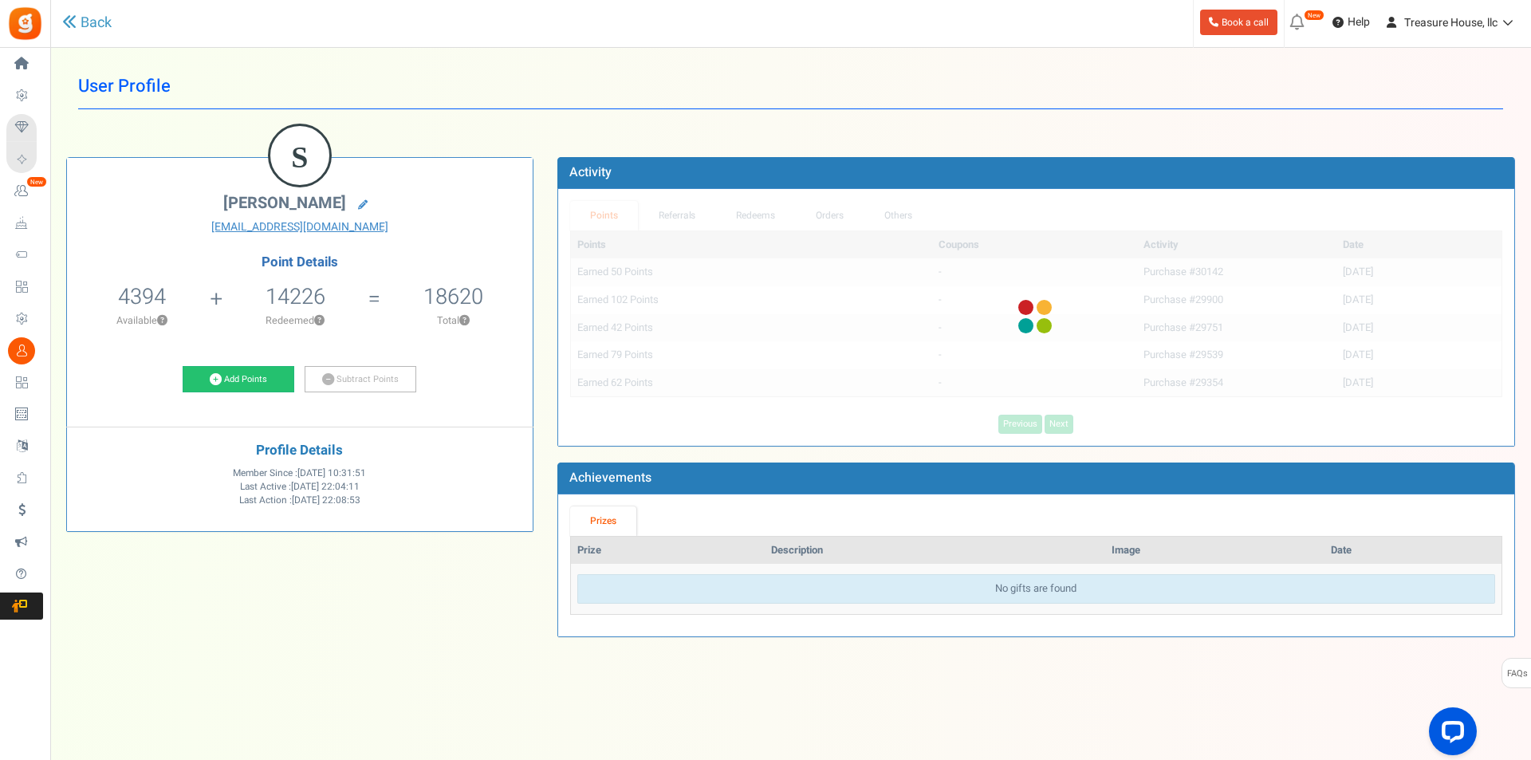
click at [1021, 423] on div "Points Coupons Activity Date Earned 50 Points - Purchase #30142 [DATE] Earned 1…" at bounding box center [1036, 331] width 932 height 203
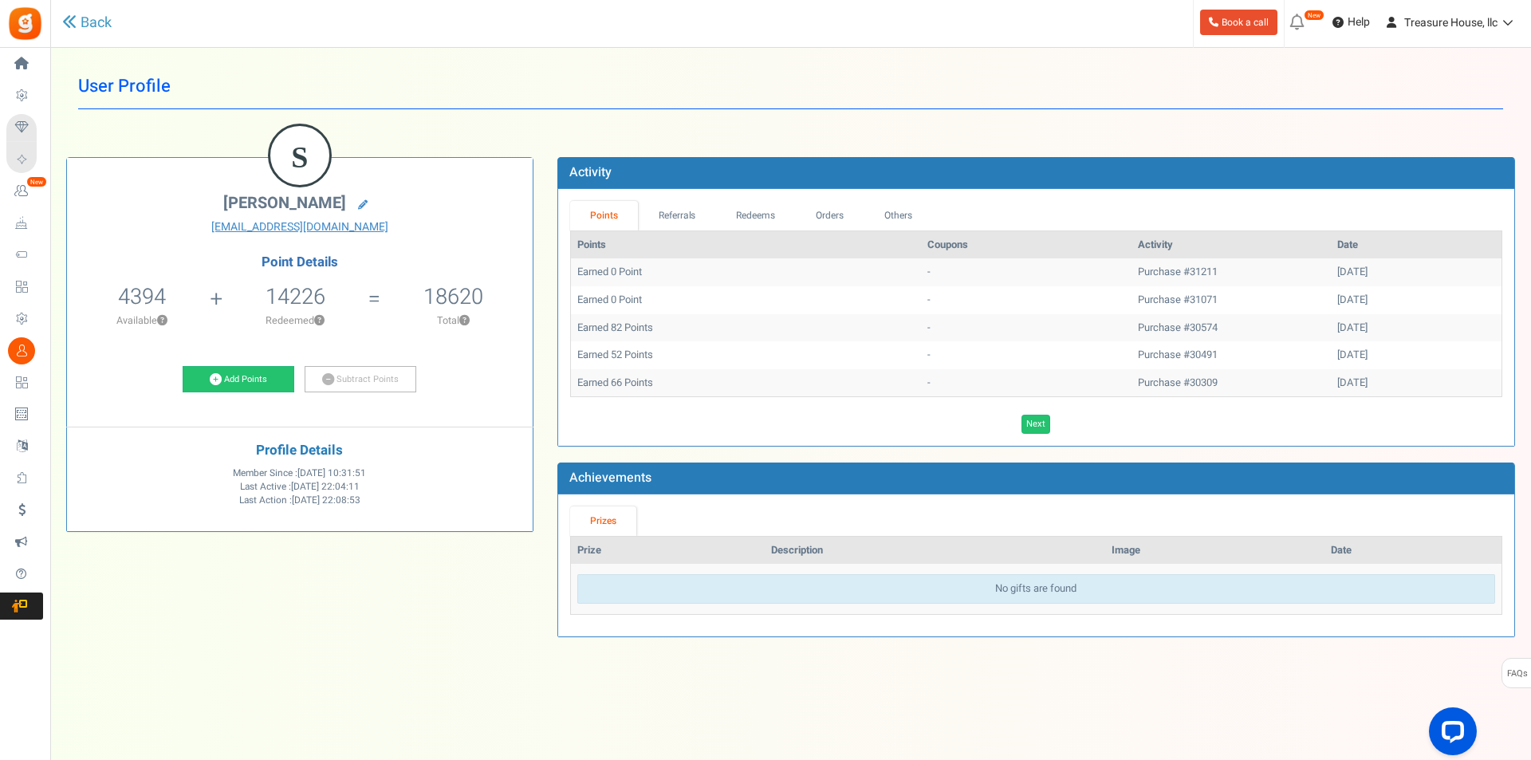
click at [1021, 423] on link "Next" at bounding box center [1035, 424] width 29 height 19
click at [1021, 423] on div "Points Coupons Activity Date Earned 50 Points - Purchase #30142 [DATE] Earned 1…" at bounding box center [1036, 331] width 932 height 203
click at [1021, 423] on link "Previous" at bounding box center [1020, 424] width 44 height 19
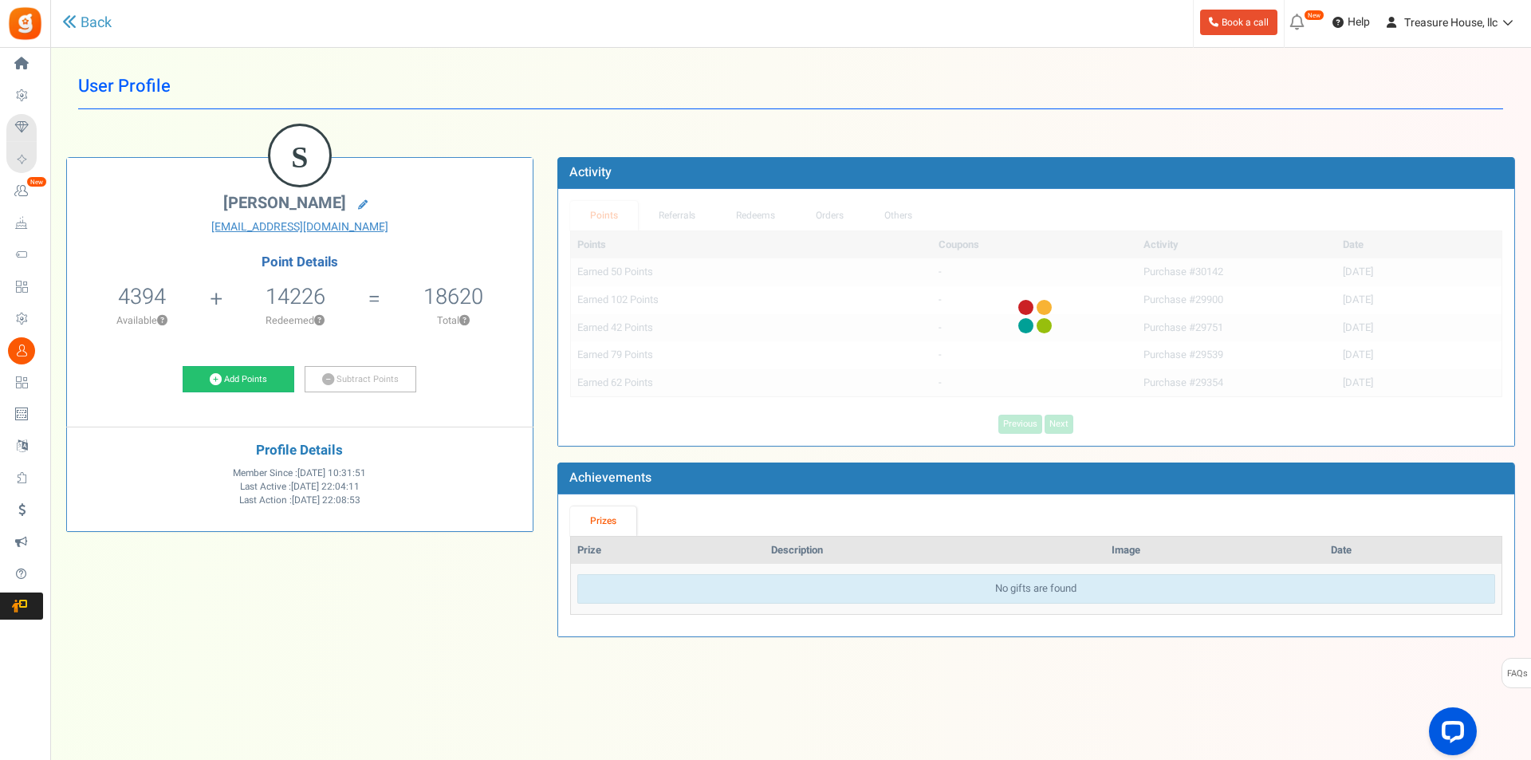
click at [1021, 423] on div "Points Coupons Activity Date Earned 50 Points - Purchase #30142 [DATE] Earned 1…" at bounding box center [1036, 331] width 932 height 203
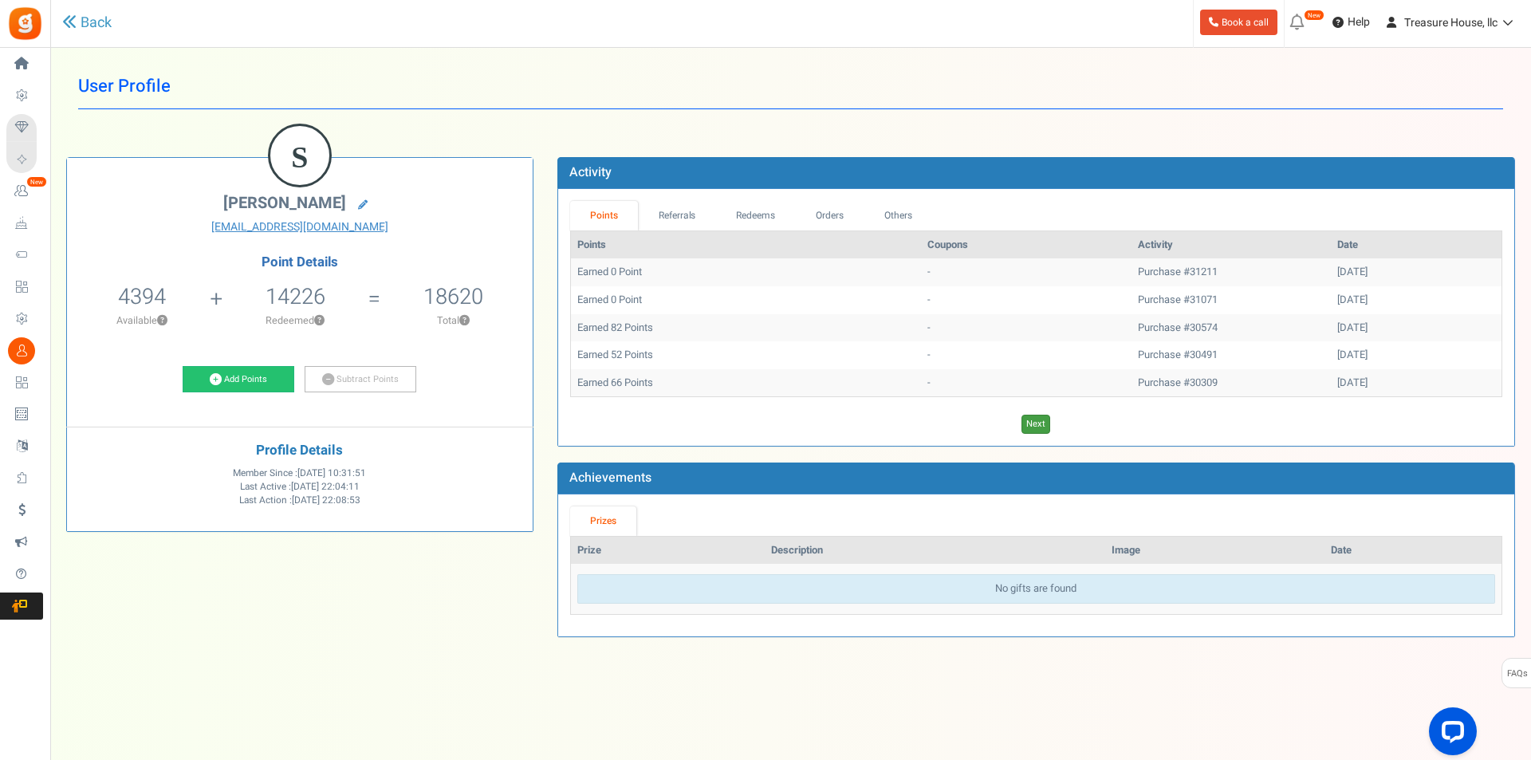
click at [1021, 423] on link "Next" at bounding box center [1035, 424] width 29 height 19
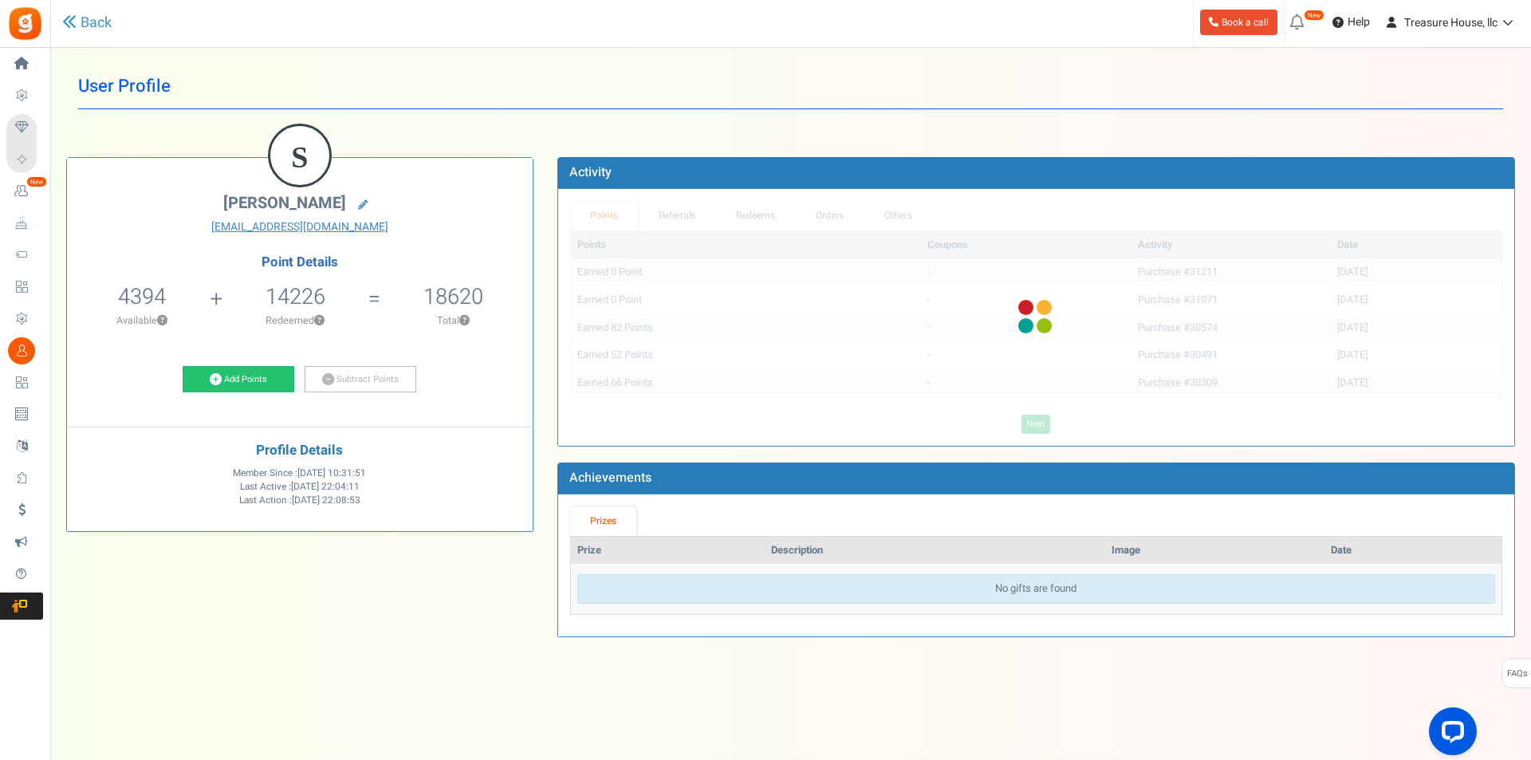
click at [1021, 423] on div "Points Coupons Activity Date Earned 0 Point - Purchase #31211 [DATE] Earned 0 P…" at bounding box center [1036, 331] width 932 height 203
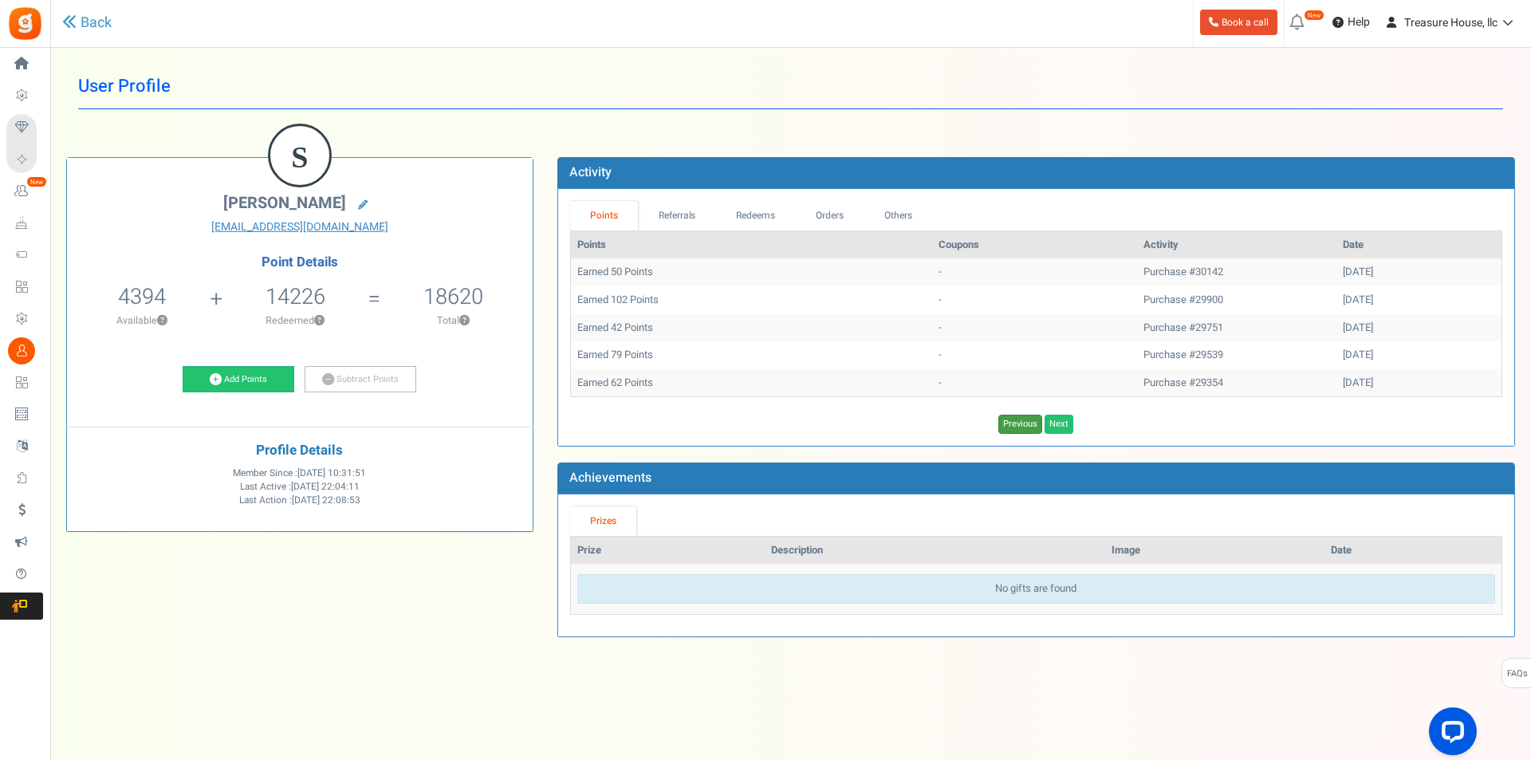
click at [1021, 423] on link "Previous" at bounding box center [1020, 424] width 44 height 19
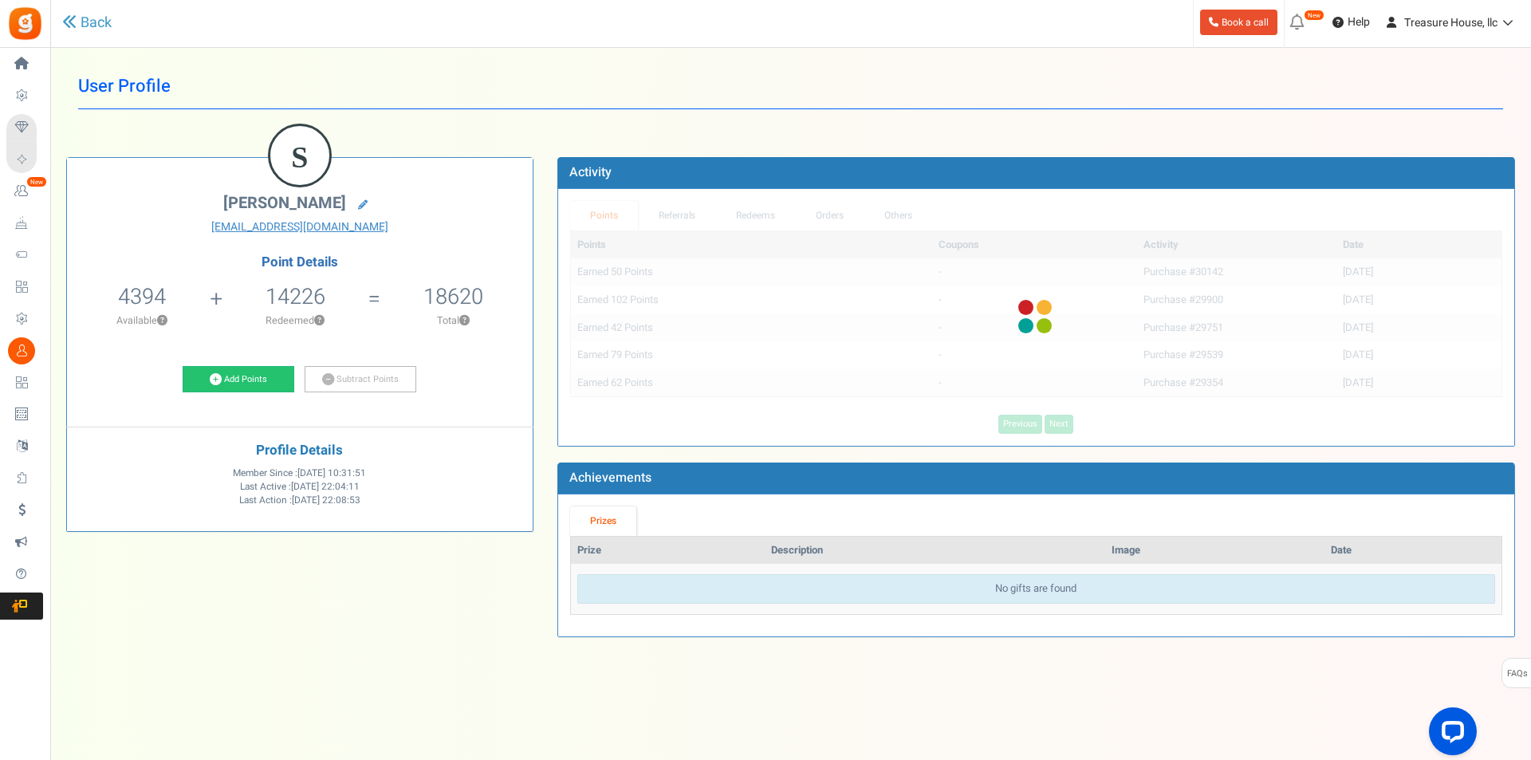
click at [1021, 423] on div "Points Coupons Activity Date Earned 50 Points - Purchase #30142 [DATE] Earned 1…" at bounding box center [1036, 331] width 932 height 203
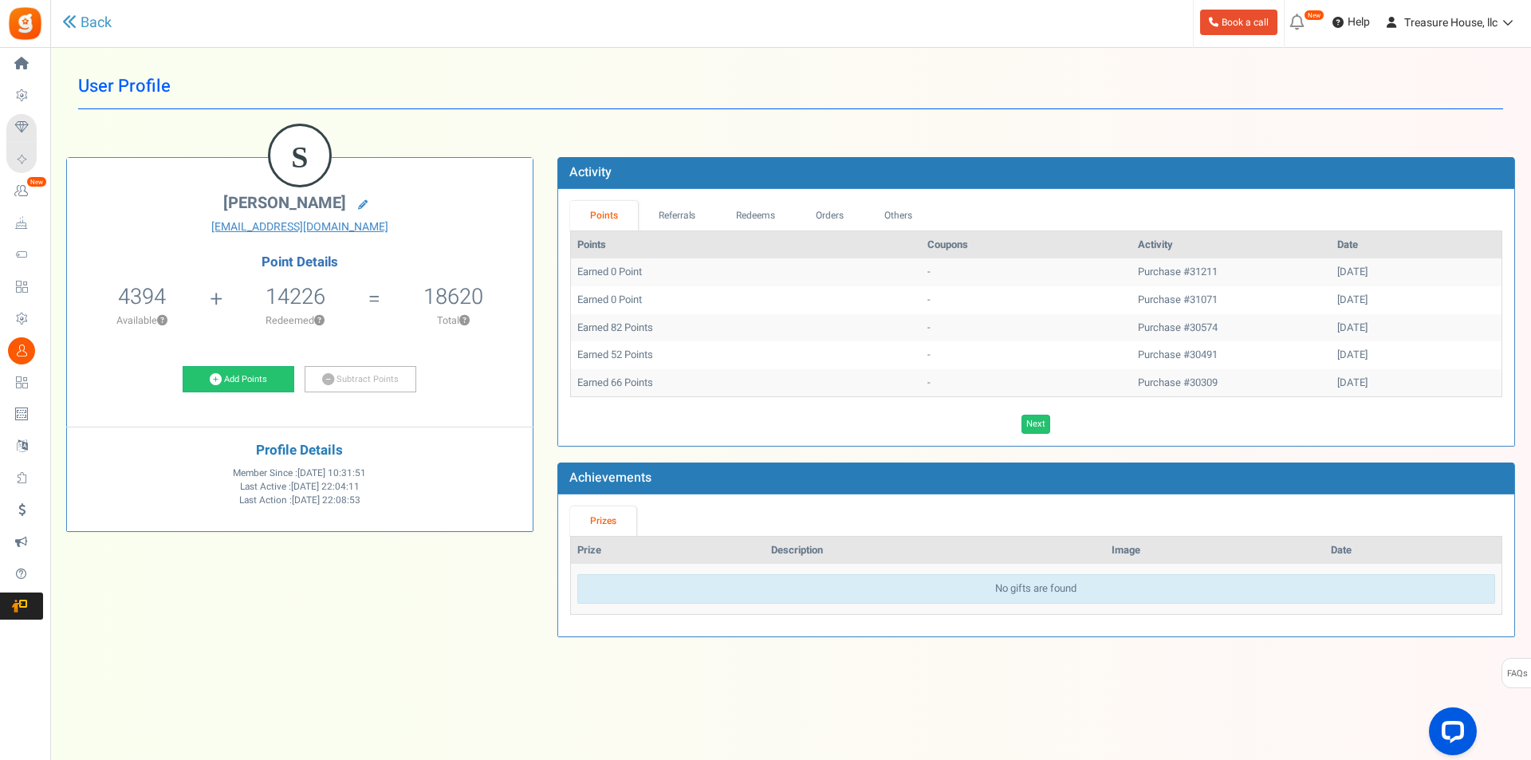
click at [1021, 423] on link "Next" at bounding box center [1035, 424] width 29 height 19
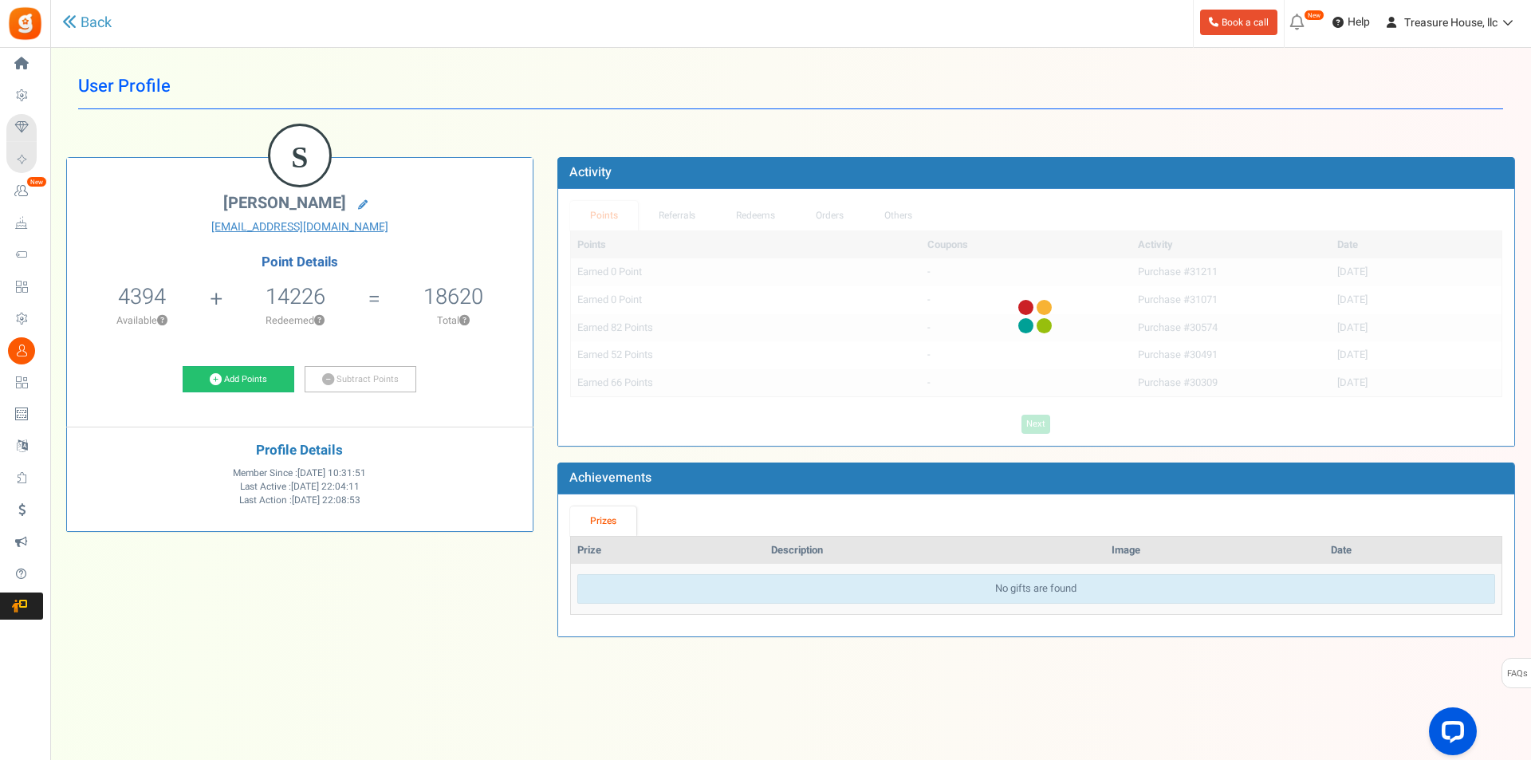
click at [1021, 423] on div "Points Coupons Activity Date Earned 0 Point - Purchase #31211 [DATE] Earned 0 P…" at bounding box center [1036, 331] width 932 height 203
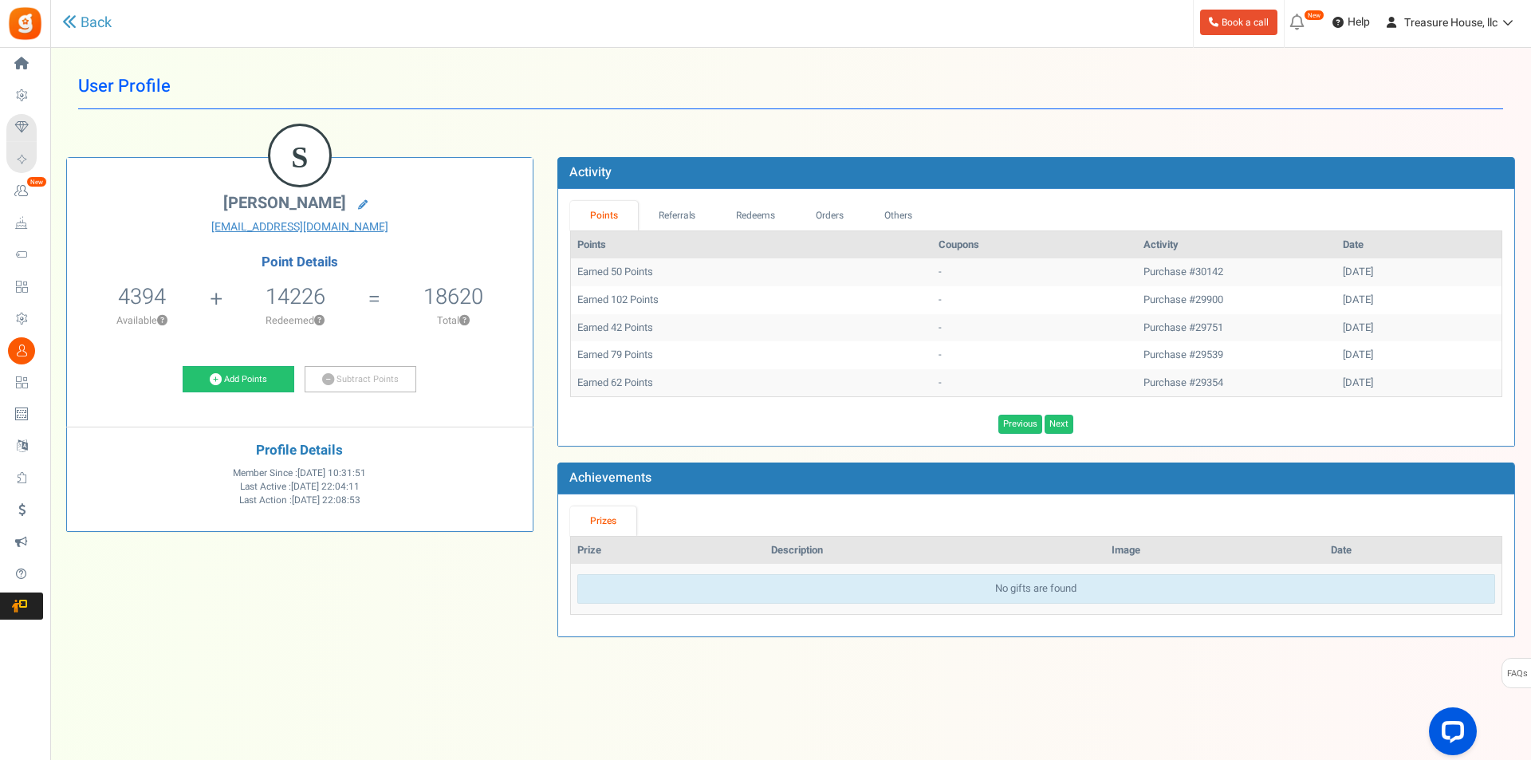
click at [1021, 423] on link "Previous" at bounding box center [1020, 424] width 44 height 19
click at [1021, 423] on div "Points Coupons Activity Date Earned 0 Point - Purchase #31211 [DATE] Earned 0 P…" at bounding box center [1036, 331] width 932 height 203
click at [1021, 423] on link "Next" at bounding box center [1035, 424] width 29 height 19
click at [1021, 423] on div "Points Coupons Activity Date Earned 50 Points - Purchase #30142 [DATE] Earned 1…" at bounding box center [1036, 331] width 932 height 203
click at [1021, 423] on link "Previous" at bounding box center [1020, 424] width 44 height 19
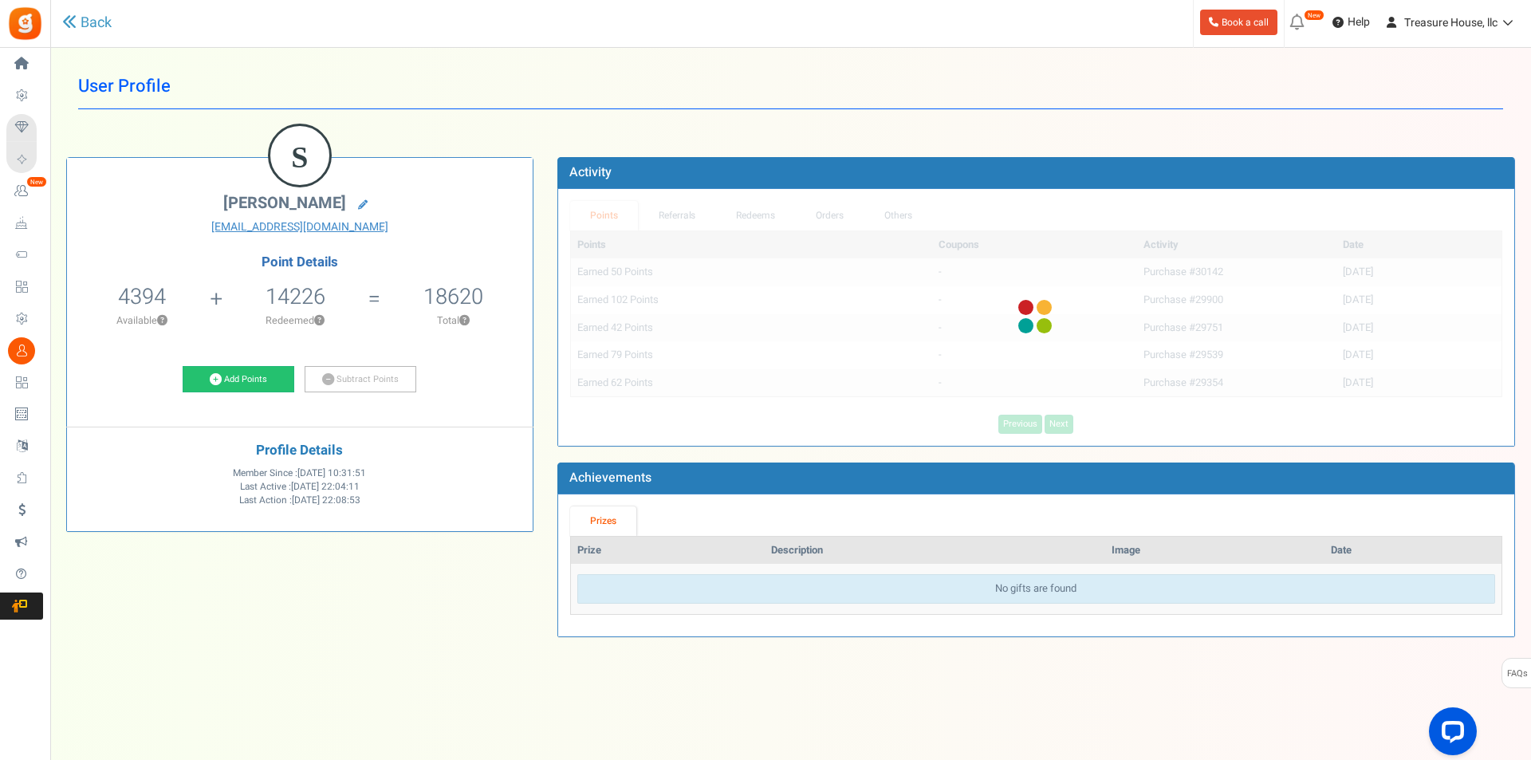
click at [1021, 423] on div "Points Coupons Activity Date Earned 50 Points - Purchase #30142 [DATE] Earned 1…" at bounding box center [1036, 331] width 932 height 203
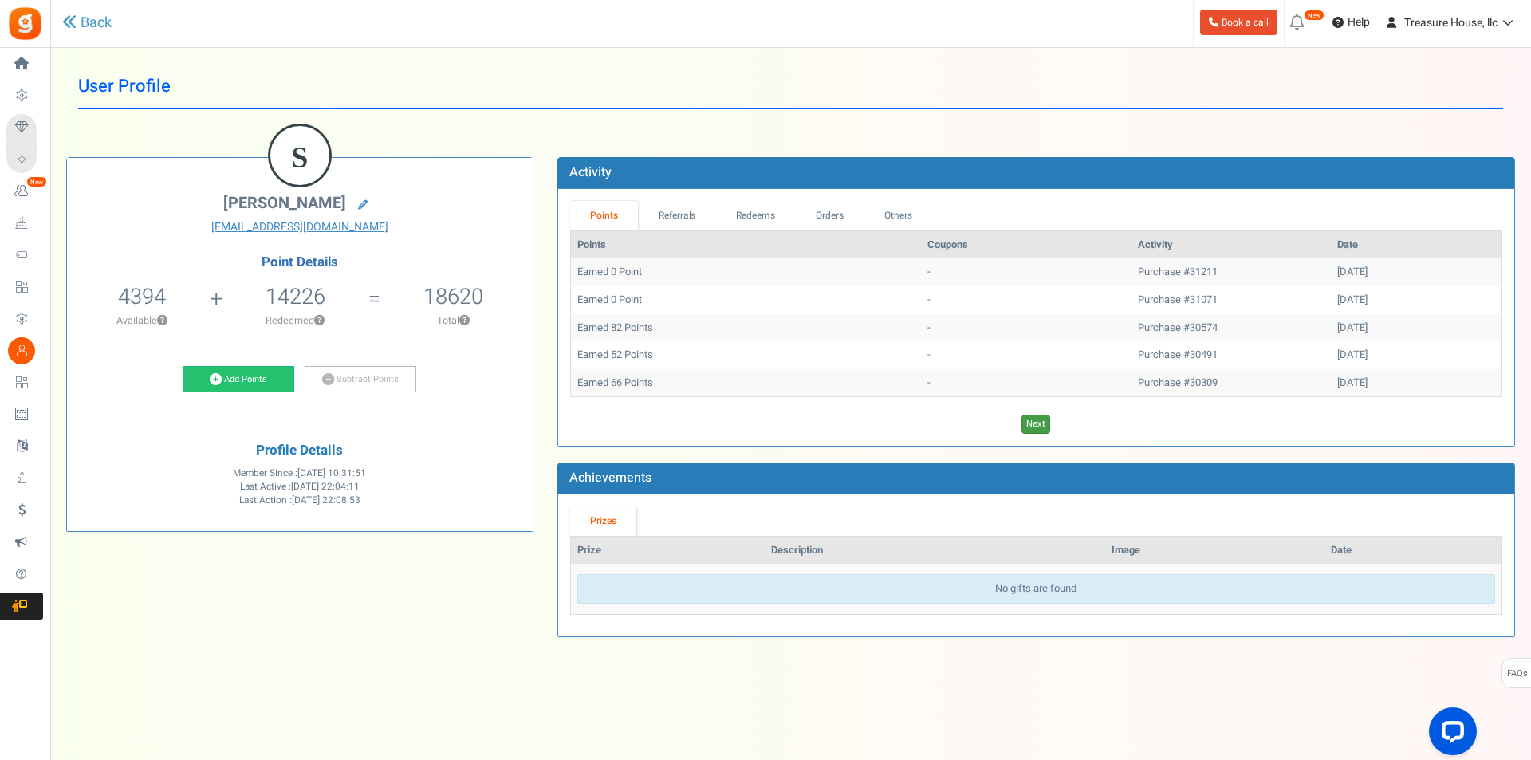
click at [1021, 423] on link "Next" at bounding box center [1035, 424] width 29 height 19
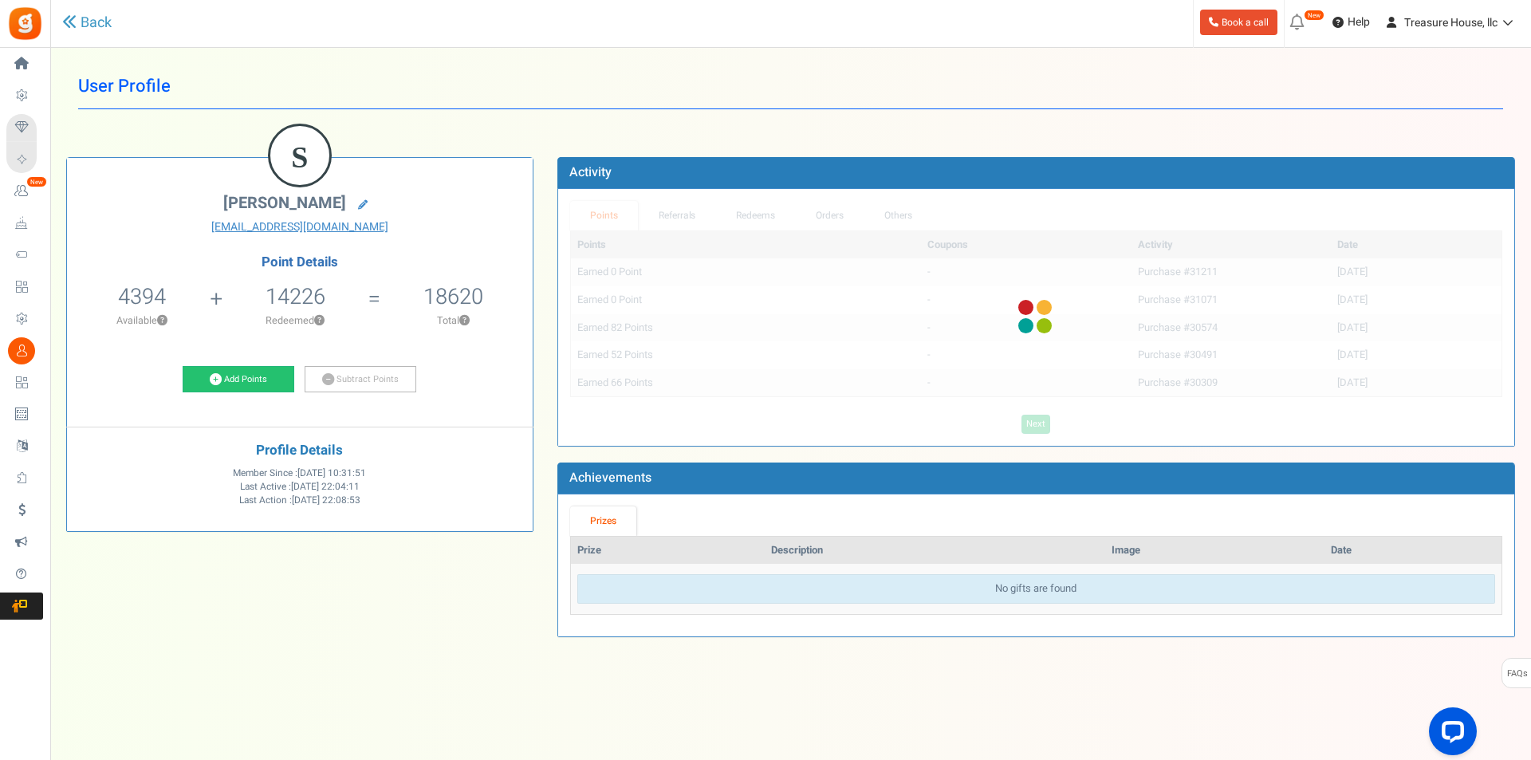
click at [1021, 423] on div "Points Coupons Activity Date Earned 0 Point - Purchase #31211 [DATE] Earned 0 P…" at bounding box center [1036, 331] width 932 height 203
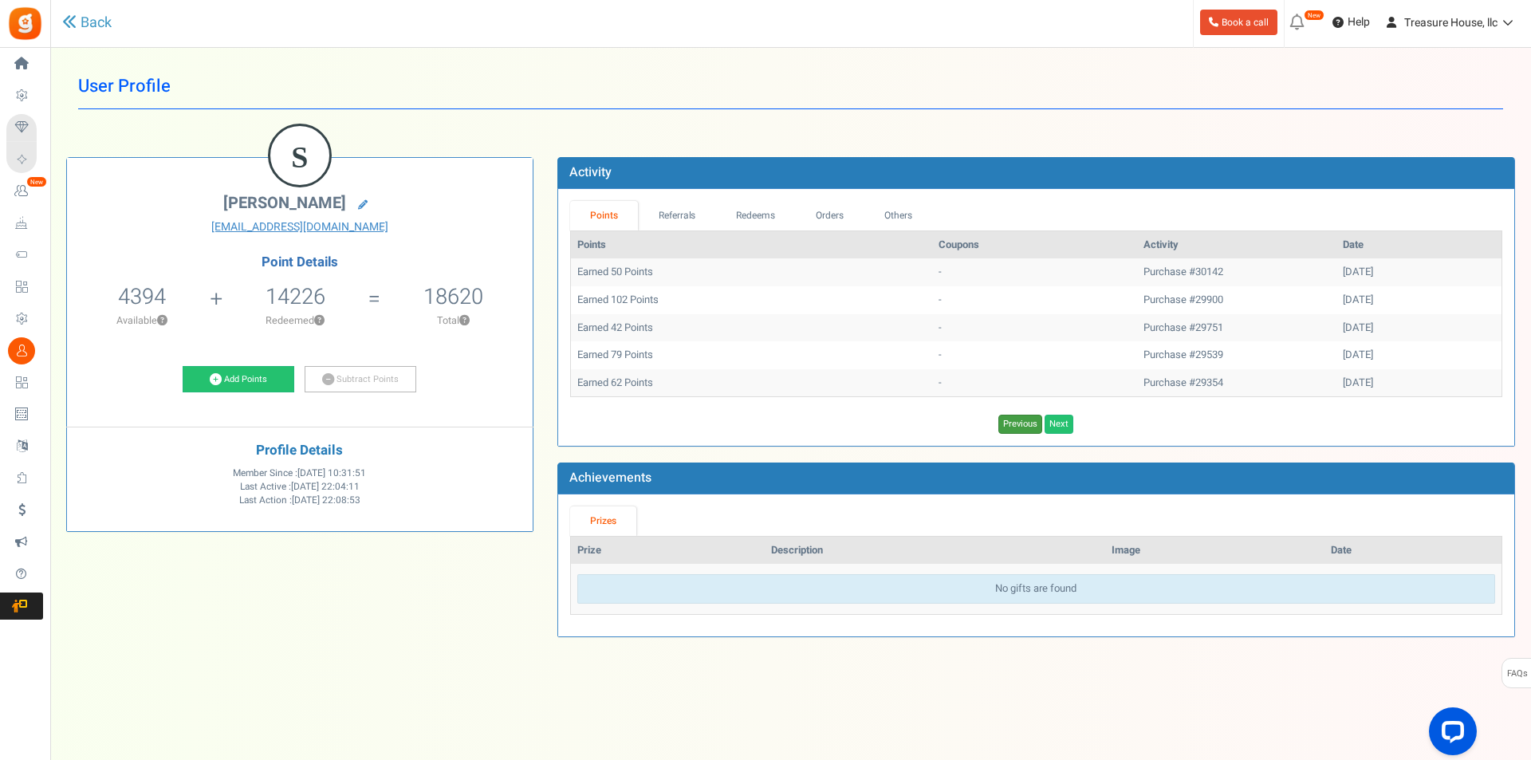
click at [1021, 423] on link "Previous" at bounding box center [1020, 424] width 44 height 19
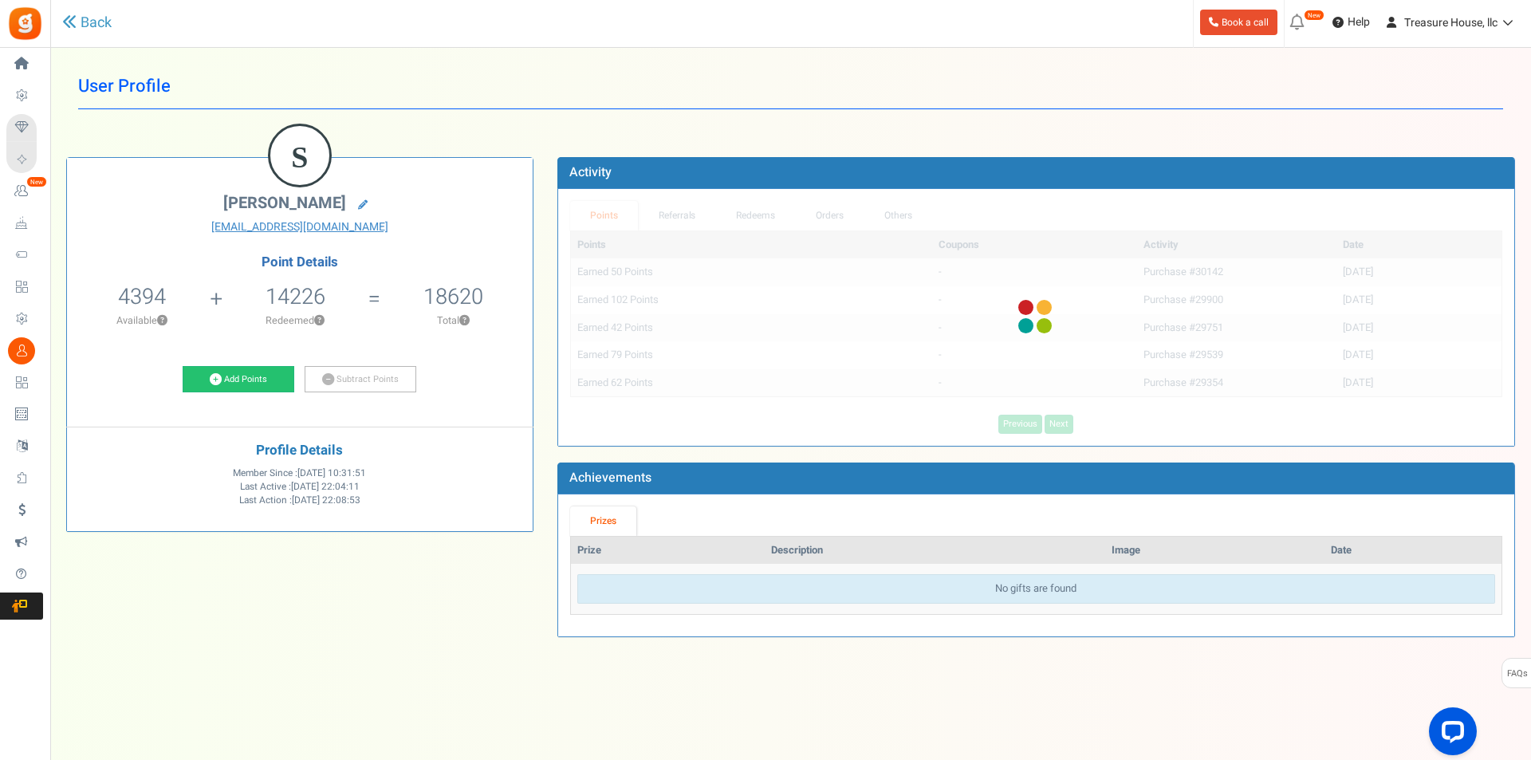
click at [1021, 423] on div "Points Coupons Activity Date Earned 50 Points - Purchase #30142 [DATE] Earned 1…" at bounding box center [1036, 331] width 932 height 203
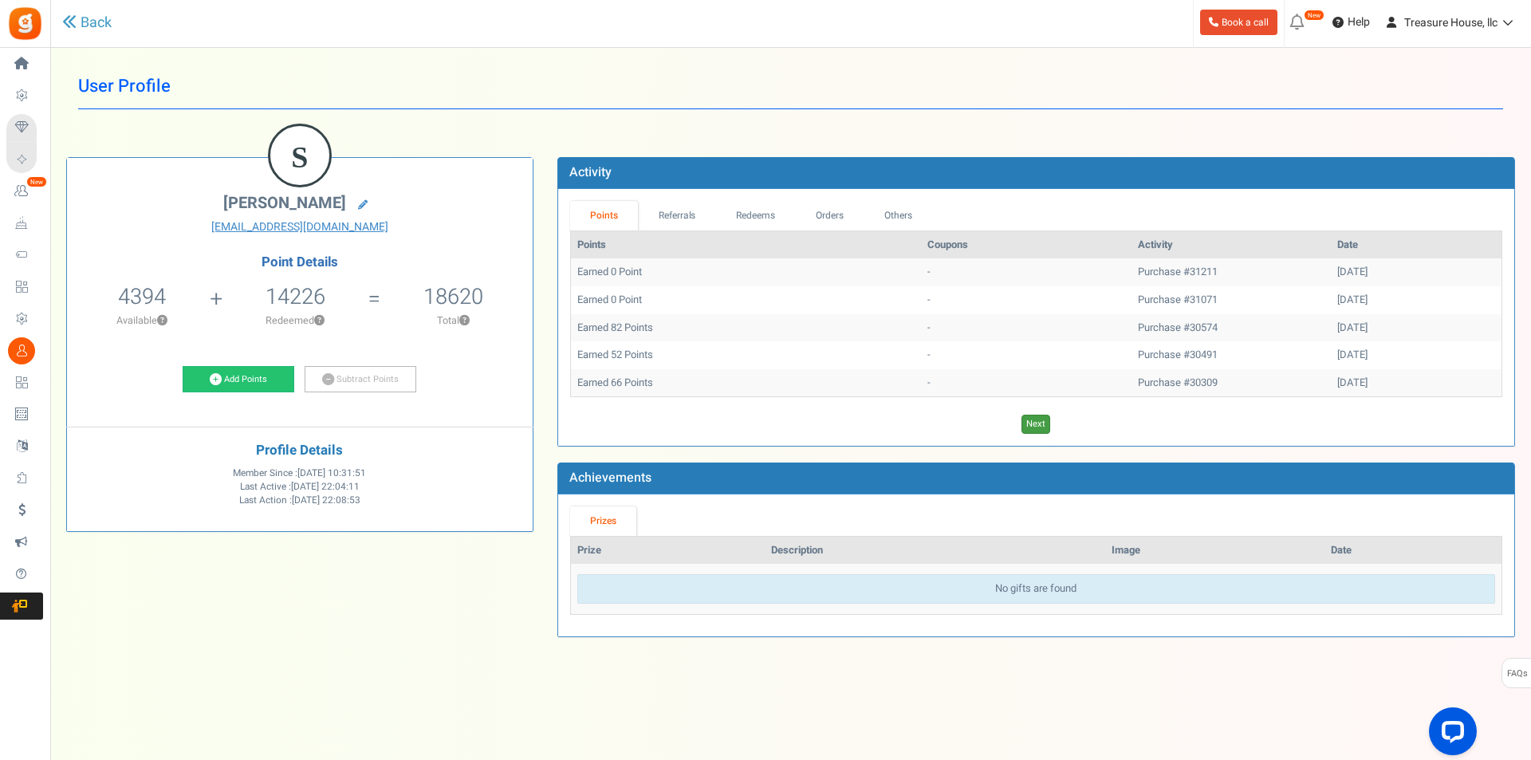
click at [1021, 423] on link "Next" at bounding box center [1035, 424] width 29 height 19
click at [1021, 423] on link "Previous" at bounding box center [1020, 424] width 44 height 19
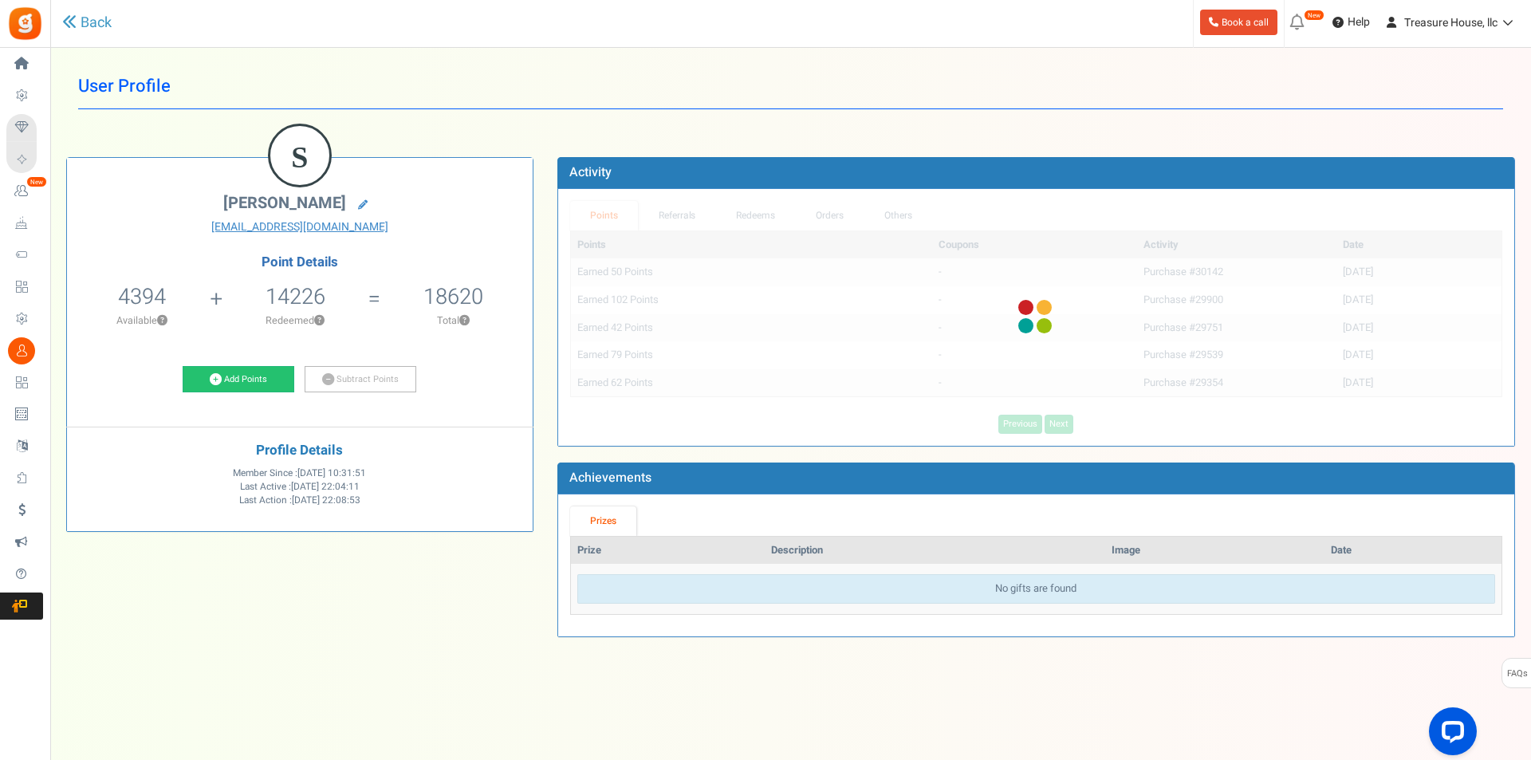
click at [1021, 423] on div "Points Coupons Activity Date Earned 50 Points - Purchase #30142 [DATE] Earned 1…" at bounding box center [1036, 331] width 932 height 203
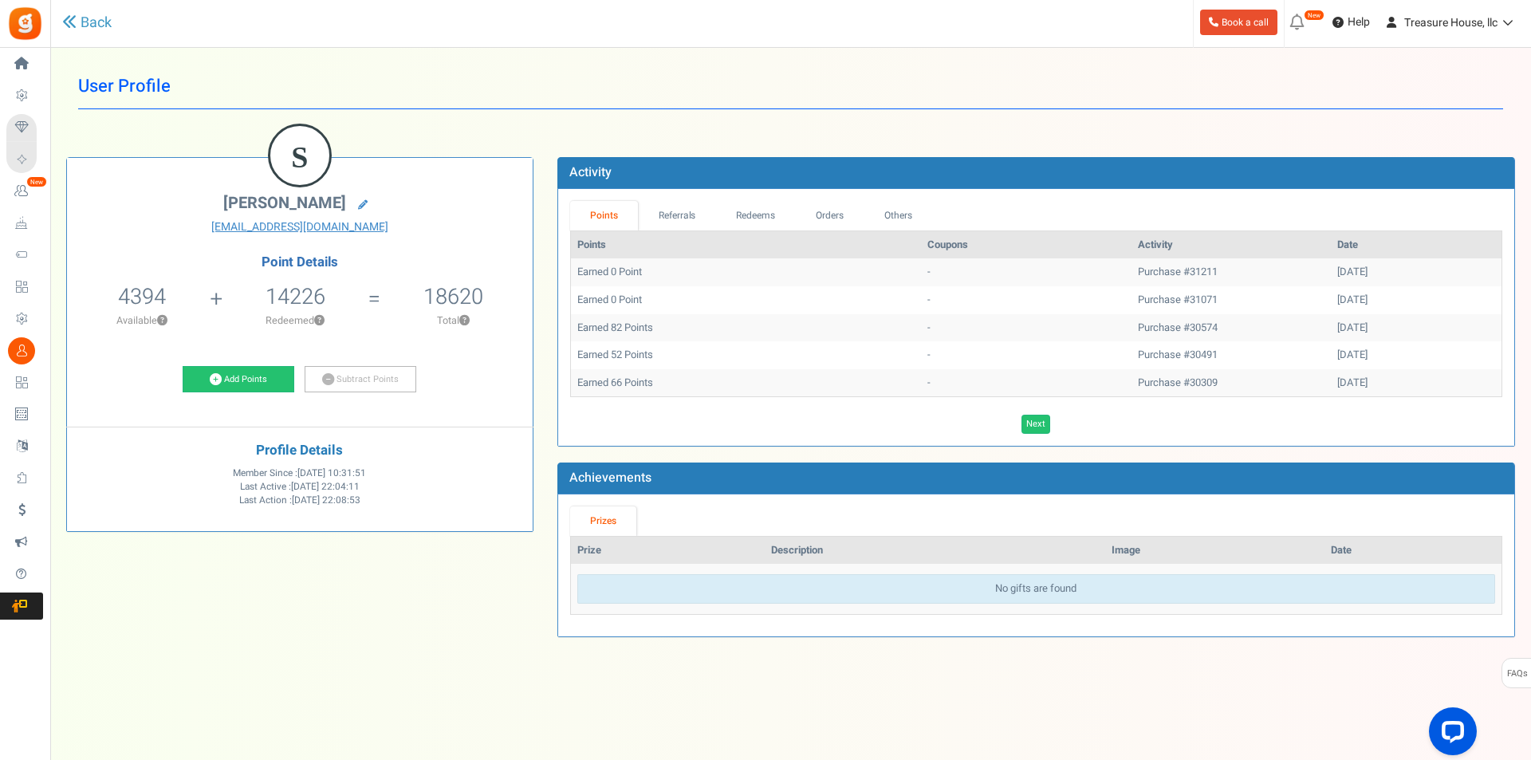
click at [1021, 423] on link "Next" at bounding box center [1035, 424] width 29 height 19
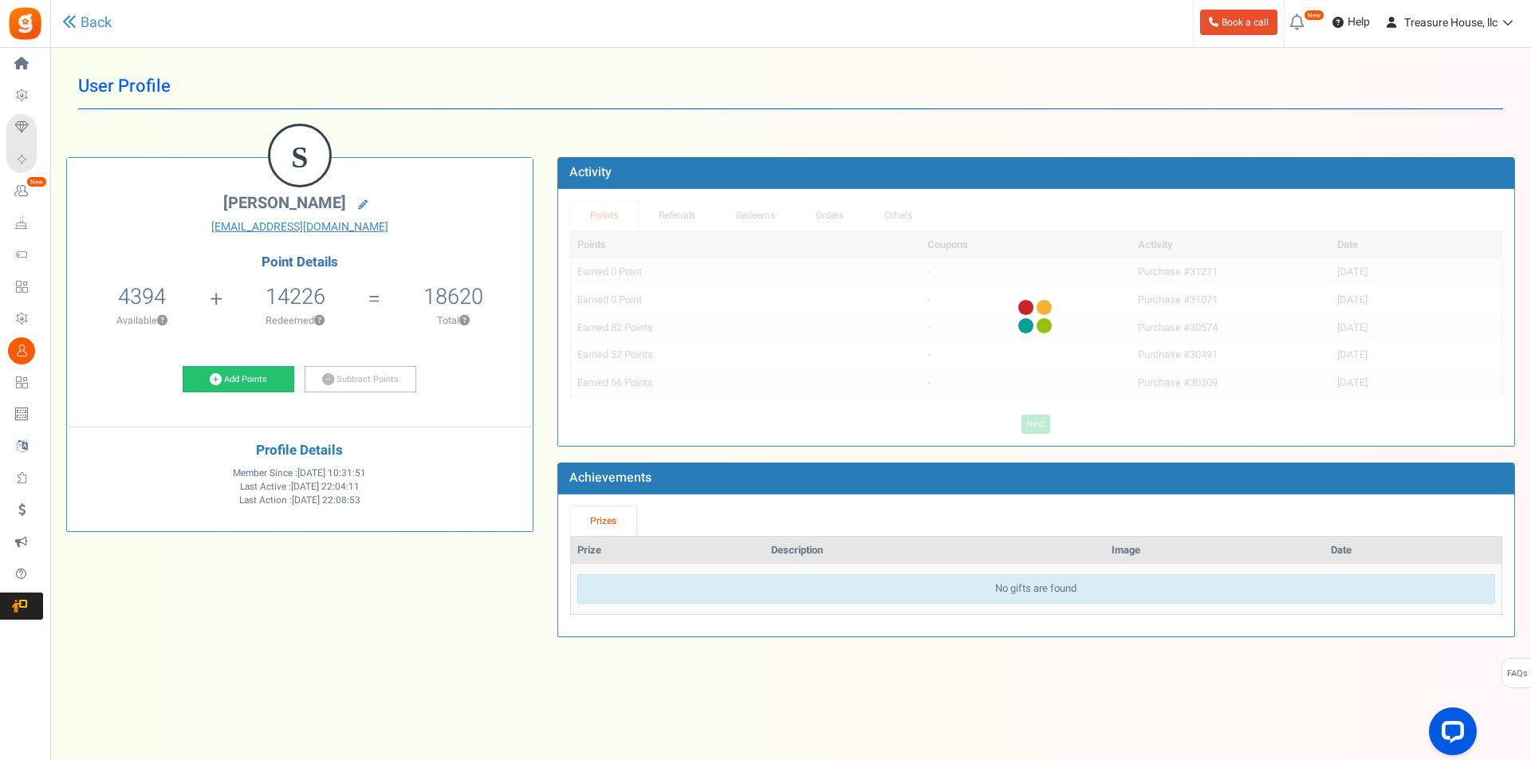
click at [1021, 423] on div "Points Coupons Activity Date Earned 0 Point - Purchase #31211 [DATE] Earned 0 P…" at bounding box center [1036, 331] width 932 height 203
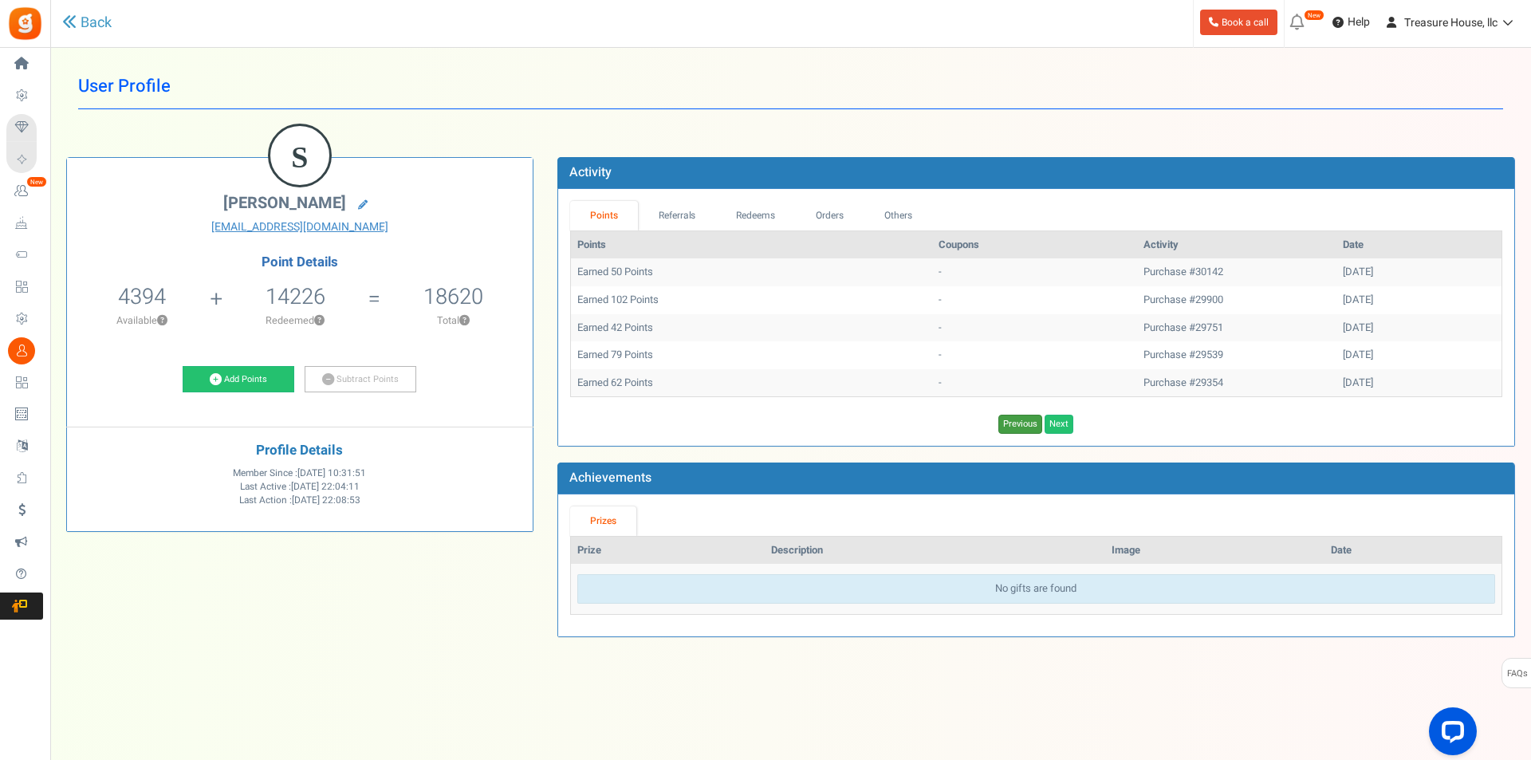
click at [1021, 423] on link "Previous" at bounding box center [1020, 424] width 44 height 19
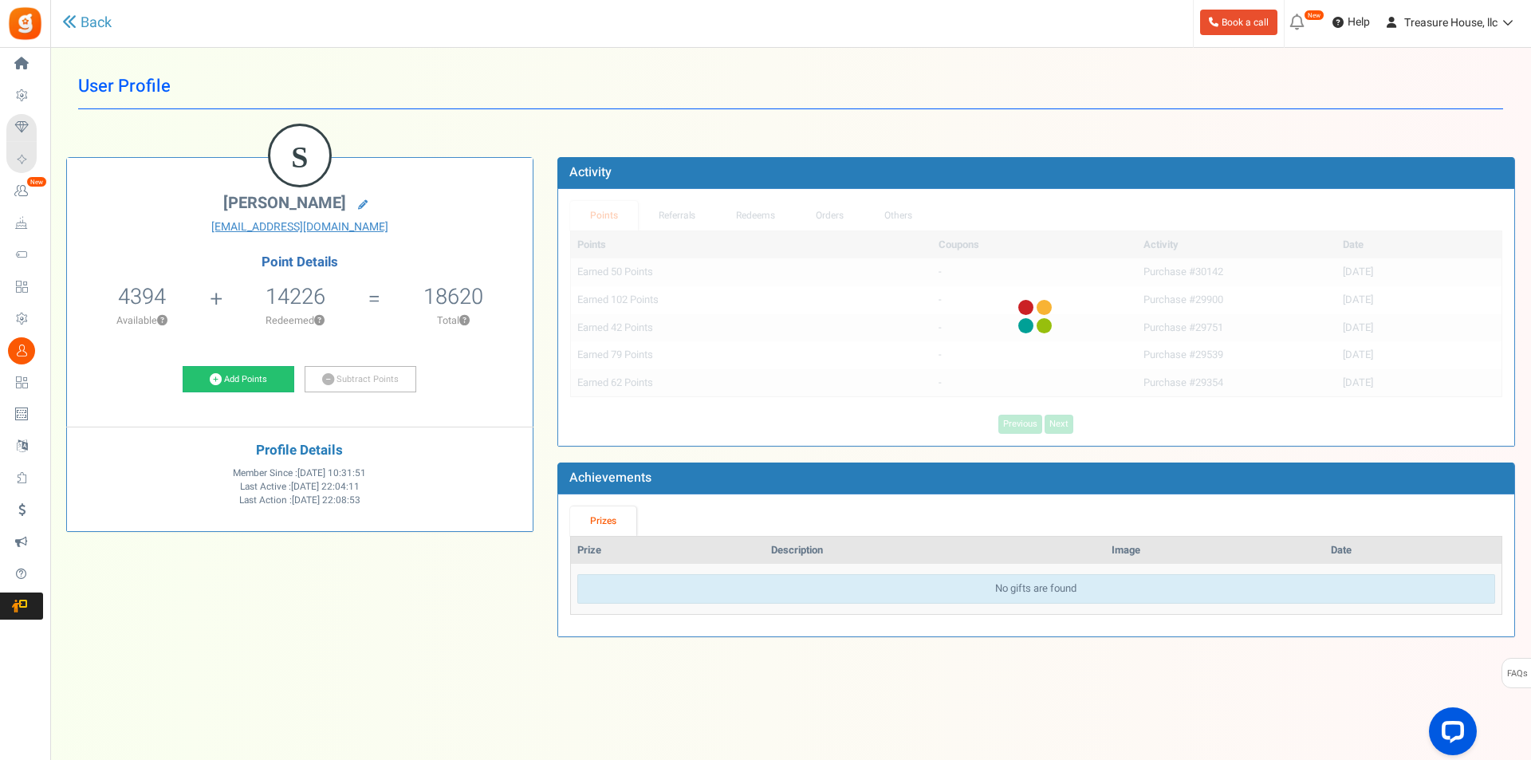
click at [1021, 423] on div "Points Coupons Activity Date Earned 50 Points - Purchase #30142 [DATE] Earned 1…" at bounding box center [1036, 331] width 932 height 203
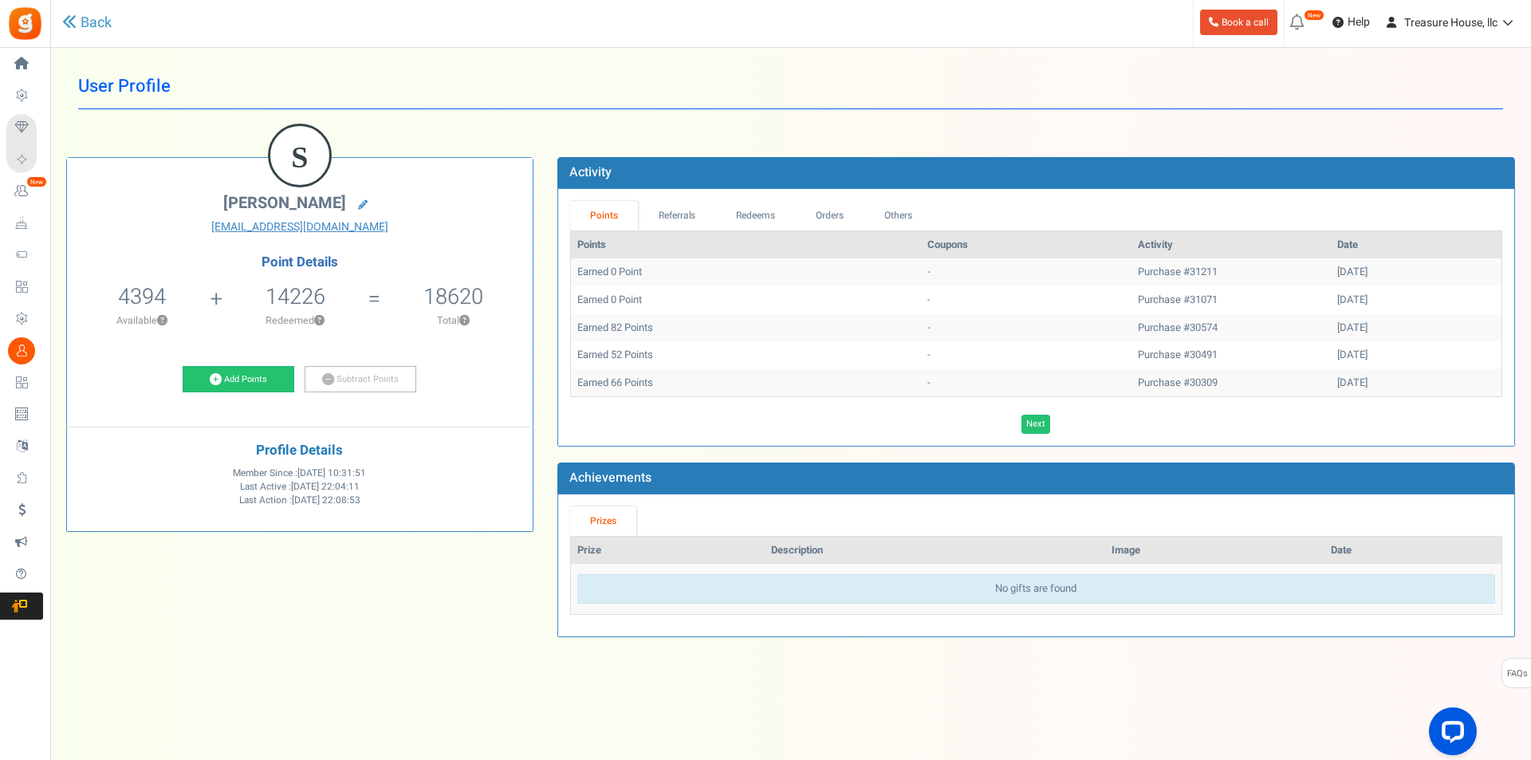
click at [1021, 423] on link "Next" at bounding box center [1035, 424] width 29 height 19
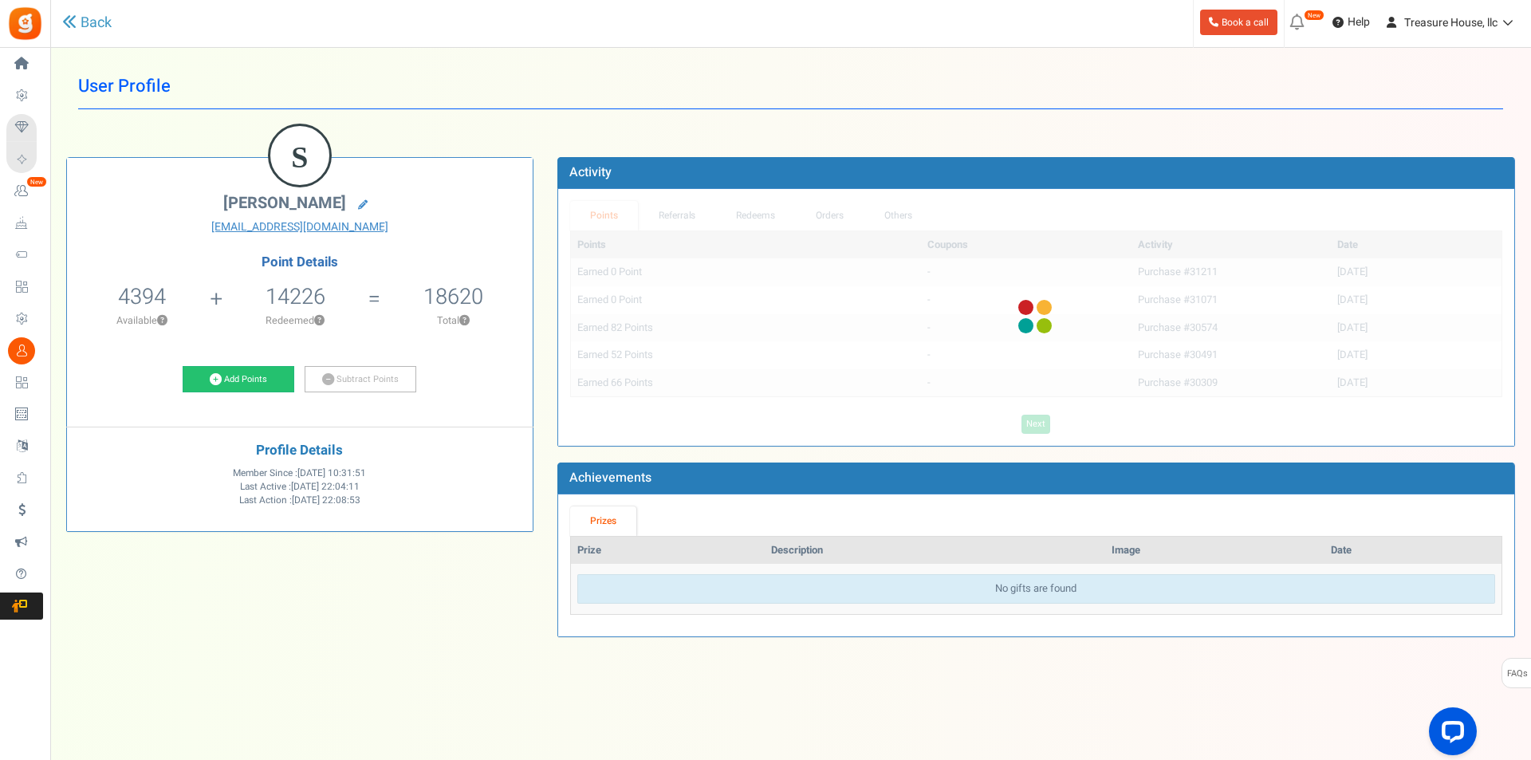
click at [1020, 423] on div "Points Coupons Activity Date Earned 0 Point - Purchase #31211 [DATE] Earned 0 P…" at bounding box center [1036, 331] width 932 height 203
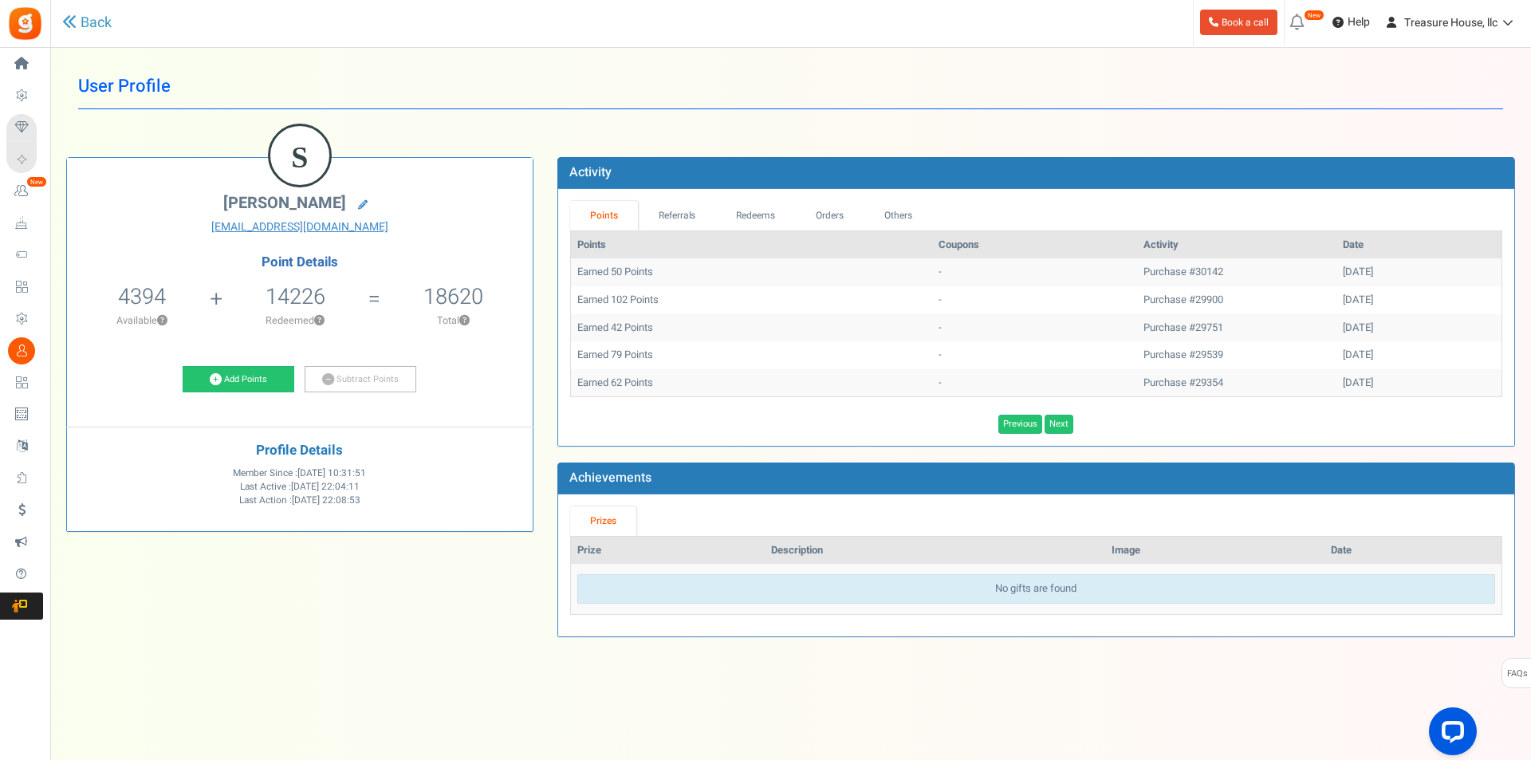
click at [1020, 423] on link "Previous" at bounding box center [1020, 424] width 44 height 19
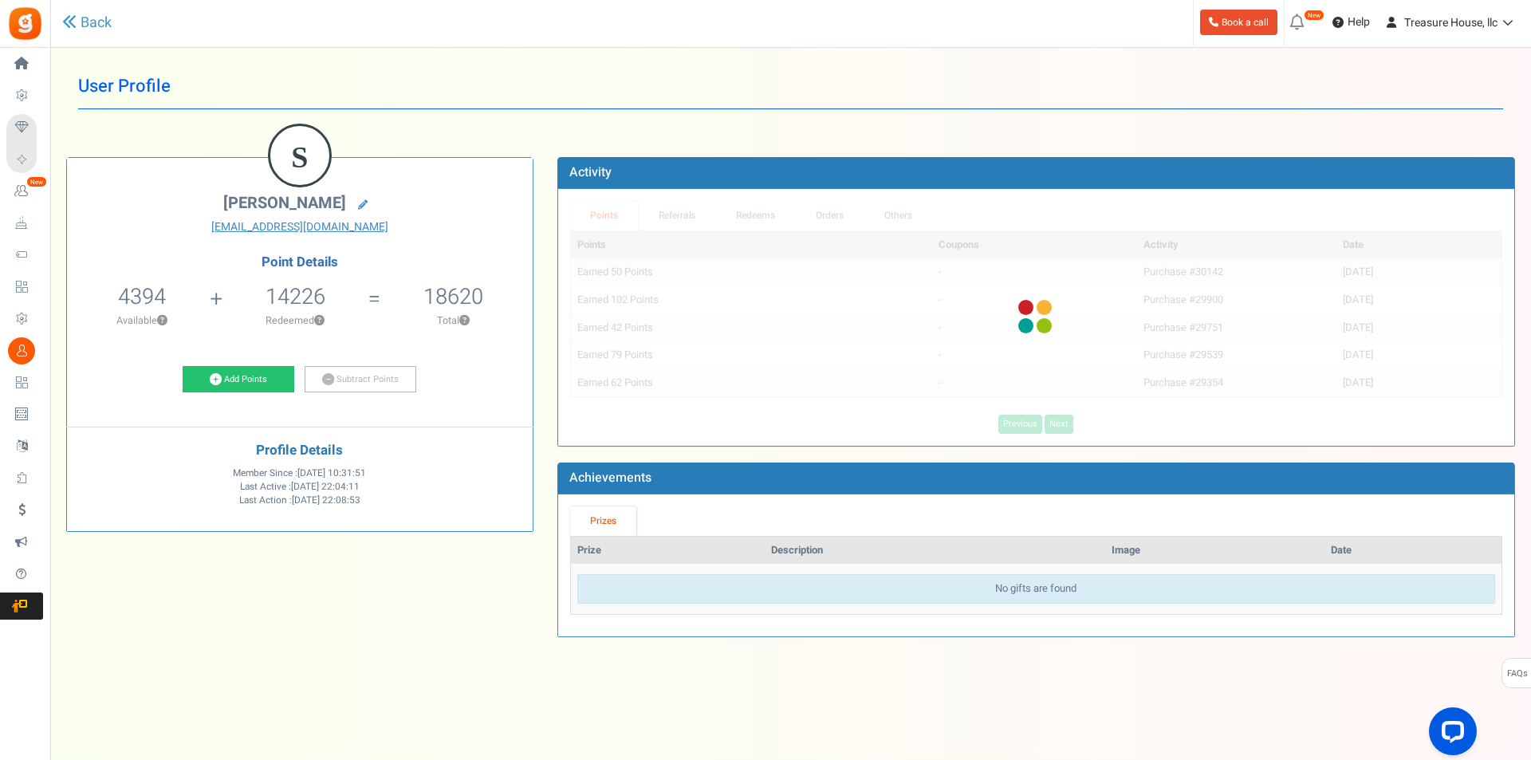
click at [1020, 423] on div "Points Coupons Activity Date Earned 50 Points - Purchase #30142 [DATE] Earned 1…" at bounding box center [1036, 331] width 932 height 203
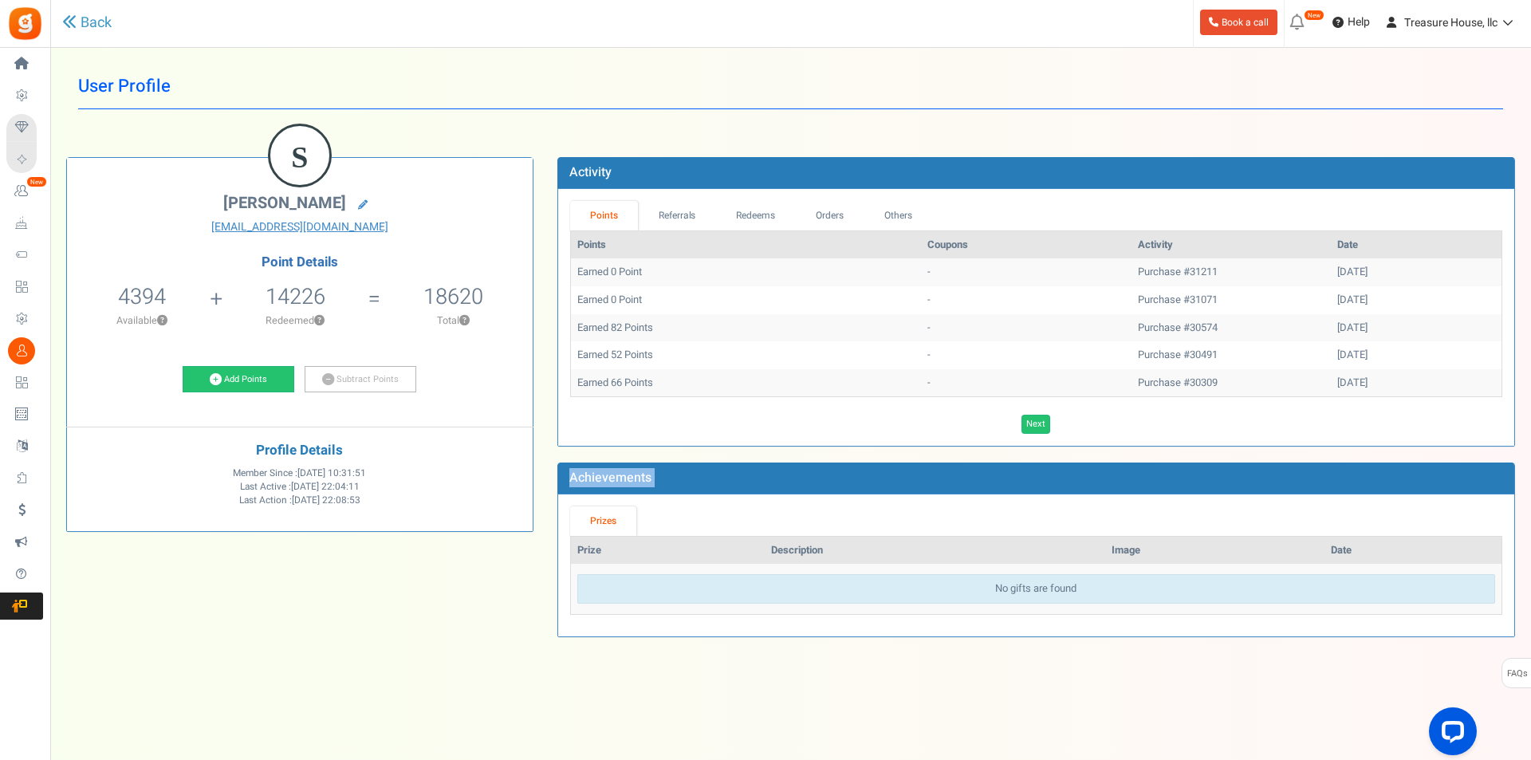
click at [1020, 423] on div "Next Loading..." at bounding box center [1036, 424] width 956 height 19
click at [666, 216] on link "Referrals" at bounding box center [677, 215] width 78 height 29
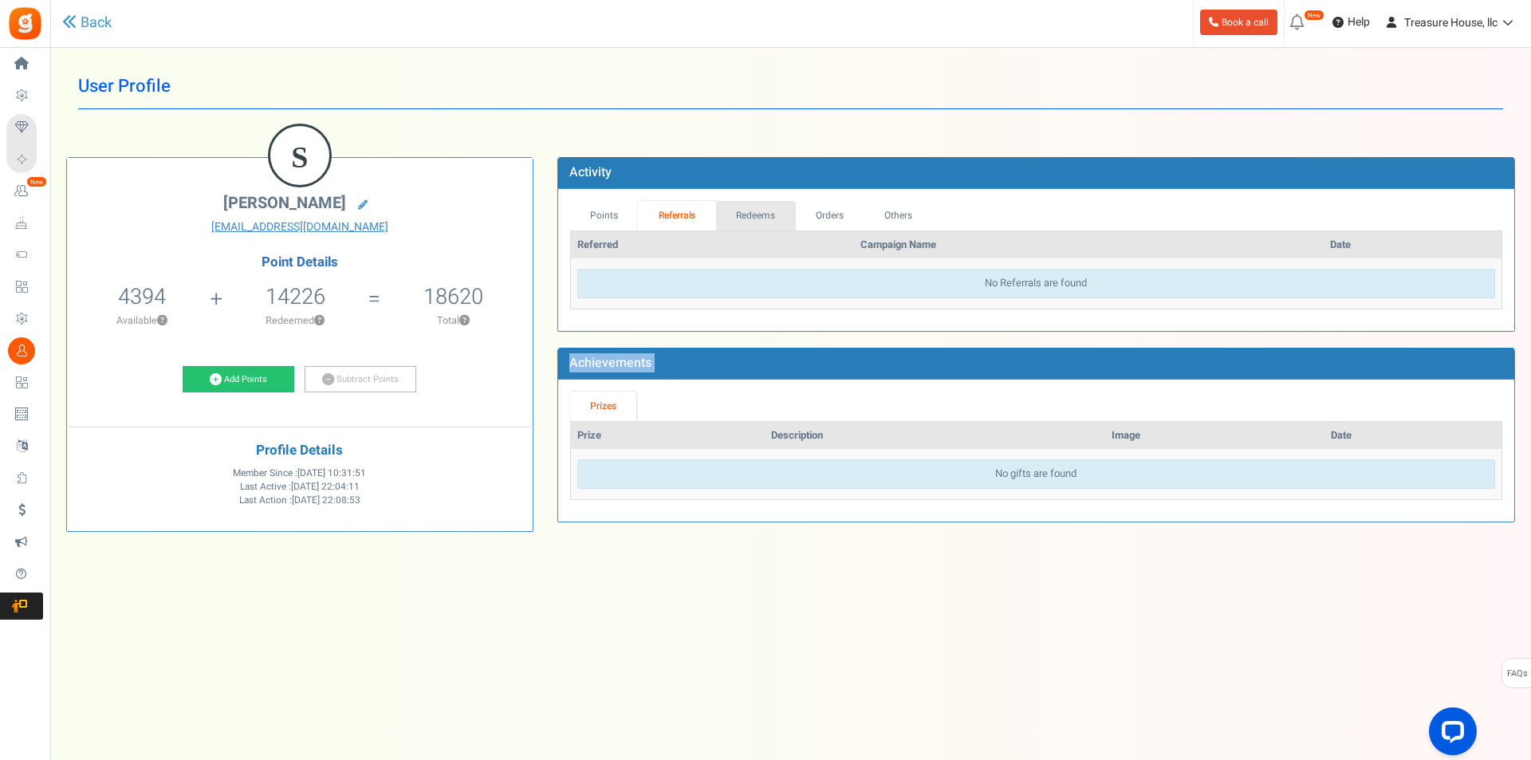
click at [749, 212] on link "Redeems" at bounding box center [756, 215] width 80 height 29
